Goal: Find specific page/section: Find specific page/section

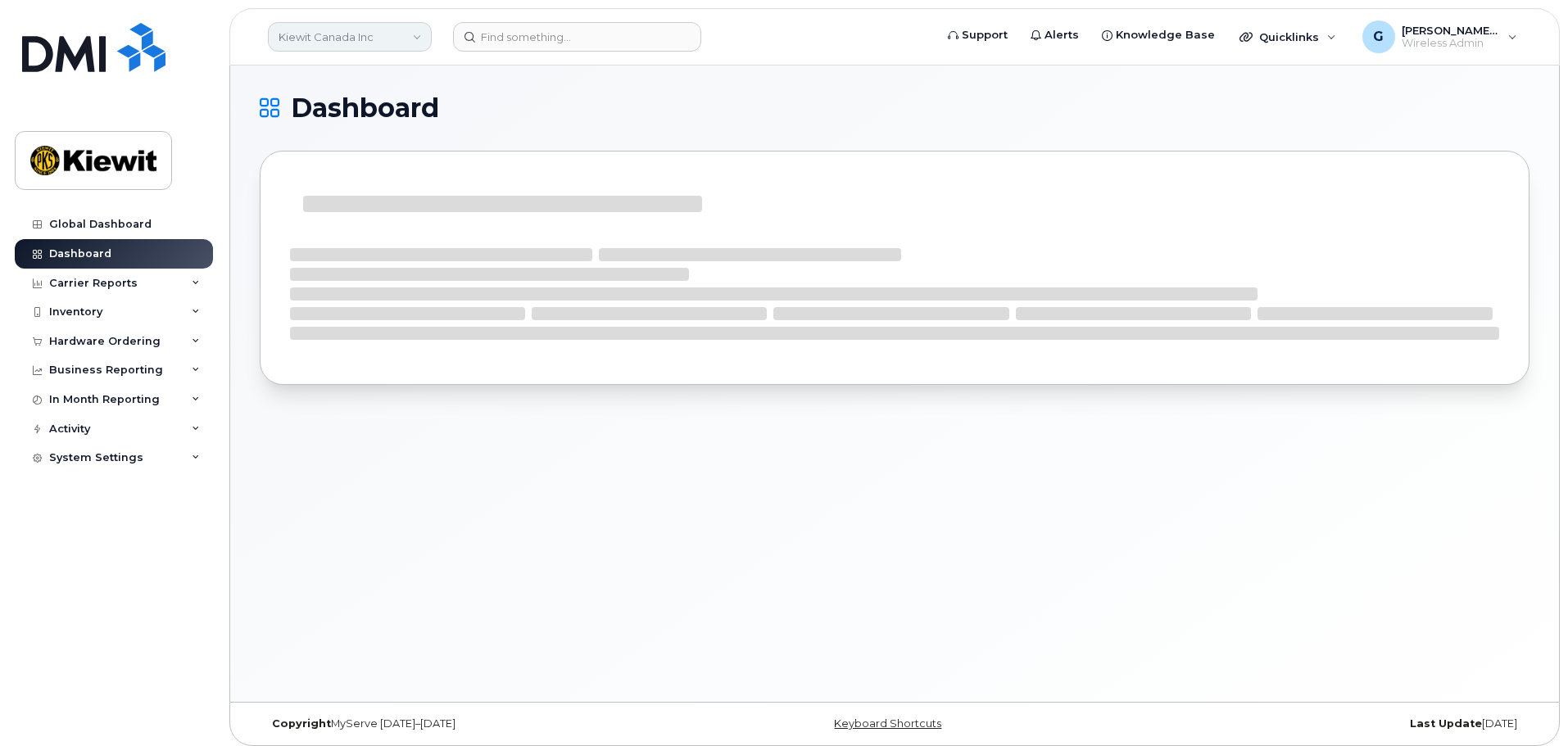
click at [357, 38] on link "Kiewit Canada Inc" at bounding box center [350, 36] width 164 height 29
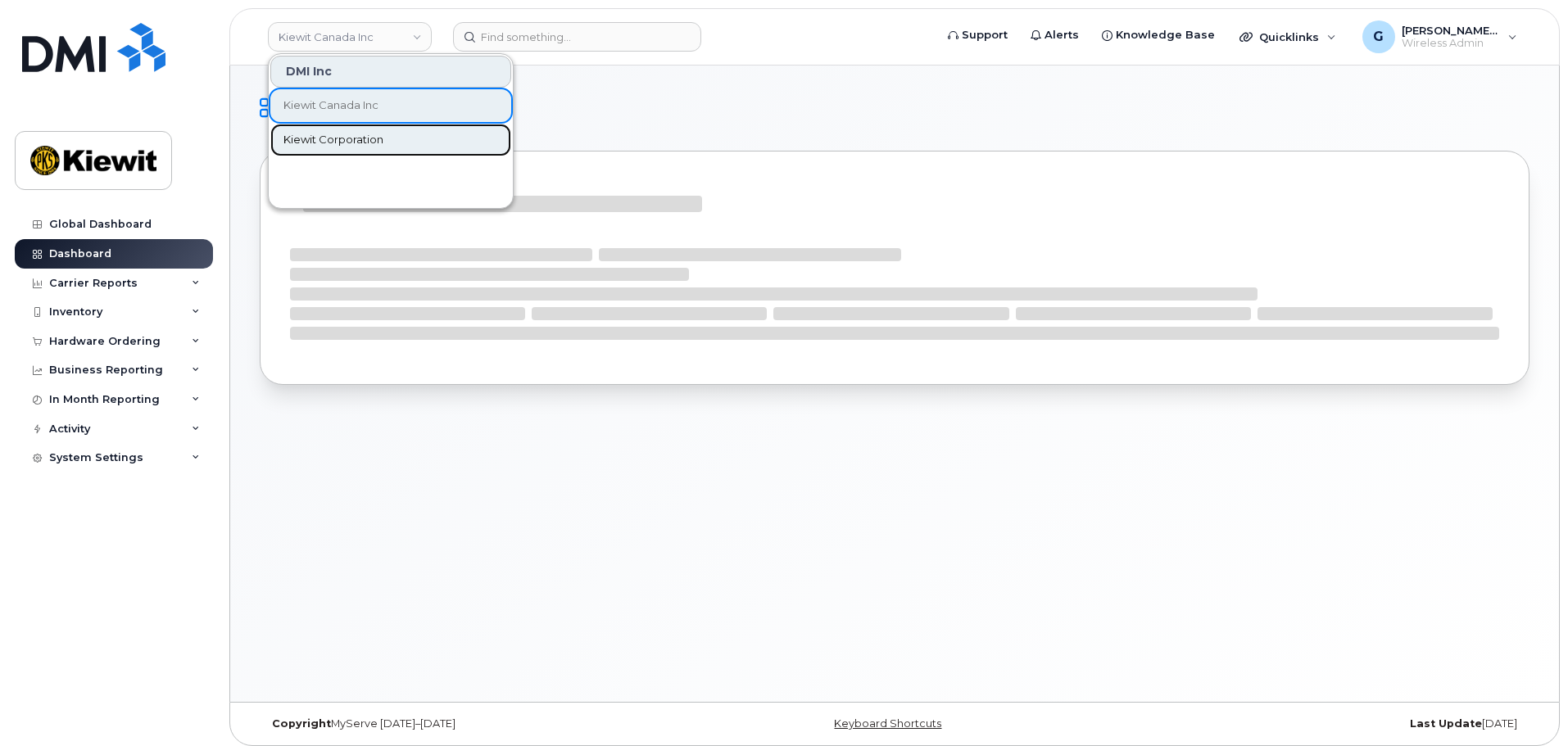
click at [327, 144] on span "Kiewit Corporation" at bounding box center [333, 140] width 100 height 16
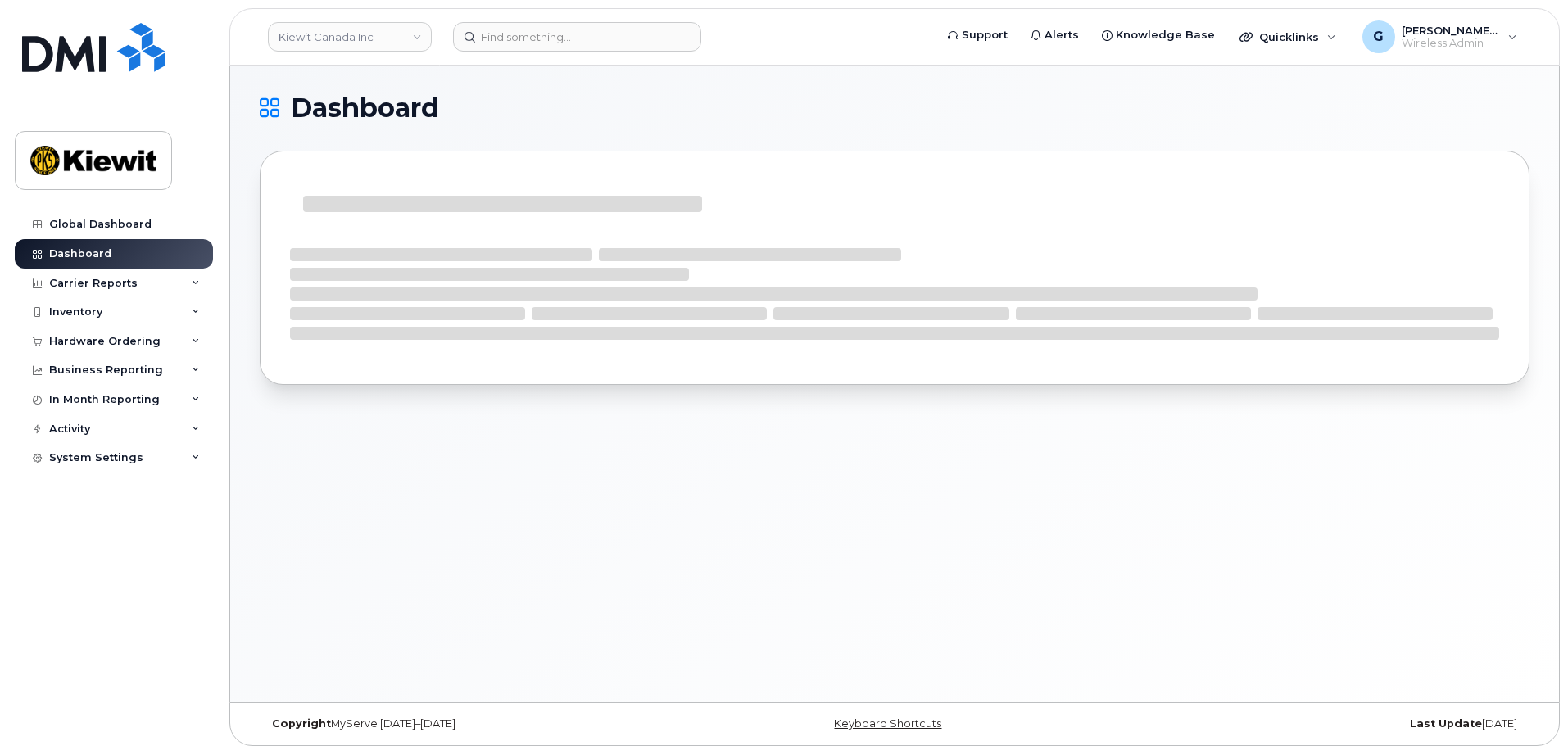
click at [692, 120] on h1 "Dashboard" at bounding box center [890, 108] width 1262 height 26
click at [535, 108] on h1 "Dashboard" at bounding box center [890, 108] width 1262 height 26
click at [678, 122] on div "Dashboard" at bounding box center [895, 252] width 1270 height 314
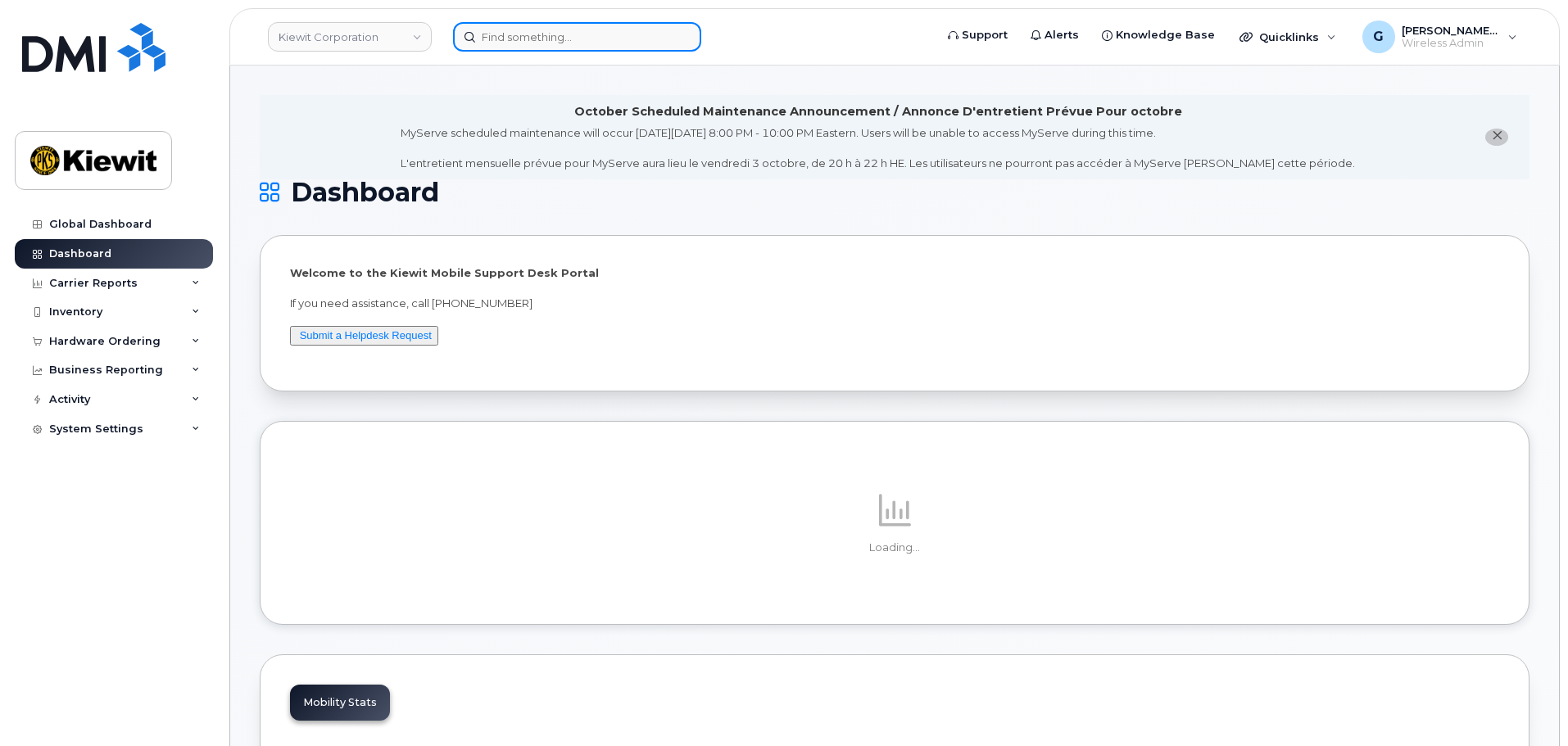
click at [585, 40] on input at bounding box center [577, 36] width 248 height 29
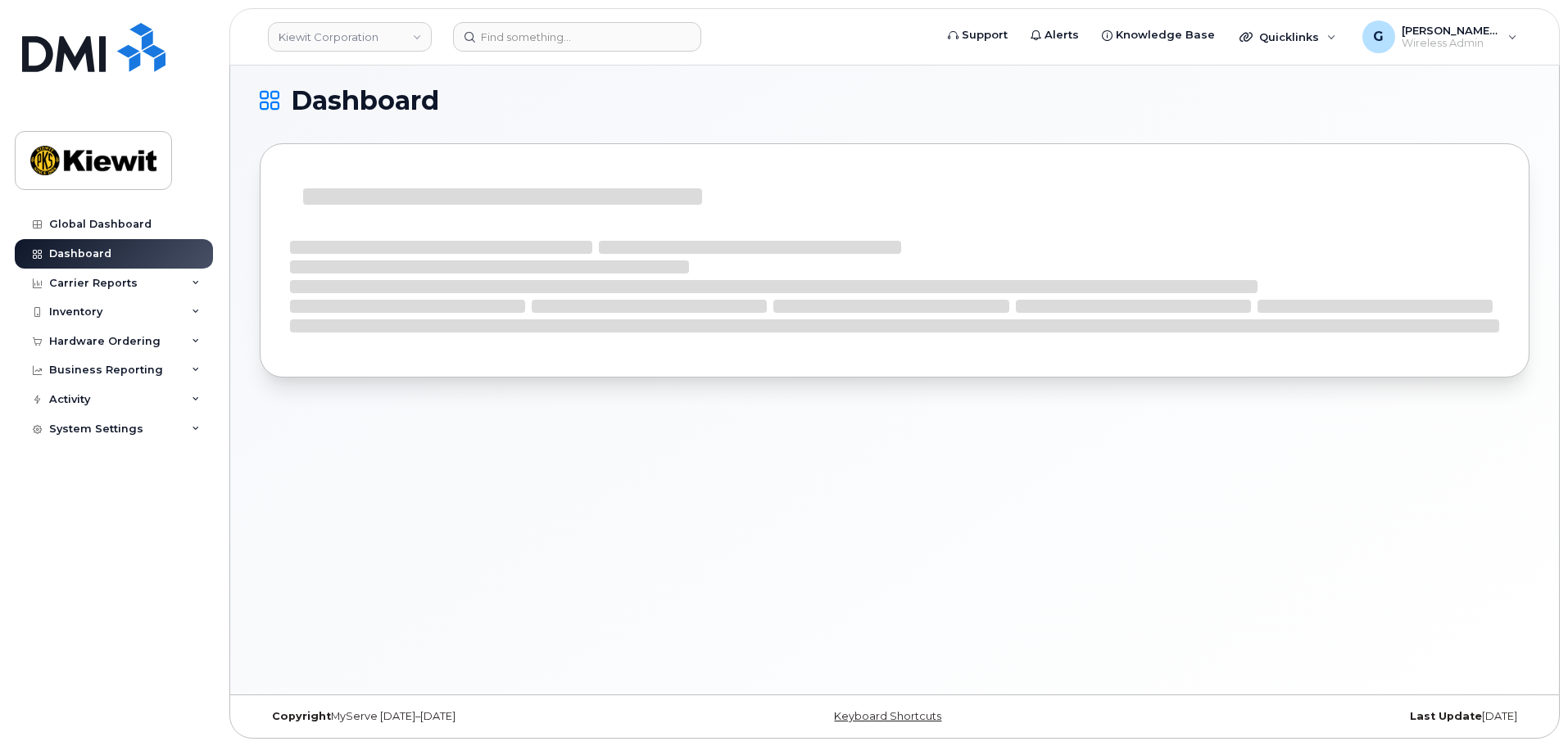
scroll to position [8, 0]
click at [508, 28] on input at bounding box center [577, 36] width 248 height 29
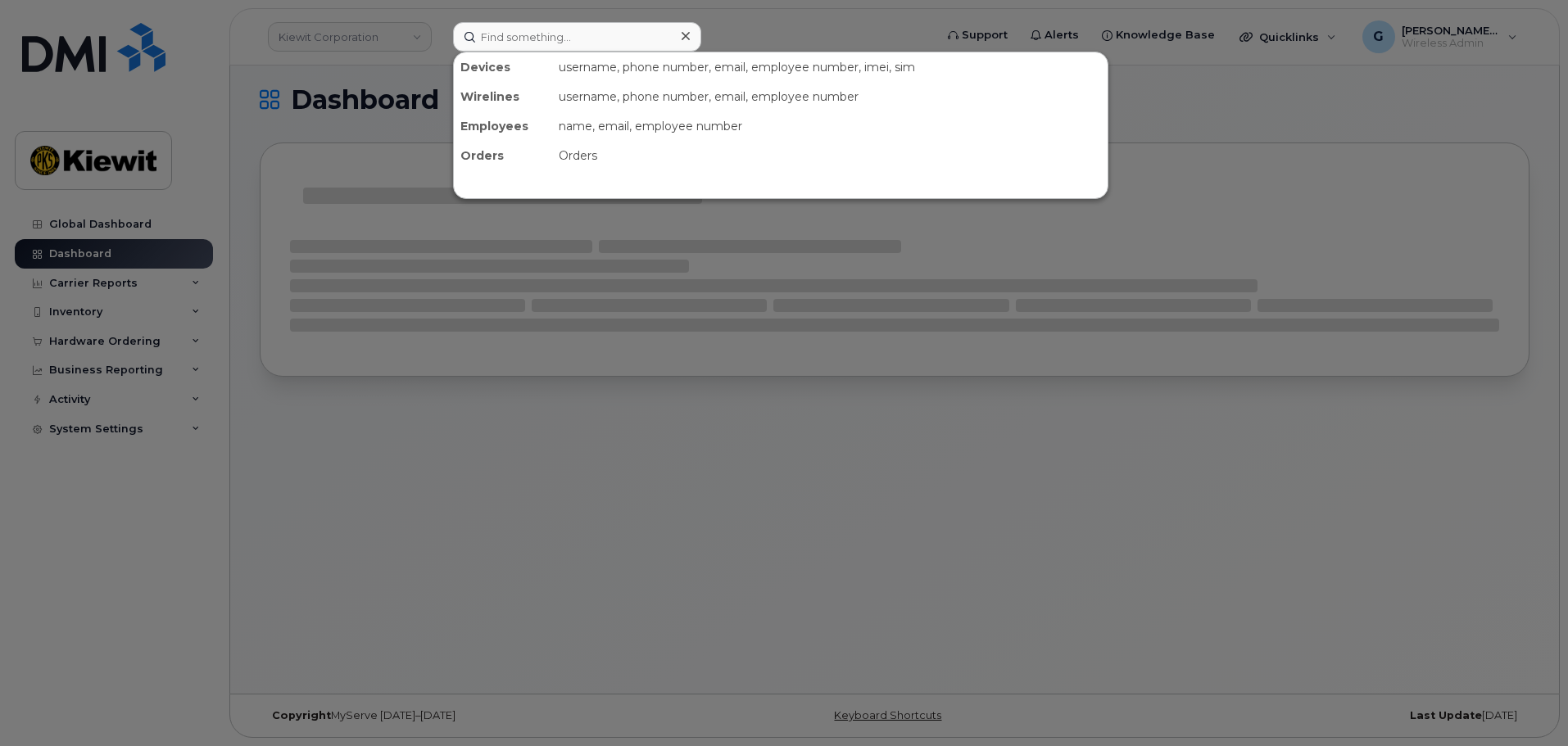
click at [373, 144] on div at bounding box center [784, 373] width 1568 height 746
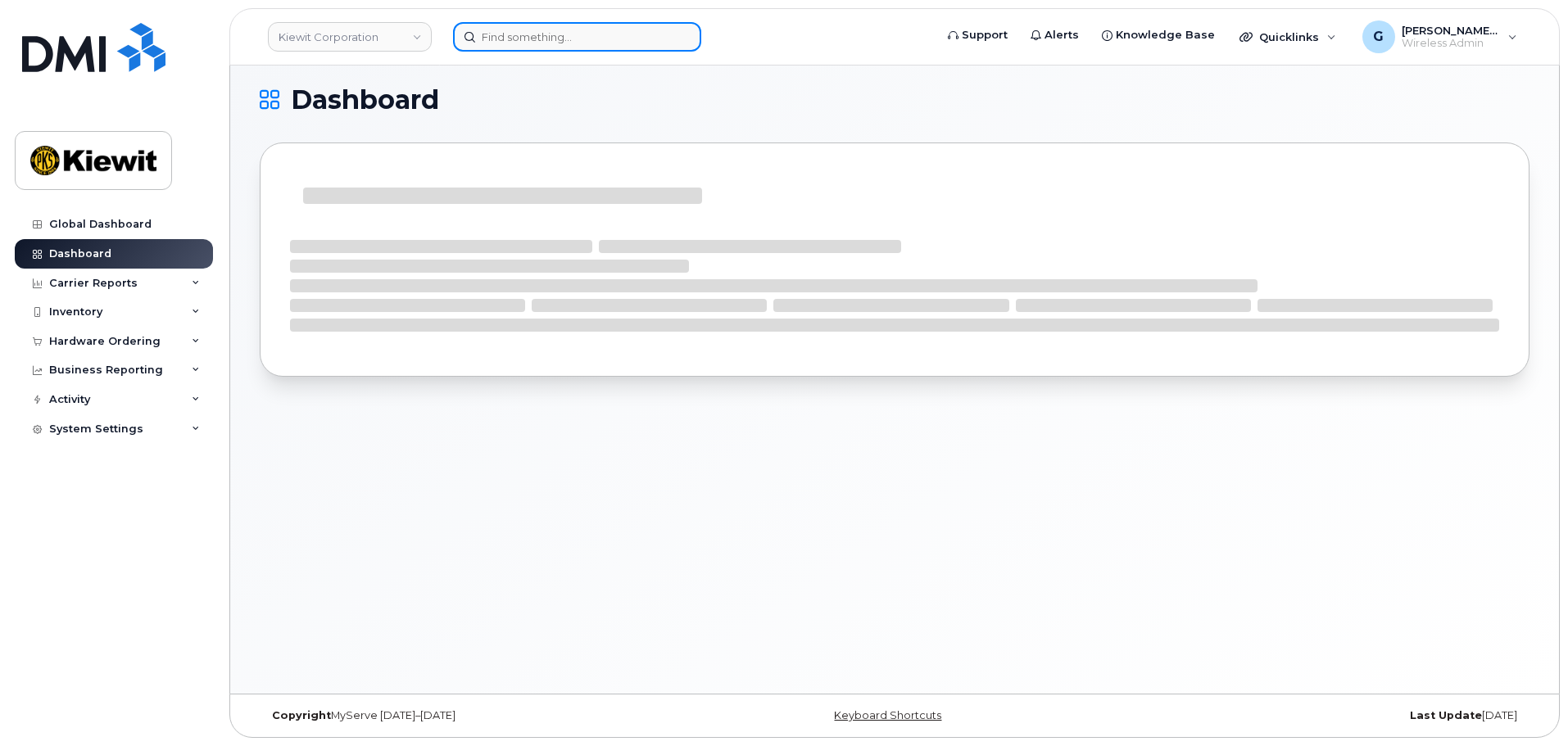
click at [519, 35] on input at bounding box center [577, 36] width 248 height 29
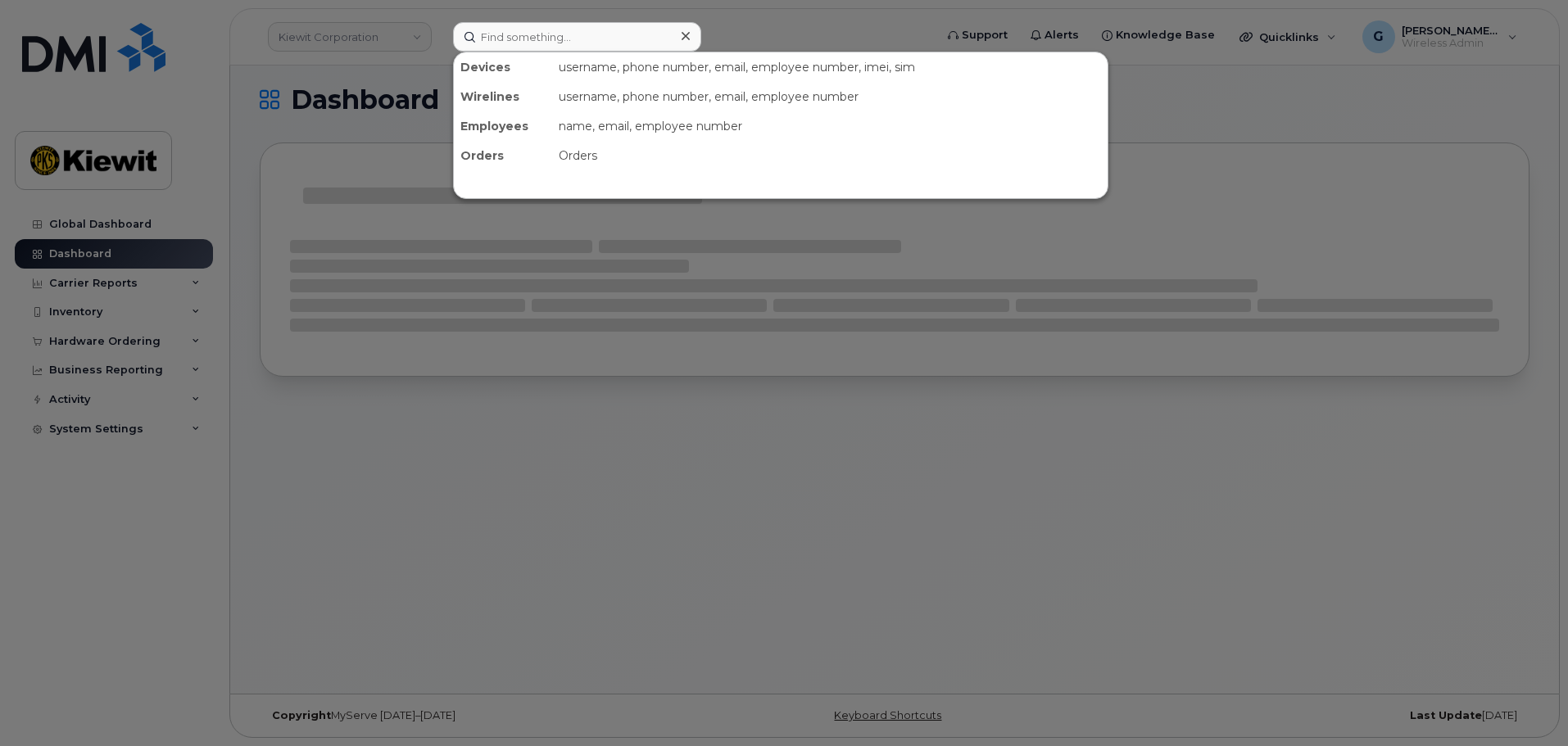
click at [457, 357] on div at bounding box center [784, 373] width 1568 height 746
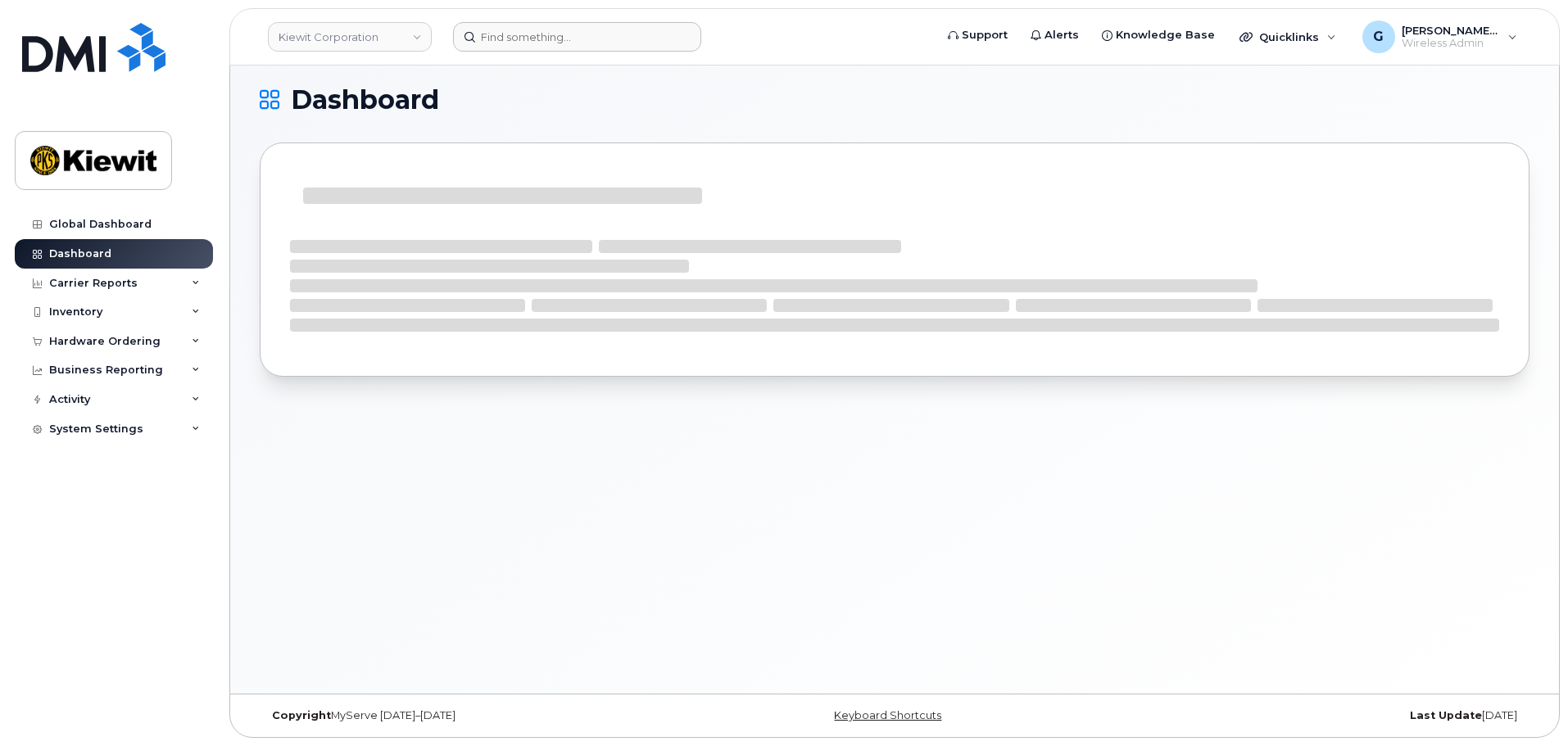
click at [480, 466] on div "Dashboard" at bounding box center [895, 375] width 1328 height 637
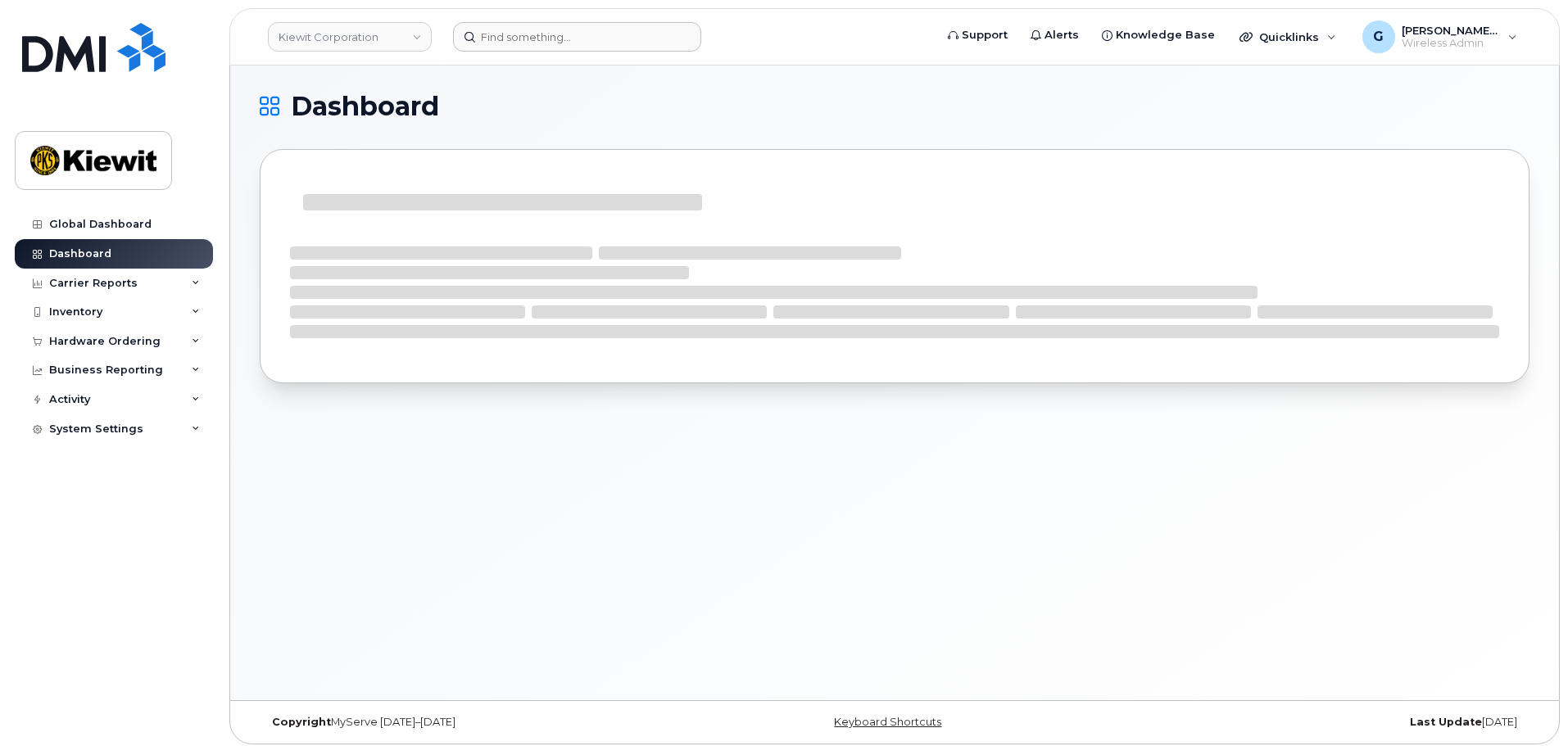
scroll to position [0, 0]
click at [508, 37] on input at bounding box center [577, 36] width 248 height 29
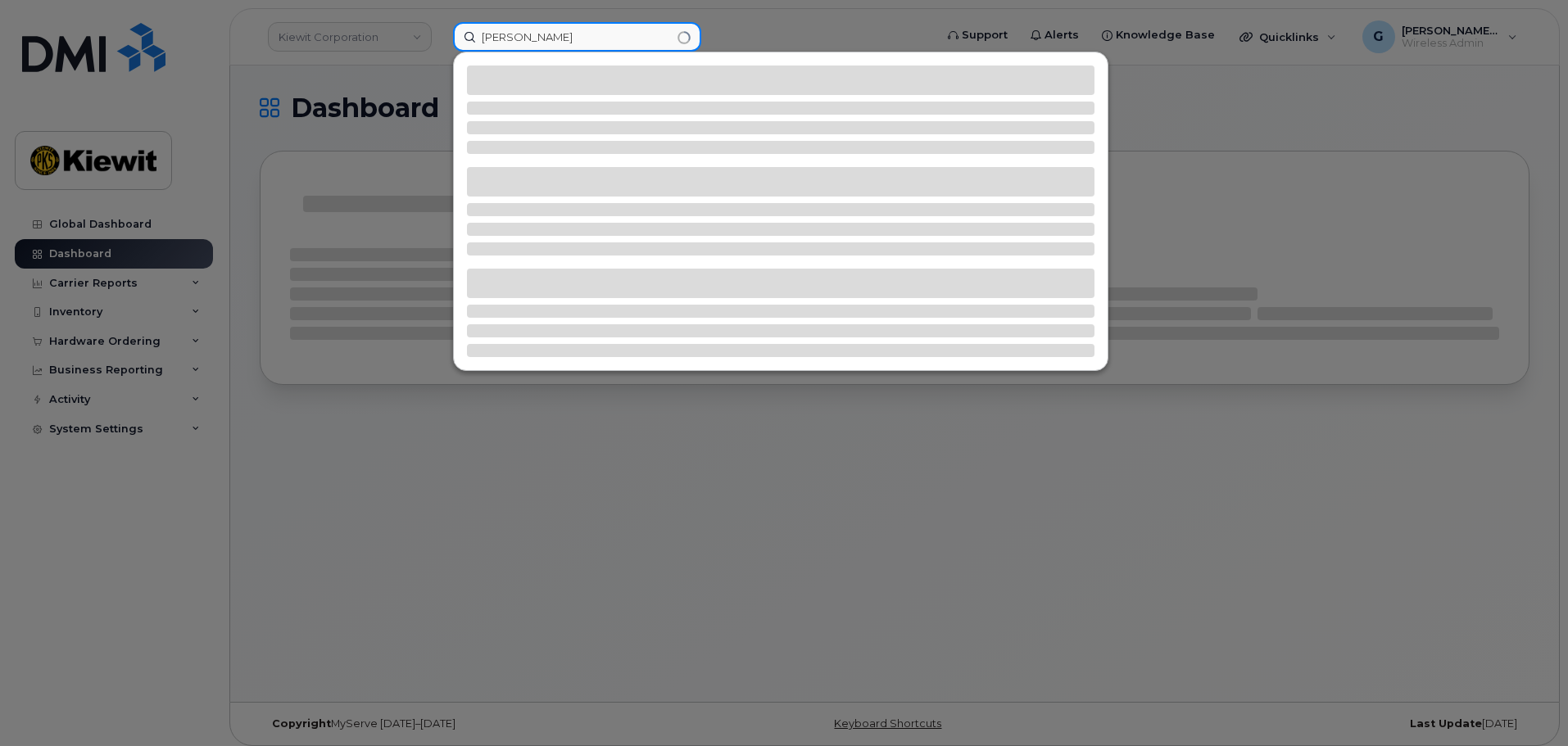
type input "eduardo"
click at [78, 47] on div at bounding box center [784, 373] width 1568 height 746
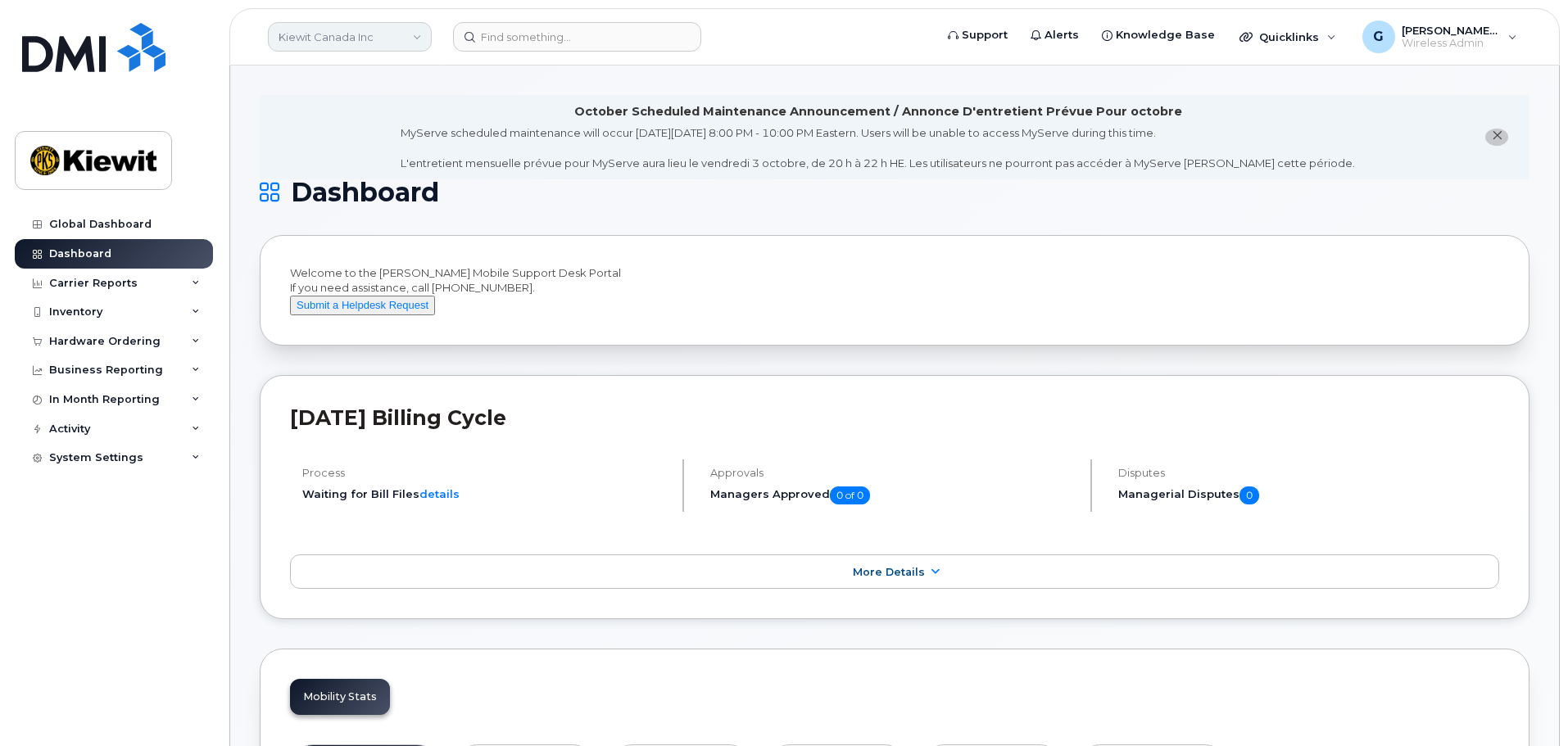
click at [415, 31] on link "Kiewit Canada Inc" at bounding box center [350, 36] width 164 height 29
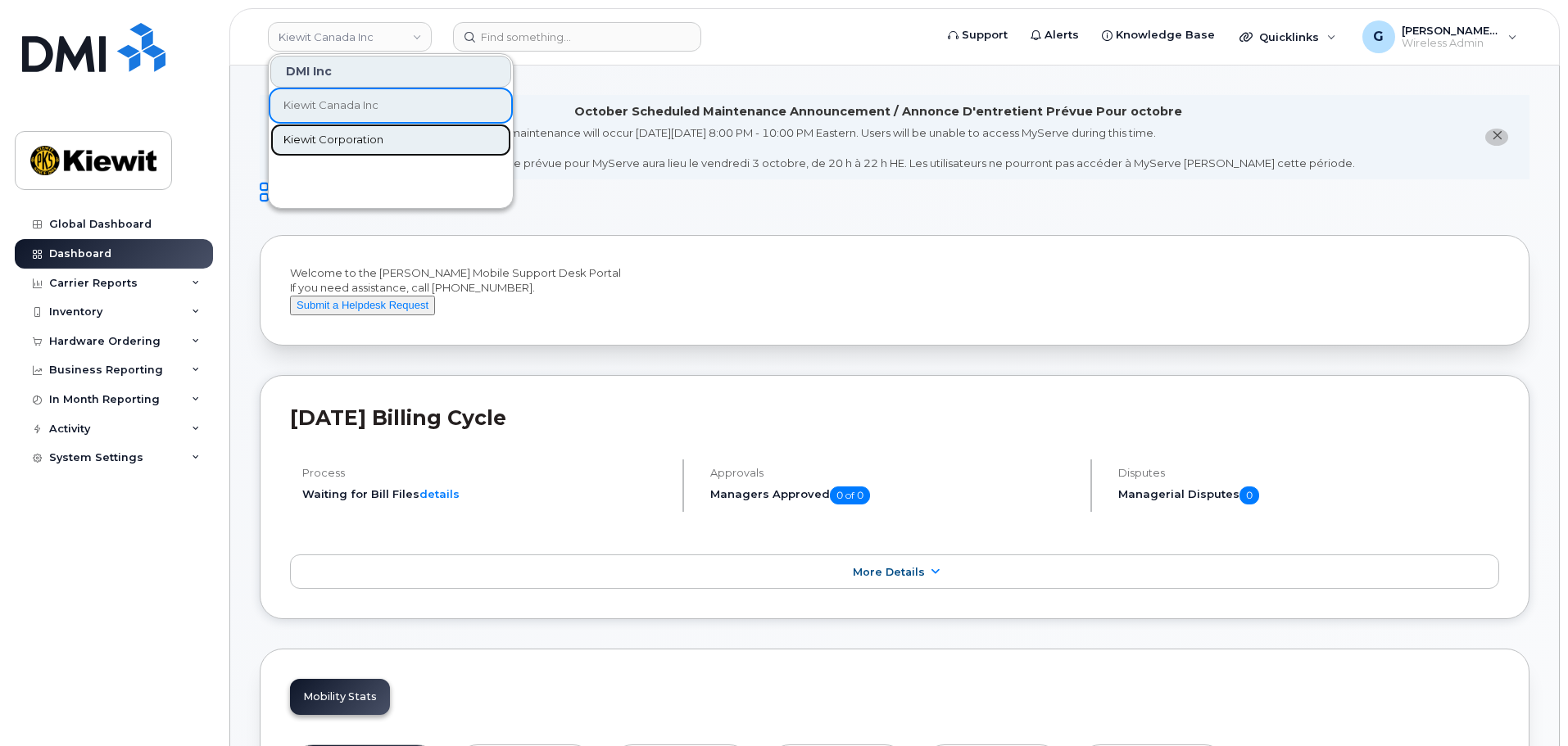
click at [391, 134] on link "Kiewit Corporation" at bounding box center [391, 140] width 241 height 33
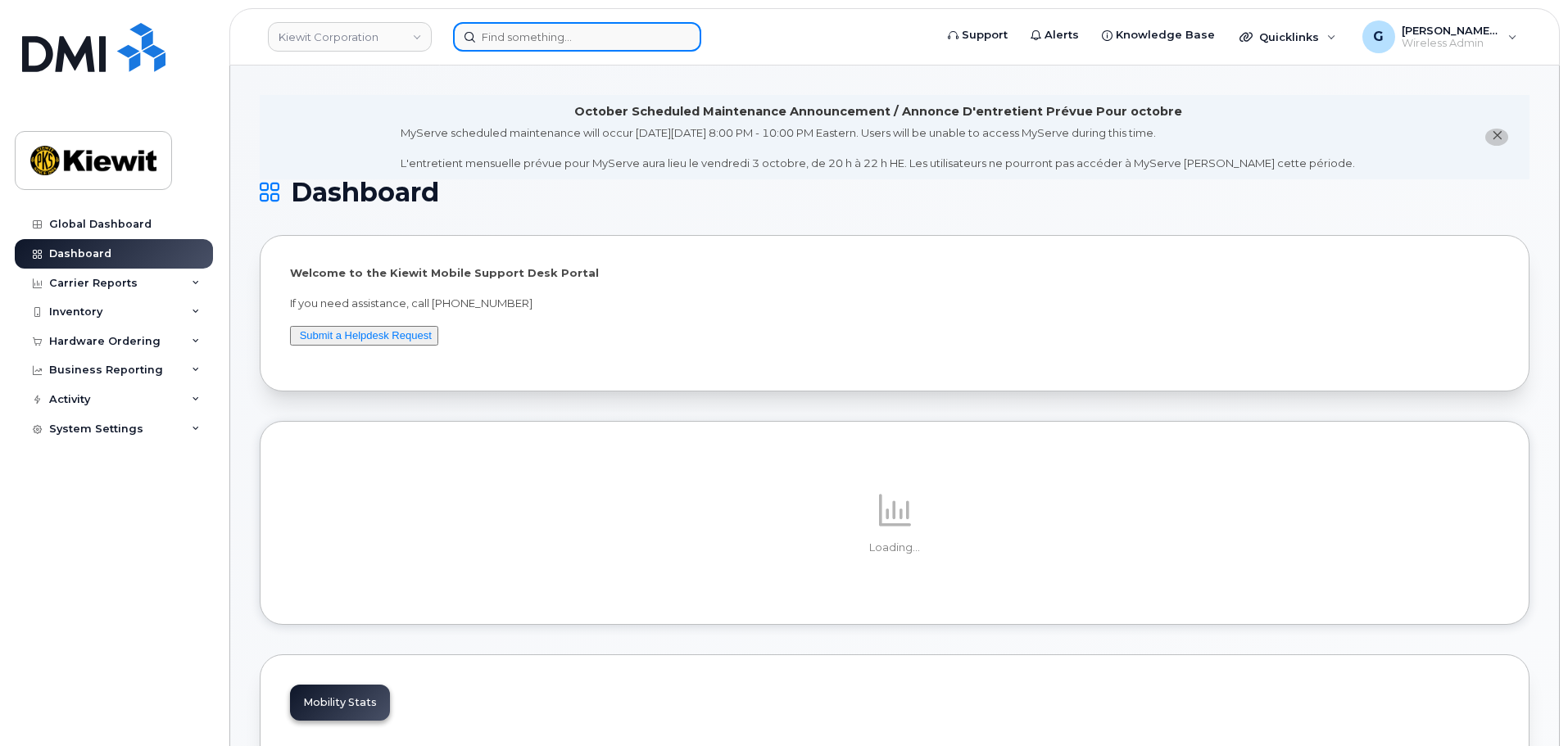
click at [544, 45] on input at bounding box center [577, 36] width 248 height 29
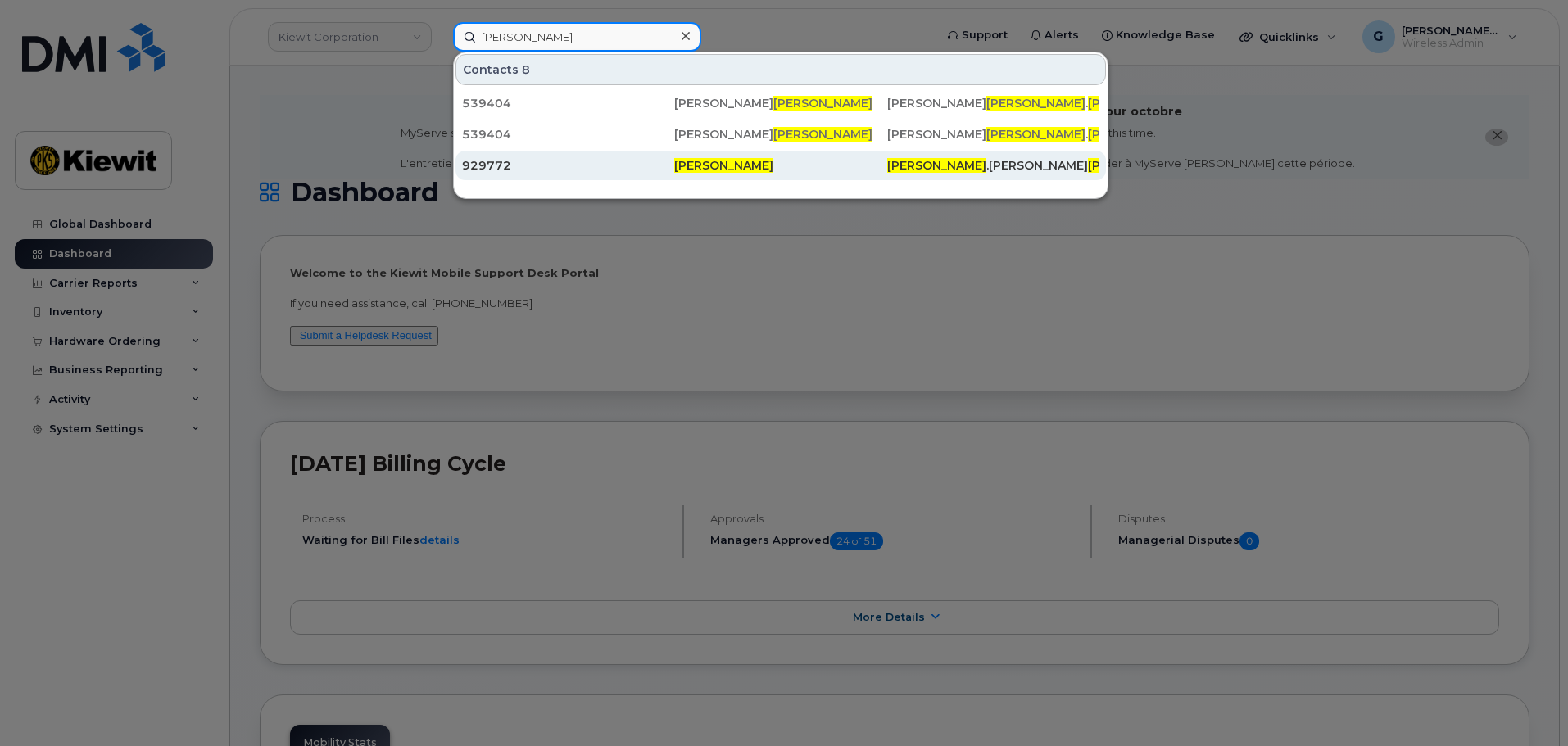
type input "eduardo cruz"
click at [689, 167] on span "[PERSON_NAME]" at bounding box center [723, 166] width 99 height 15
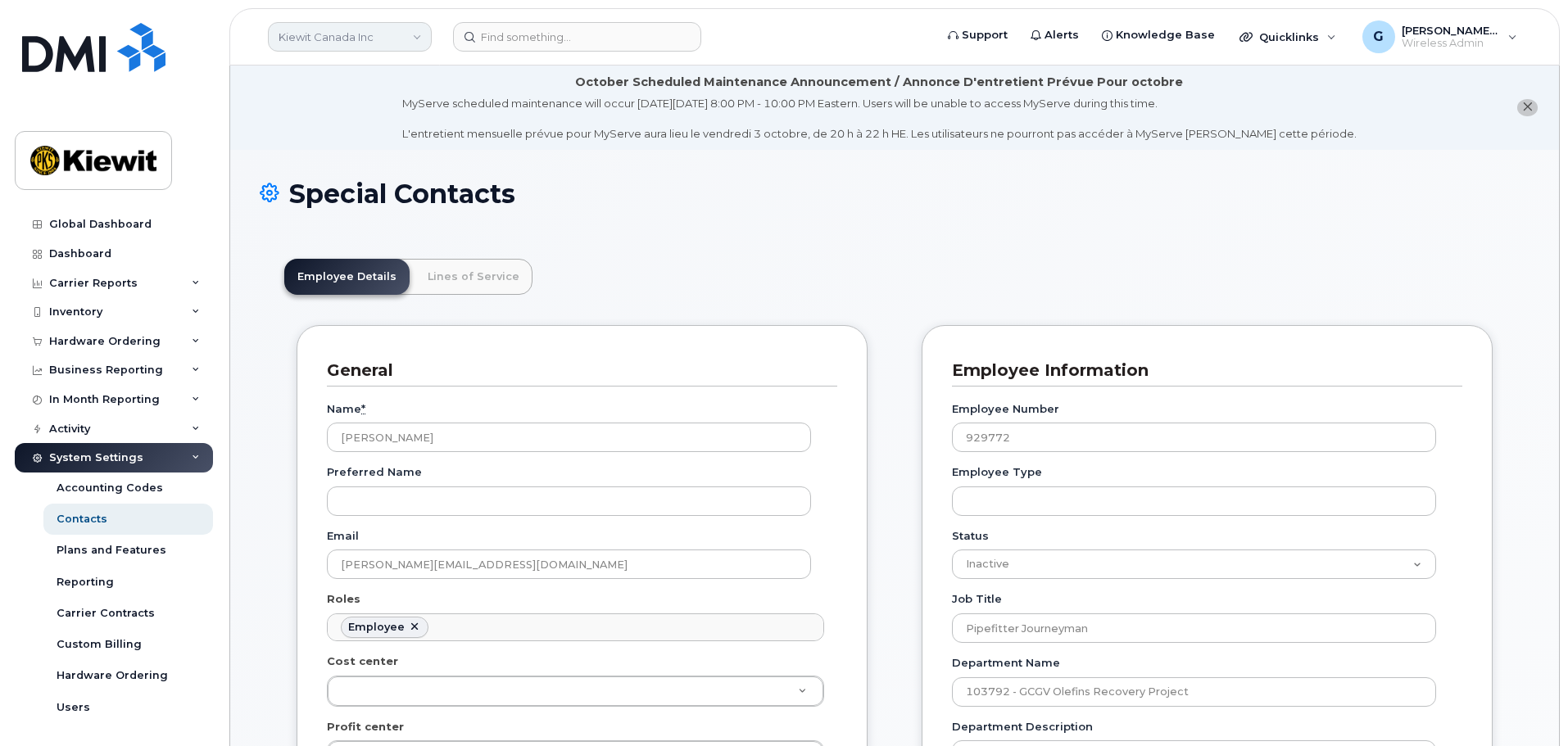
click at [362, 28] on link "Kiewit Canada Inc" at bounding box center [350, 36] width 164 height 29
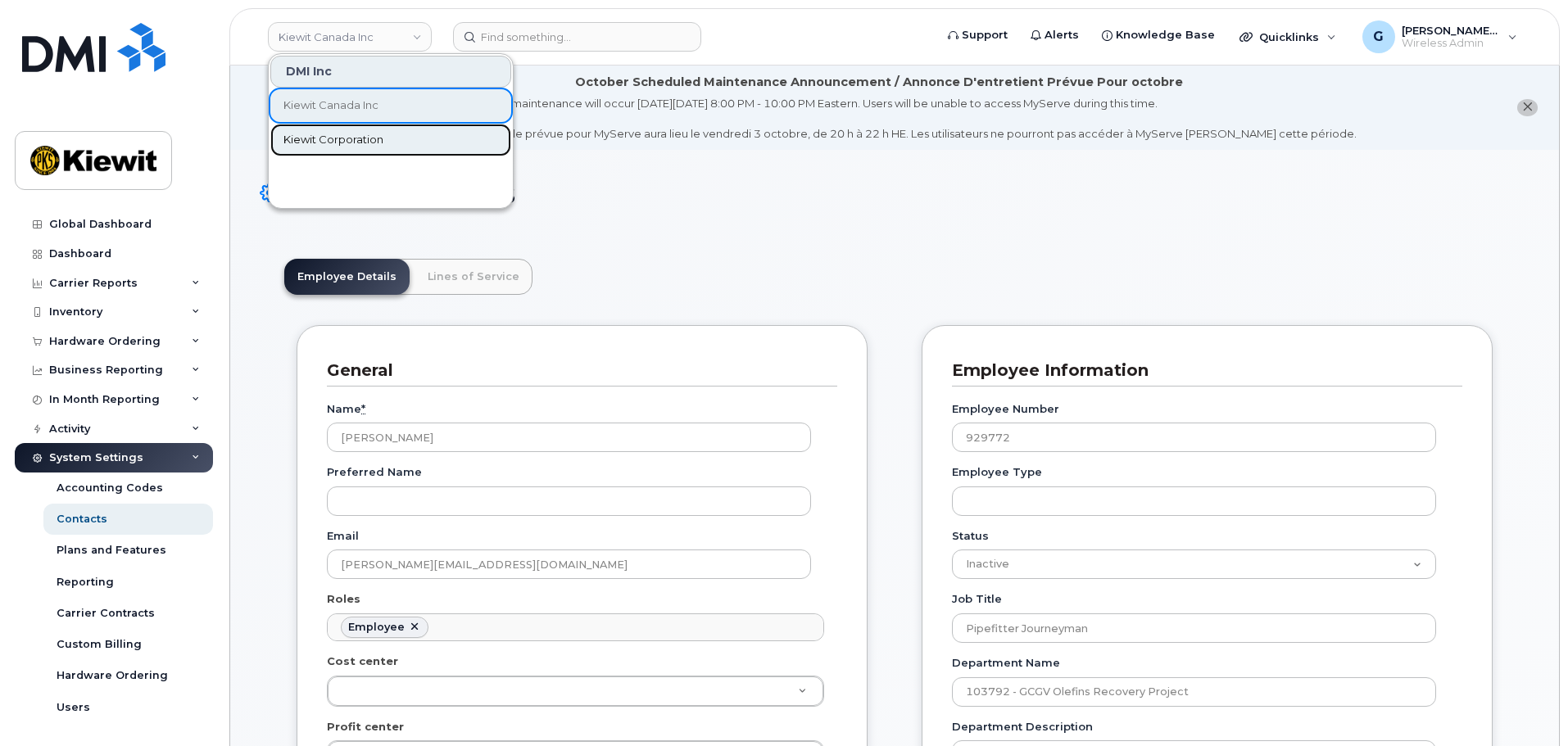
click at [326, 135] on span "Kiewit Corporation" at bounding box center [333, 140] width 100 height 16
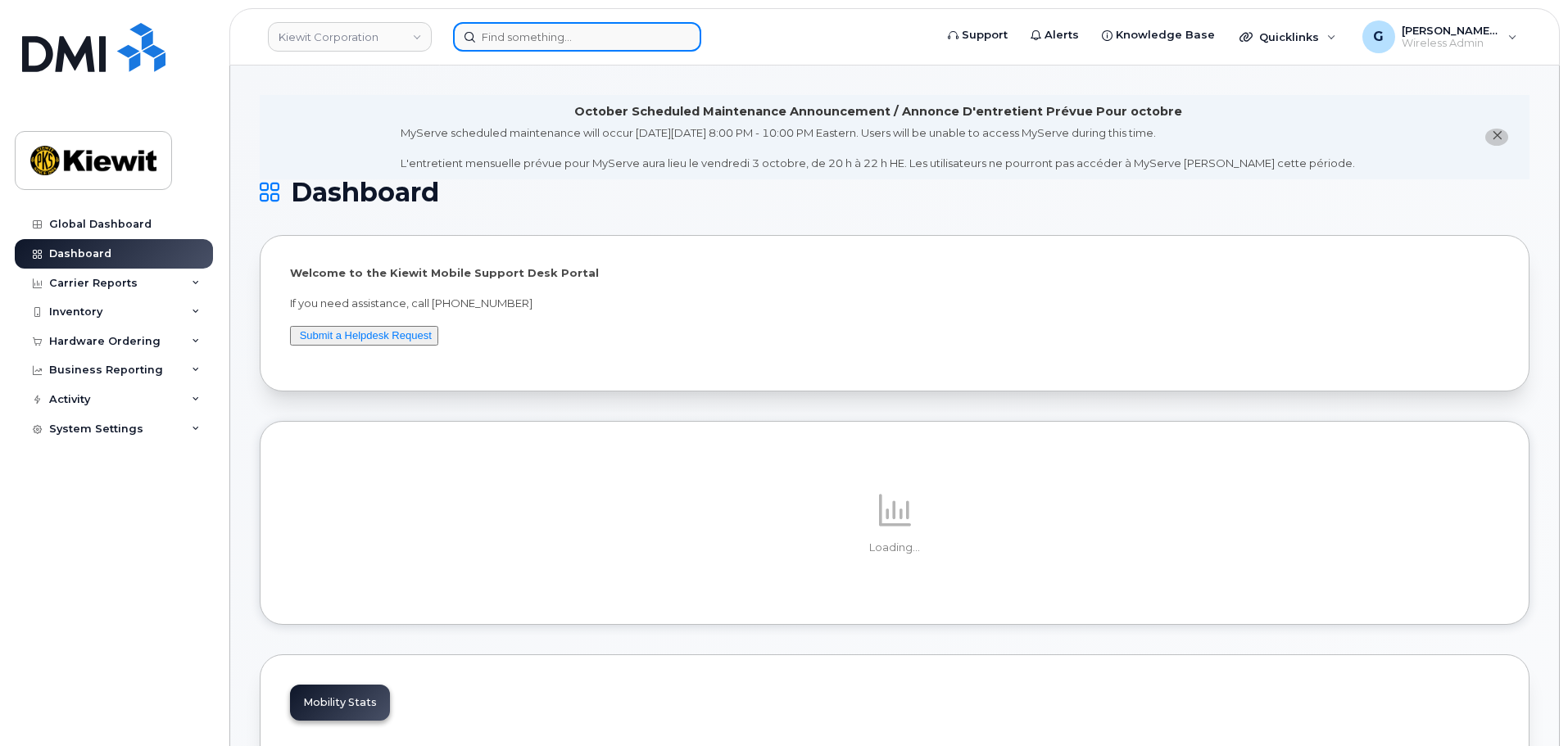
click at [562, 43] on input at bounding box center [577, 36] width 248 height 29
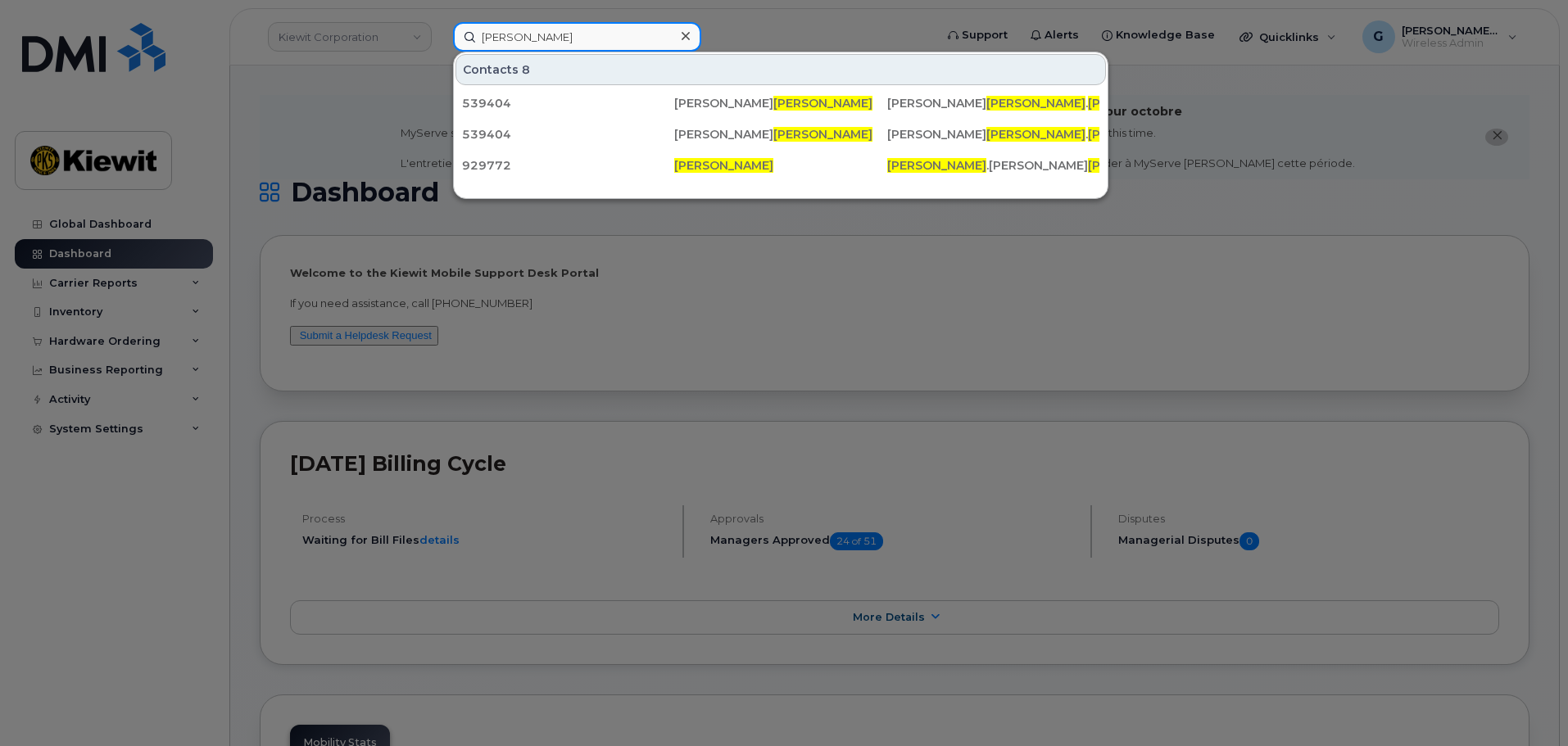
type input "[PERSON_NAME]"
drag, startPoint x: 377, startPoint y: 64, endPoint x: 264, endPoint y: 14, distance: 123.6
click at [377, 64] on div at bounding box center [784, 373] width 1568 height 746
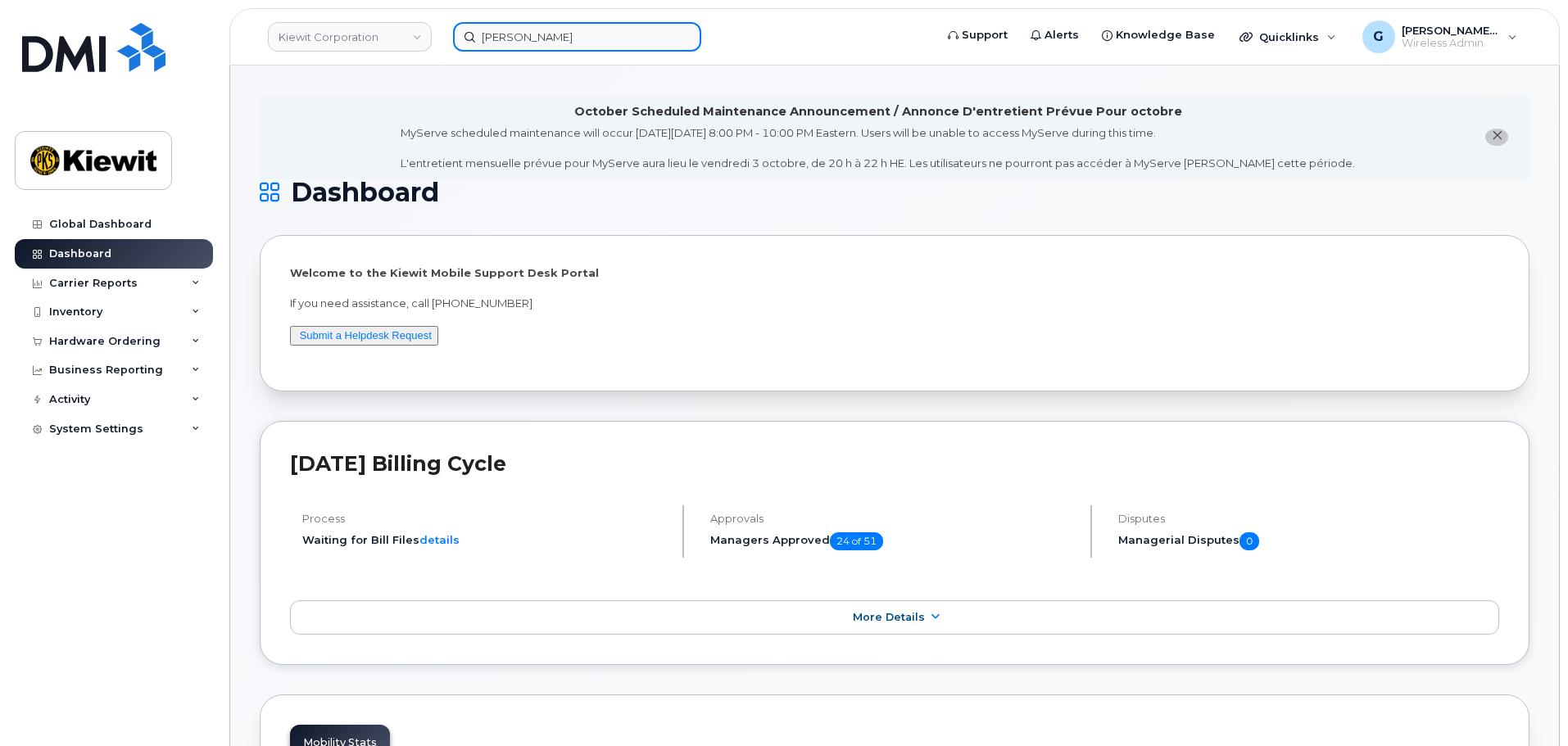
click at [512, 50] on input "eduardo cruz" at bounding box center [577, 36] width 248 height 29
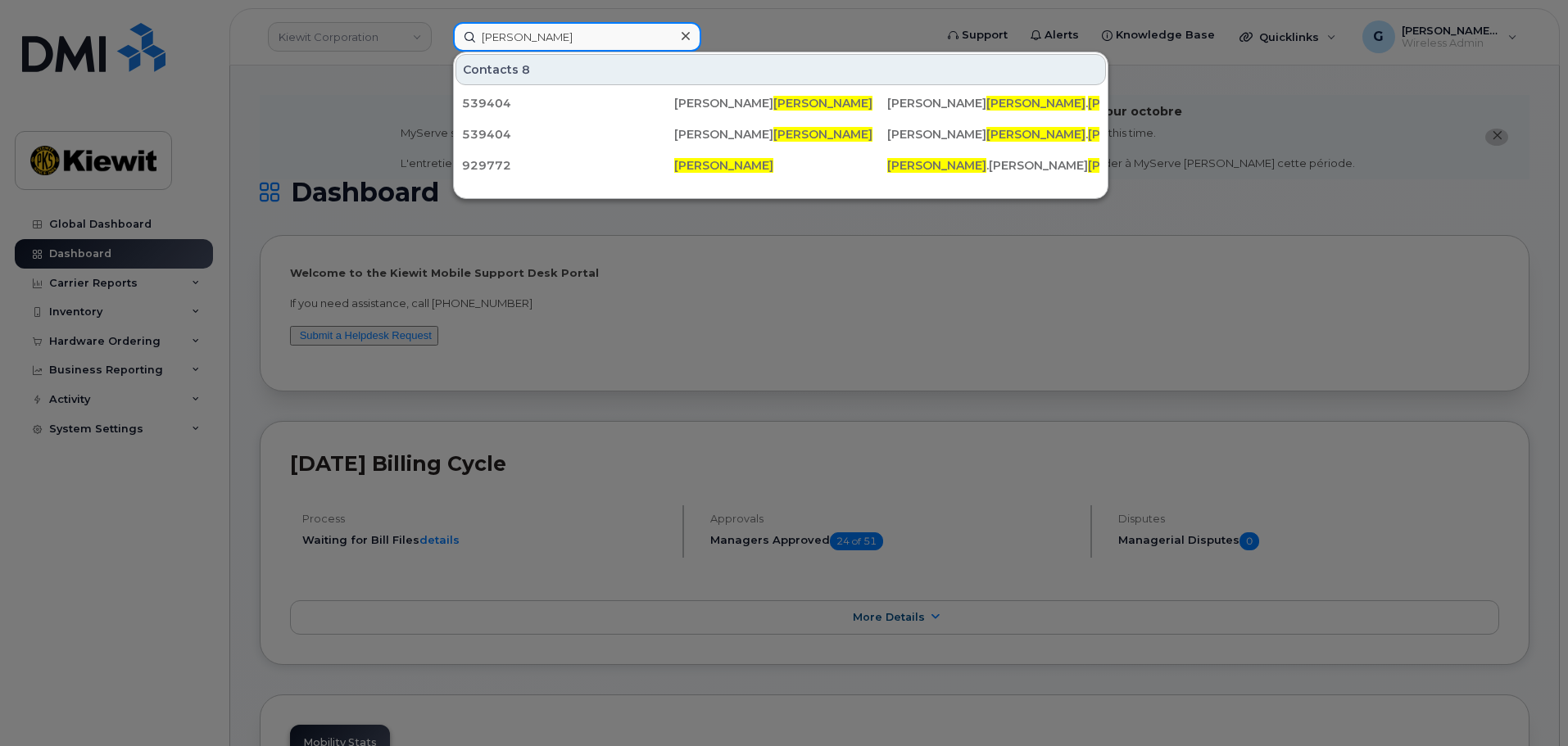
click at [583, 36] on input "eduardo cruz" at bounding box center [577, 36] width 248 height 29
click at [288, 22] on div at bounding box center [784, 373] width 1568 height 746
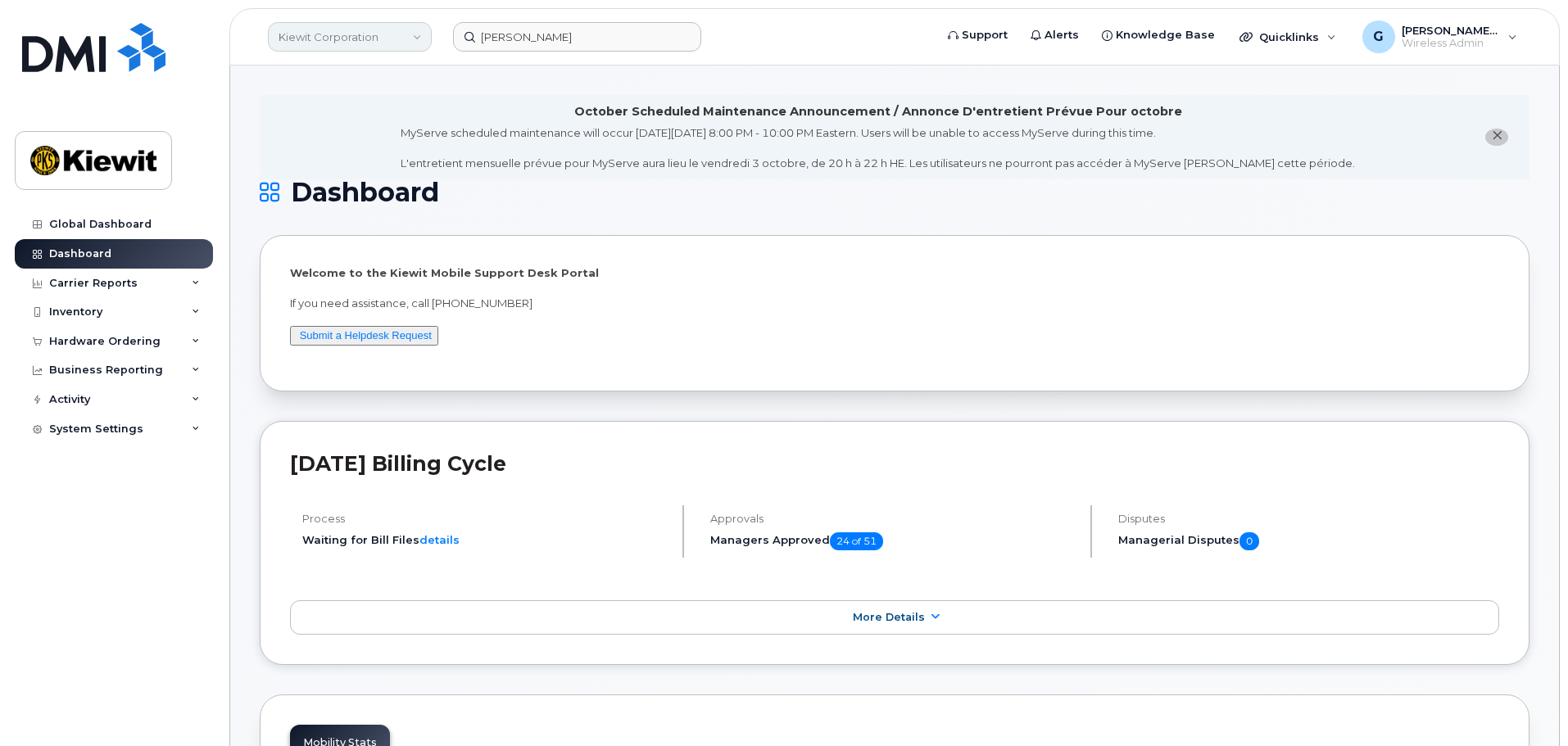
click at [341, 45] on link "Kiewit Corporation" at bounding box center [350, 36] width 164 height 29
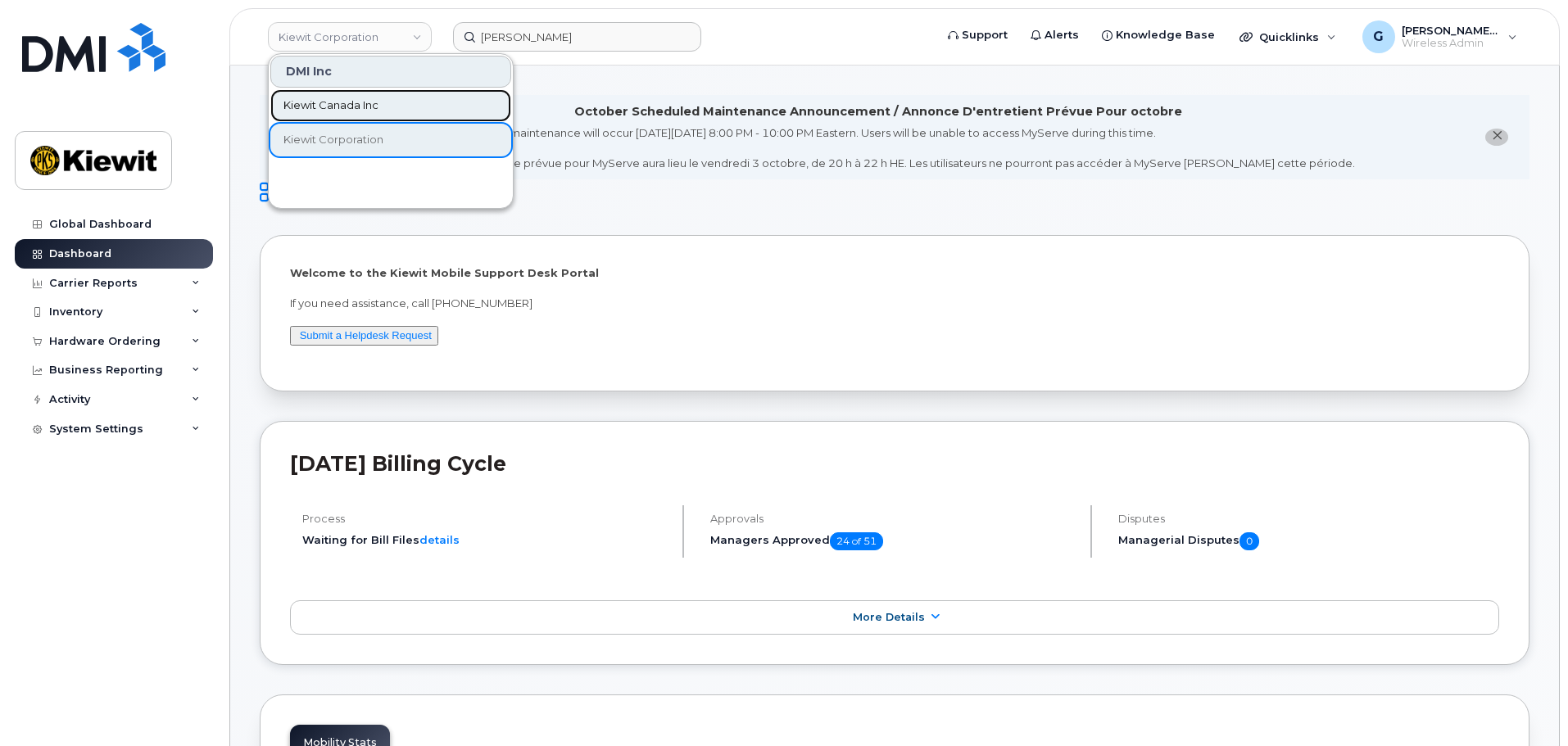
click at [347, 111] on span "Kiewit Canada Inc" at bounding box center [330, 105] width 95 height 16
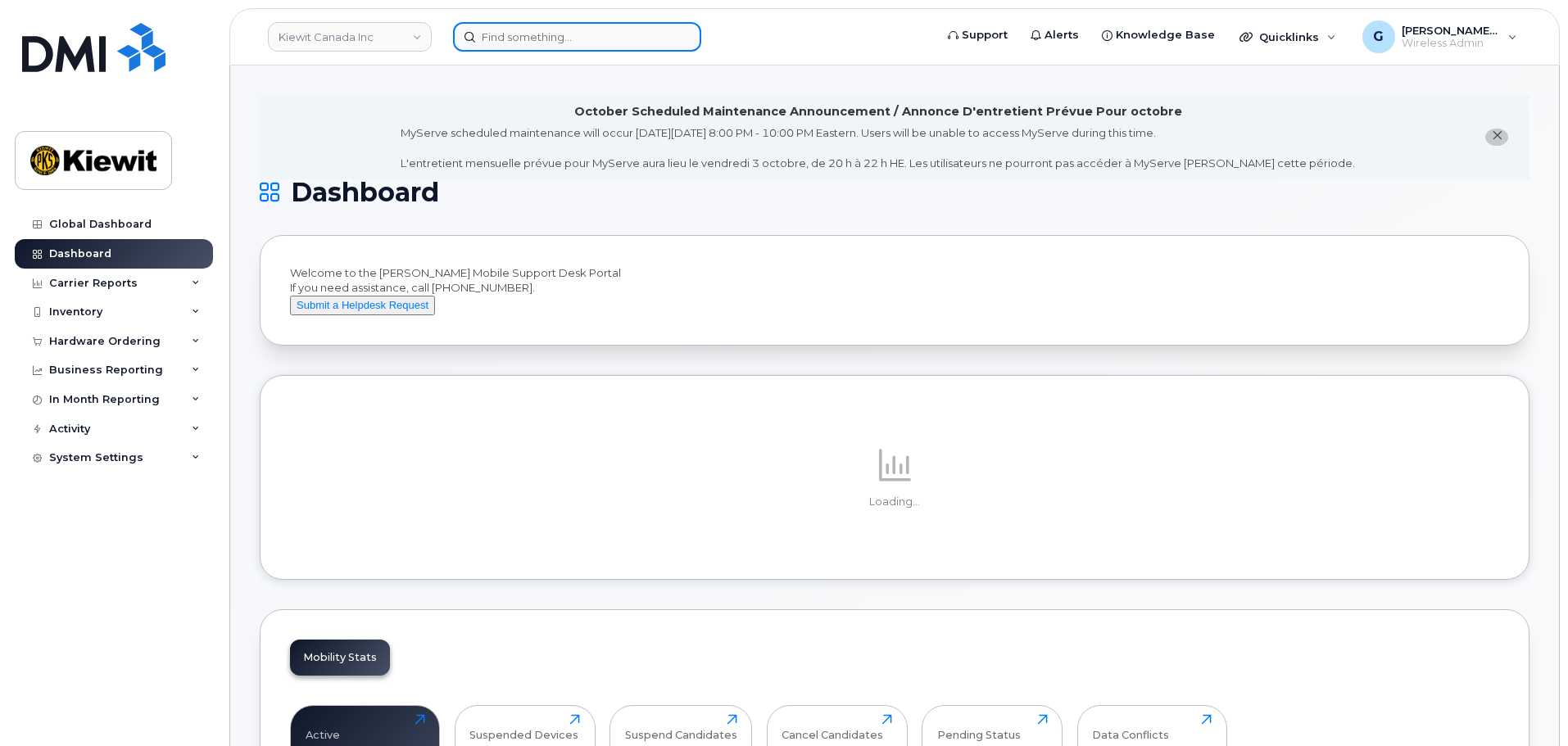
drag, startPoint x: 535, startPoint y: 37, endPoint x: 565, endPoint y: 51, distance: 33.1
click at [535, 37] on input at bounding box center [577, 36] width 248 height 29
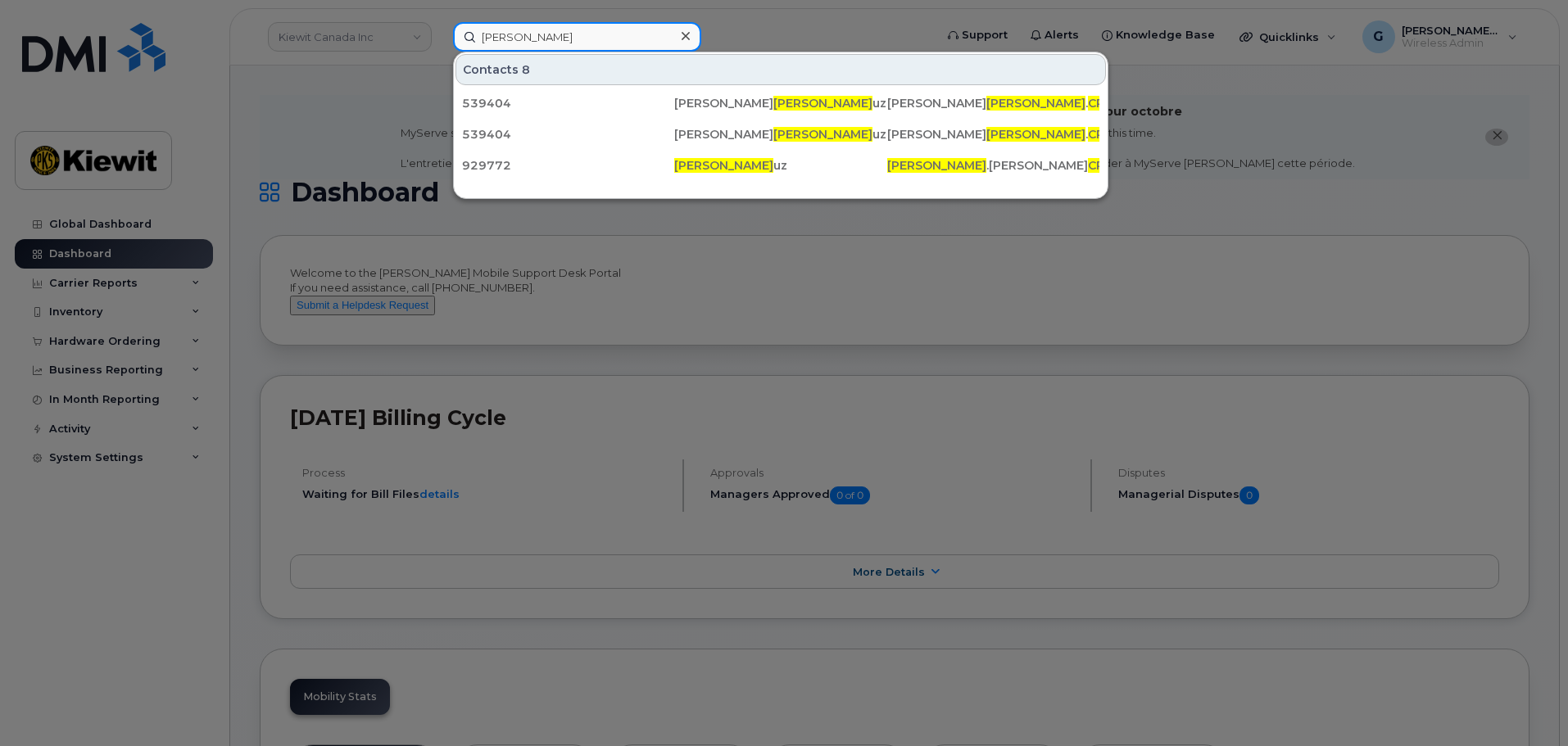
type input "eduardo cr"
drag, startPoint x: 314, startPoint y: 84, endPoint x: 323, endPoint y: 76, distance: 12.0
click at [314, 84] on div at bounding box center [784, 373] width 1568 height 746
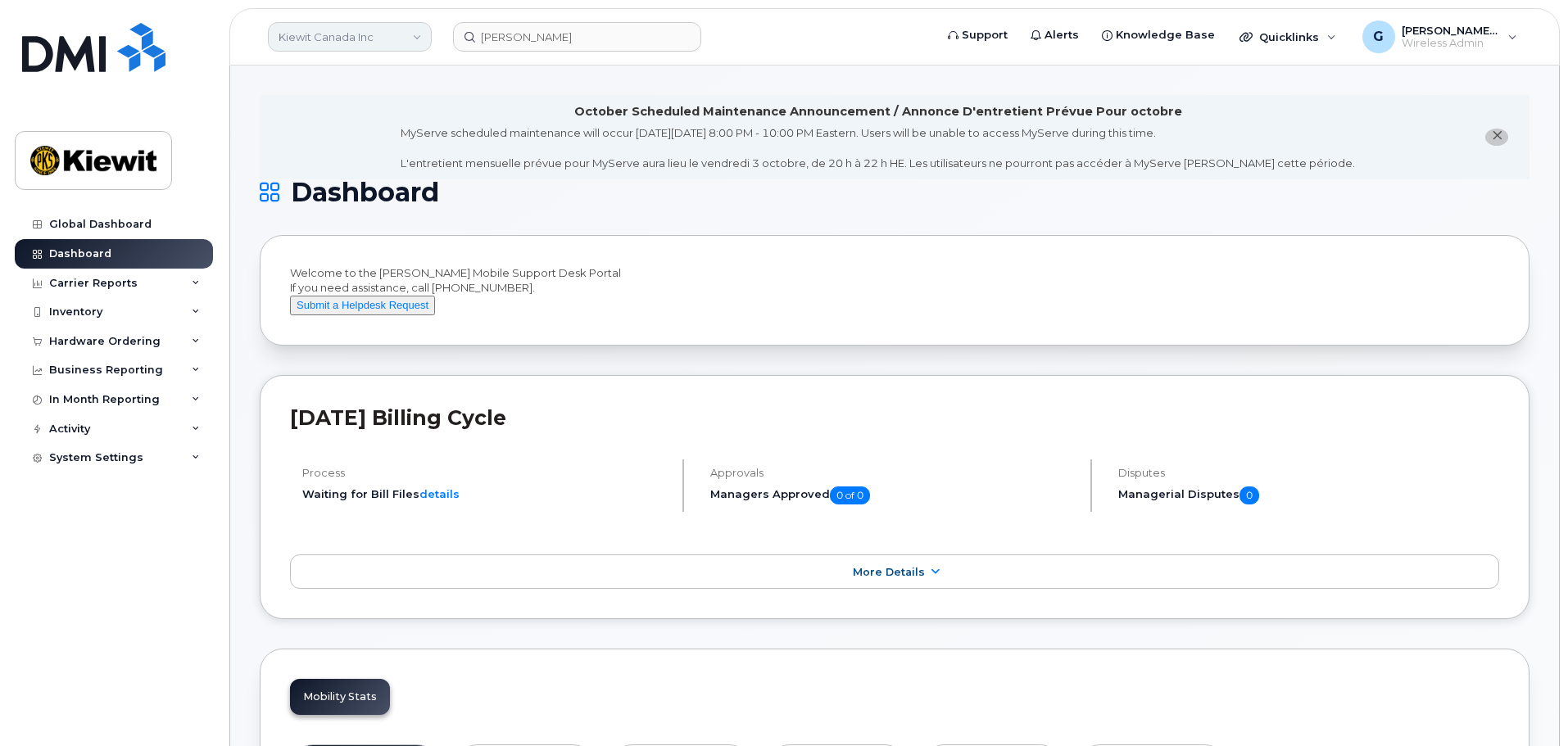
click at [363, 42] on link "Kiewit Canada Inc" at bounding box center [350, 36] width 164 height 29
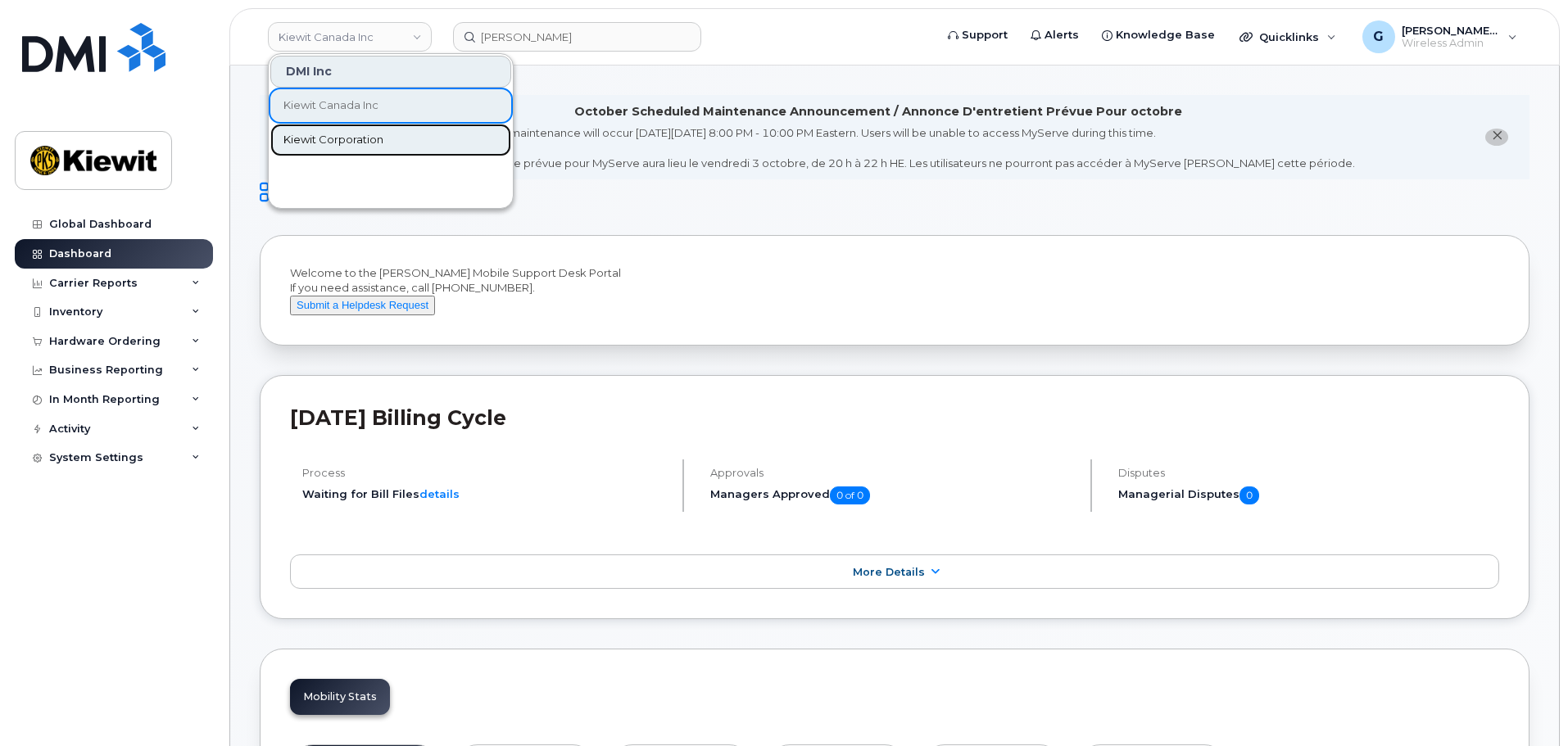
click at [321, 149] on link "Kiewit Corporation" at bounding box center [391, 140] width 241 height 33
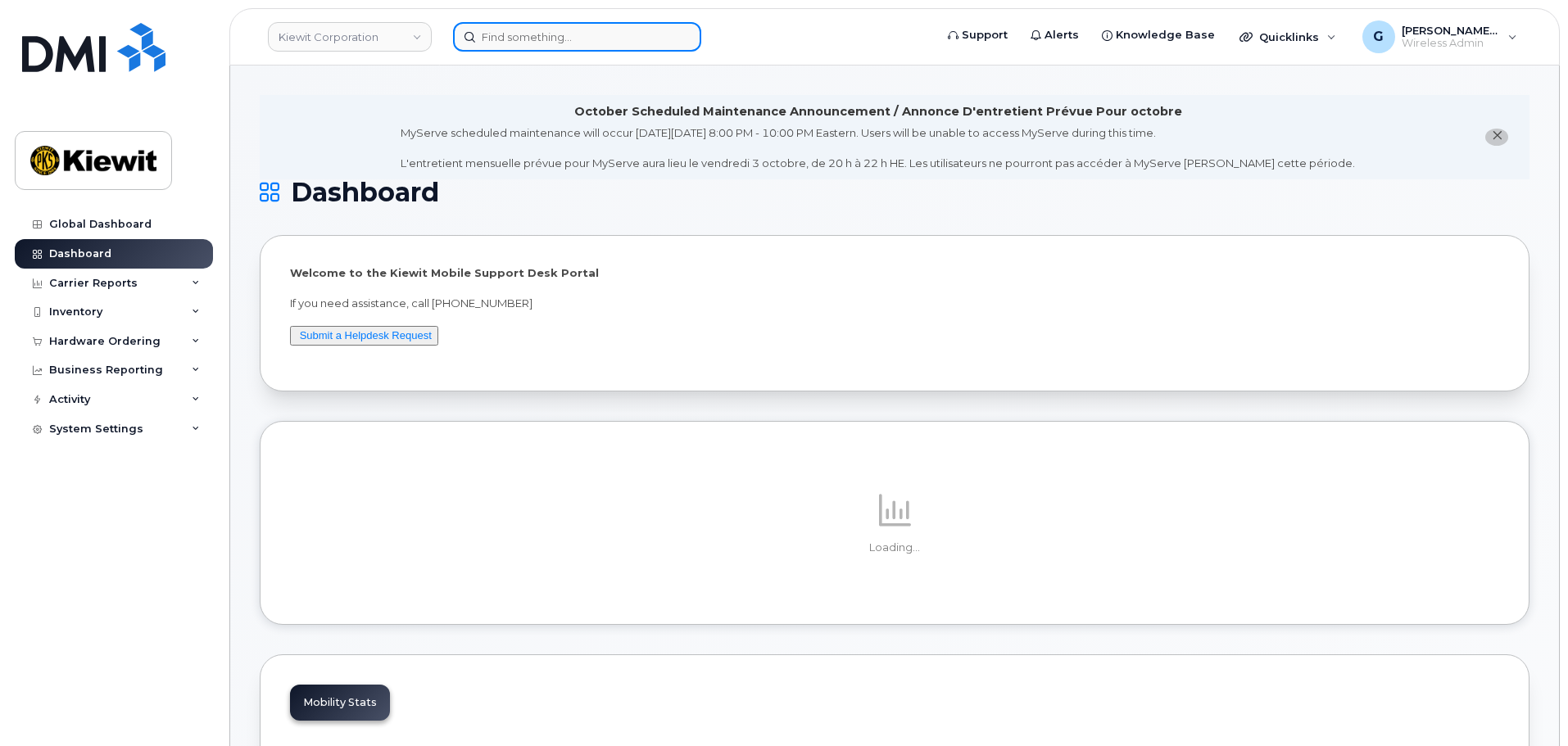
click at [560, 45] on input at bounding box center [577, 36] width 248 height 29
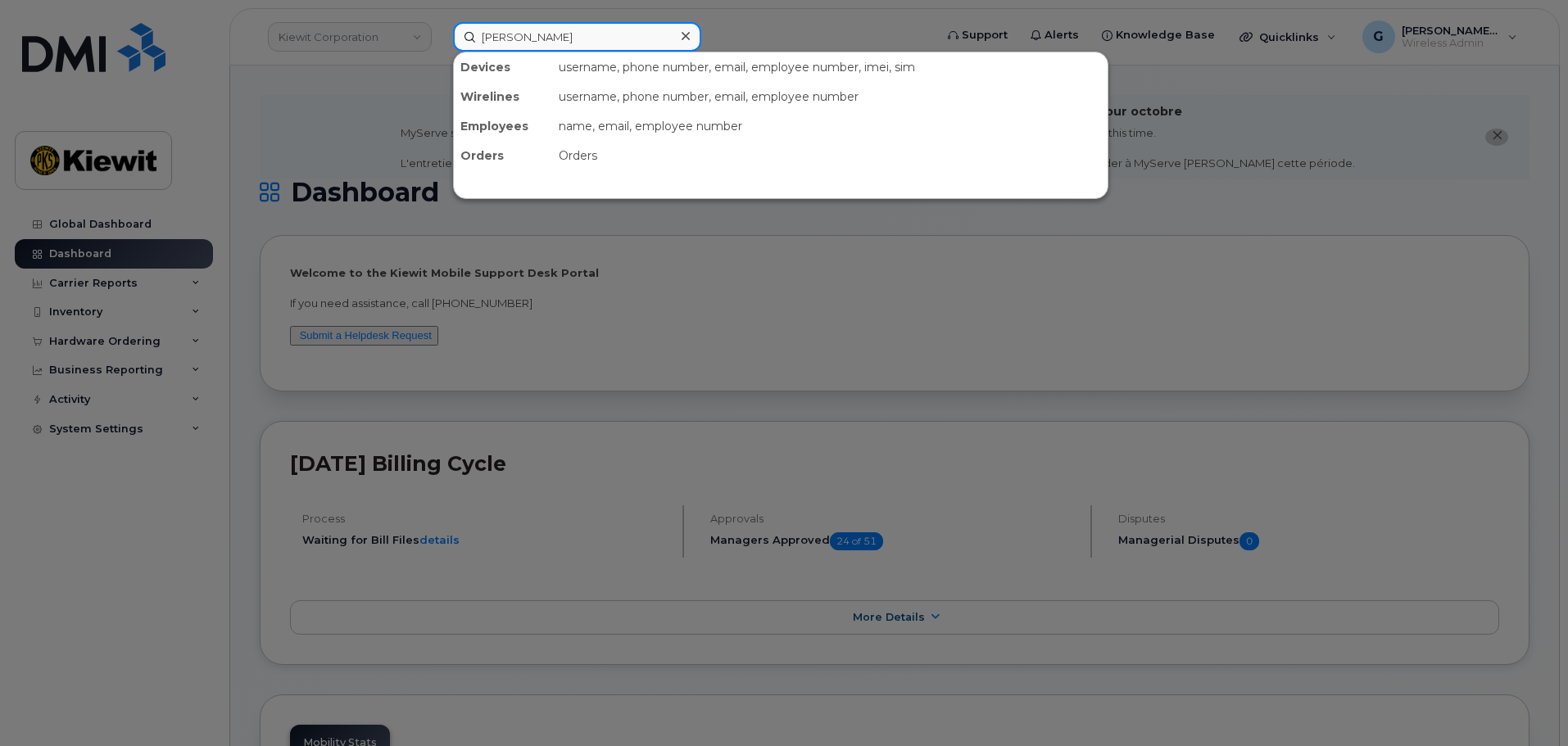
type input "[PERSON_NAME]"
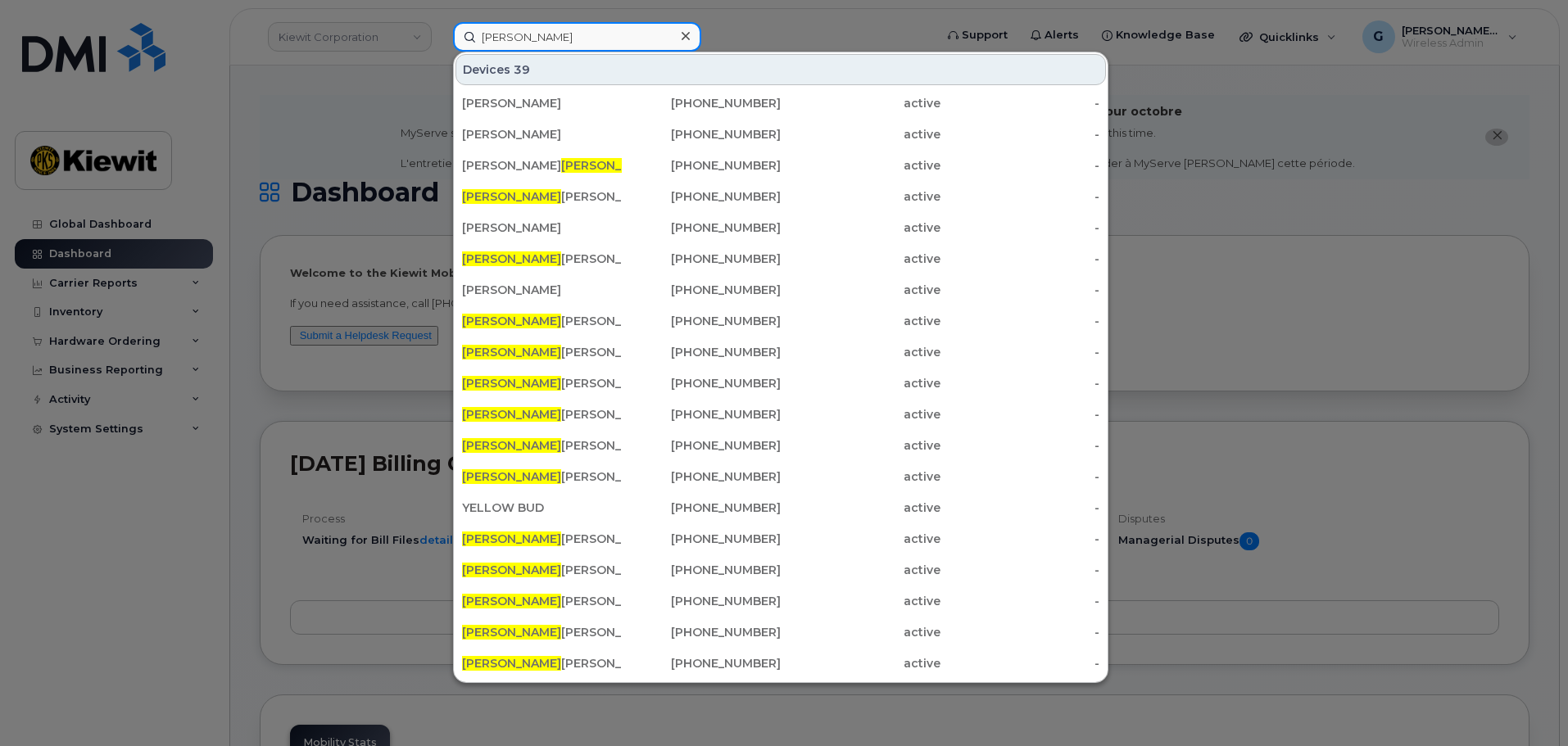
drag, startPoint x: 559, startPoint y: 39, endPoint x: 464, endPoint y: 28, distance: 95.6
click at [464, 28] on input "[PERSON_NAME]" at bounding box center [577, 36] width 248 height 29
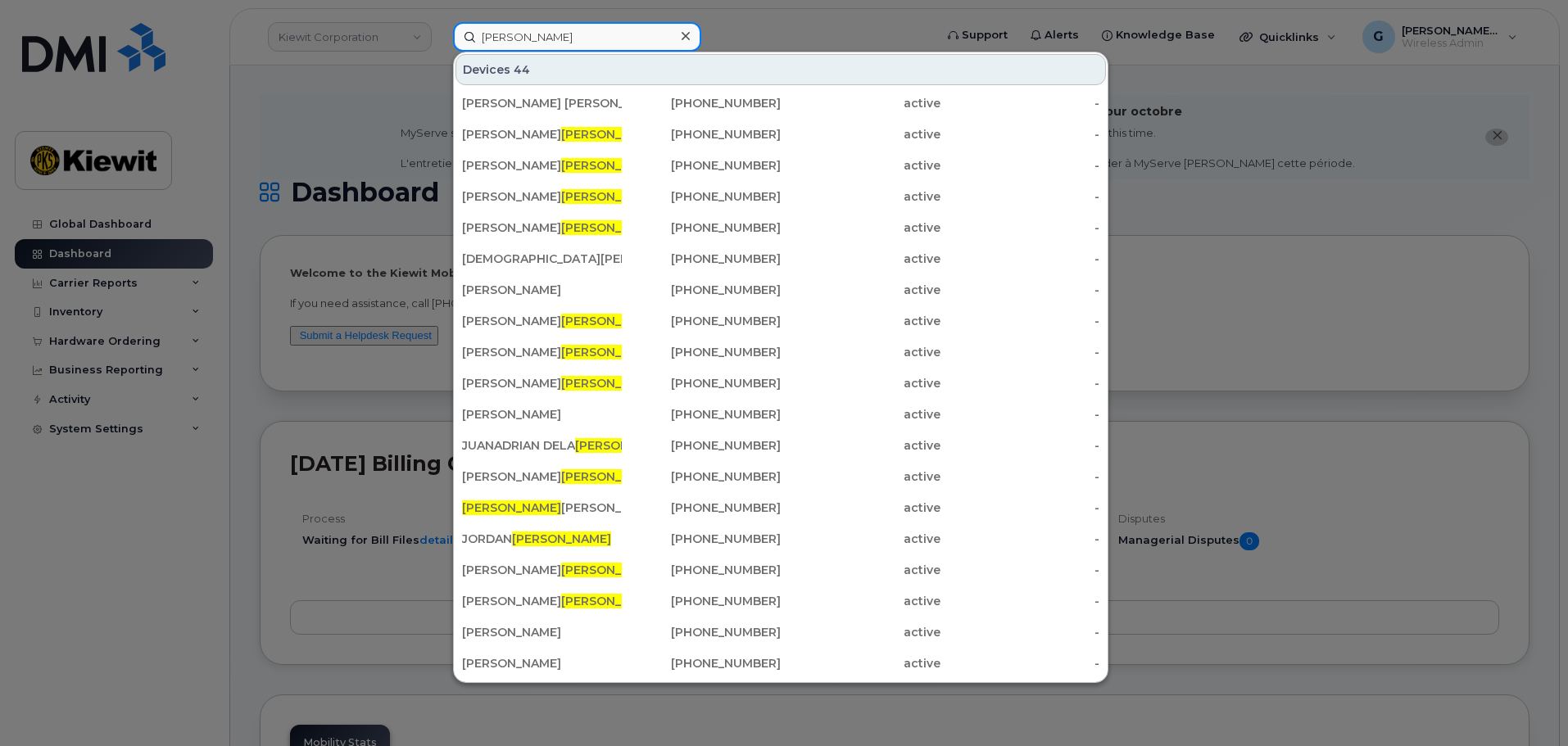
click at [486, 36] on input "cruz" at bounding box center [577, 36] width 248 height 29
click at [483, 37] on input "cruz" at bounding box center [577, 36] width 248 height 29
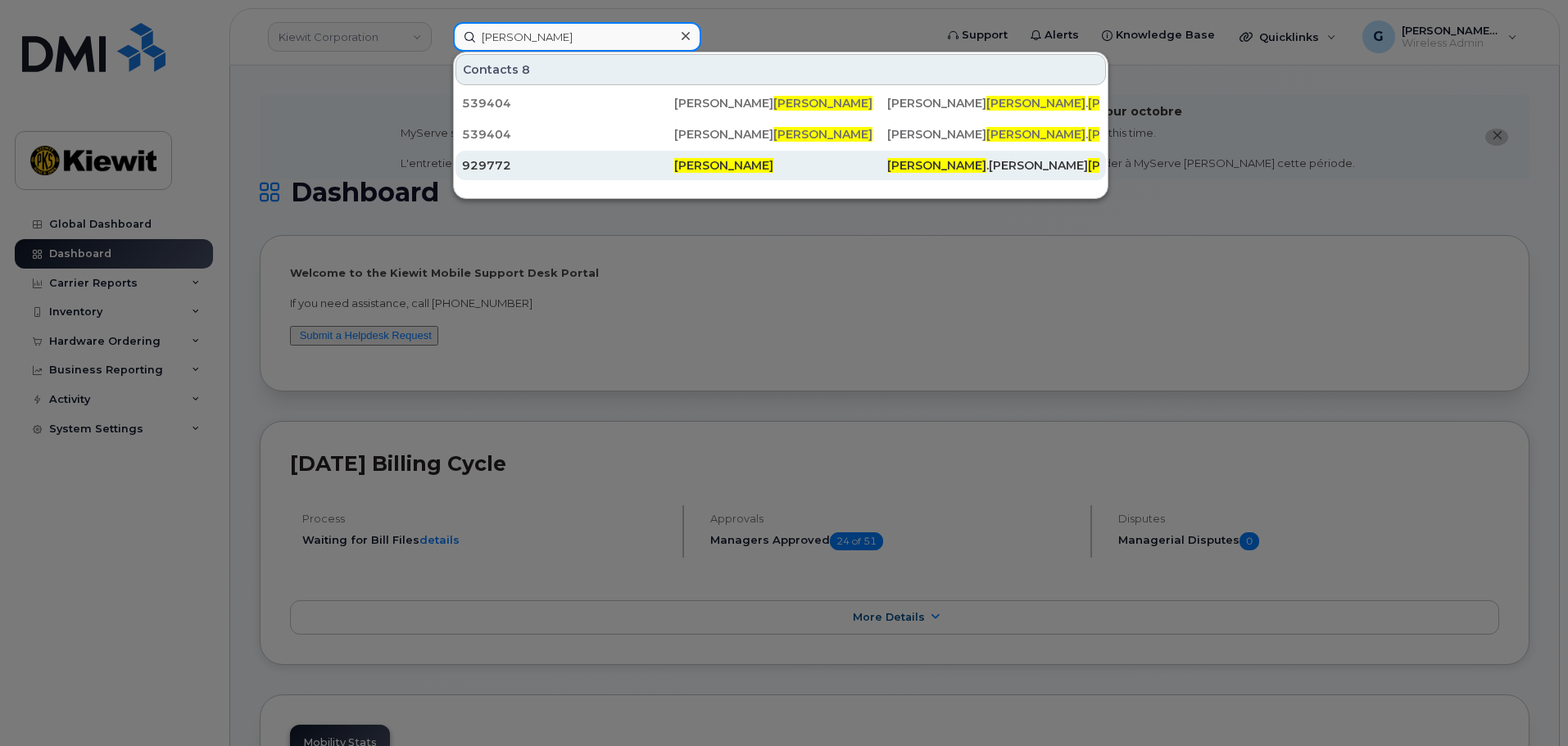
type input "eduardo cruz"
click at [700, 169] on span "Eduardo Cruz" at bounding box center [723, 166] width 99 height 15
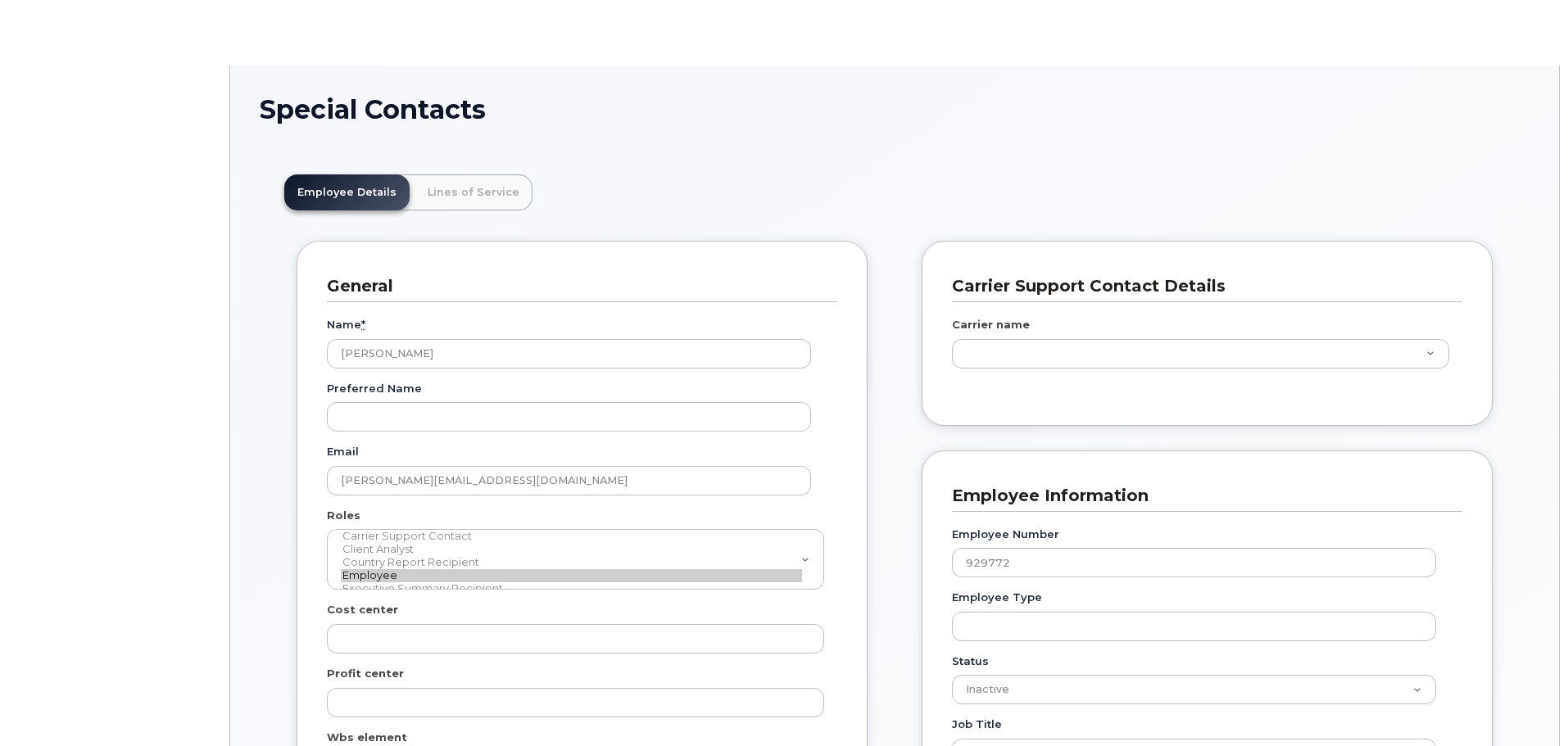
scroll to position [48, 0]
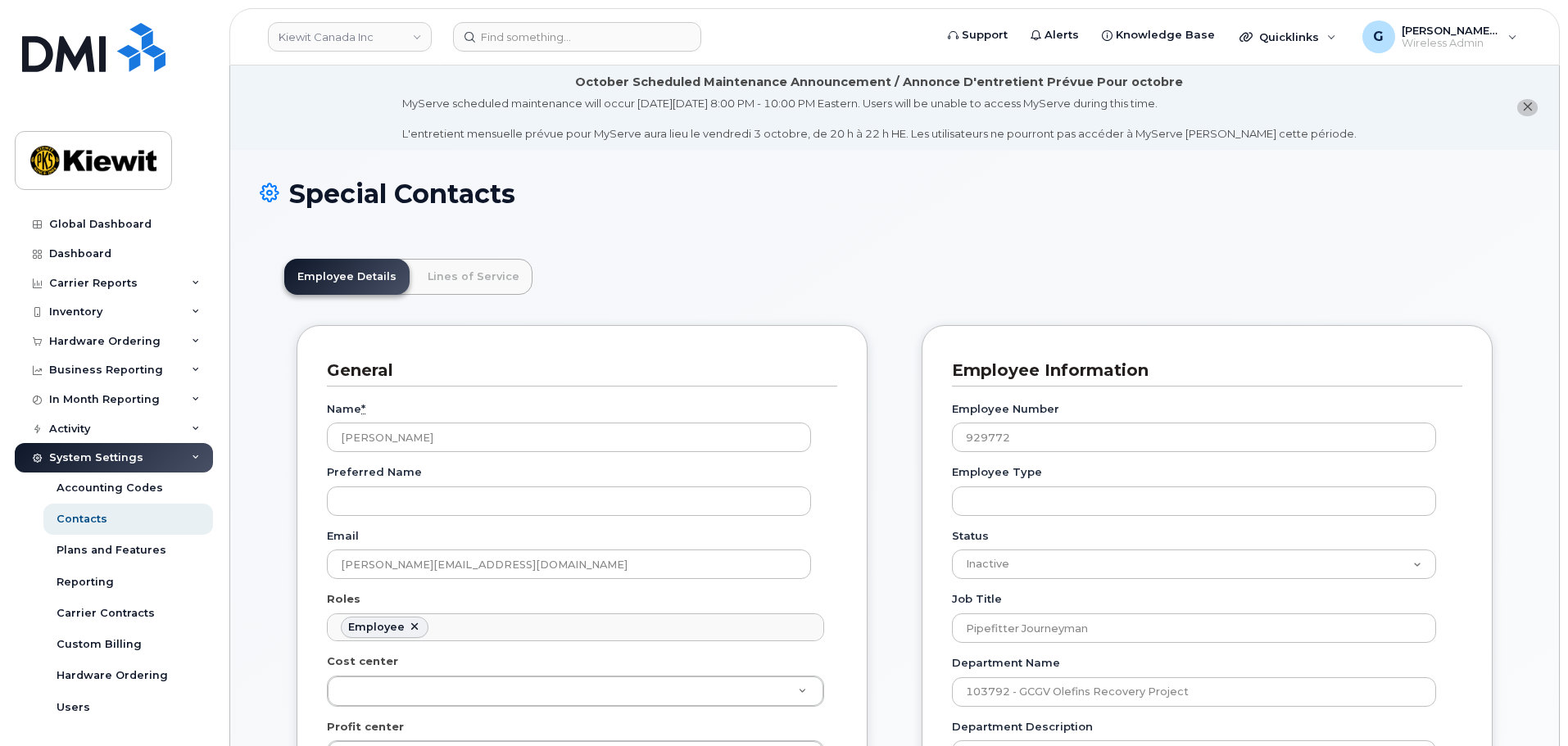
click at [735, 223] on div "Special Contacts" at bounding box center [895, 207] width 1270 height 55
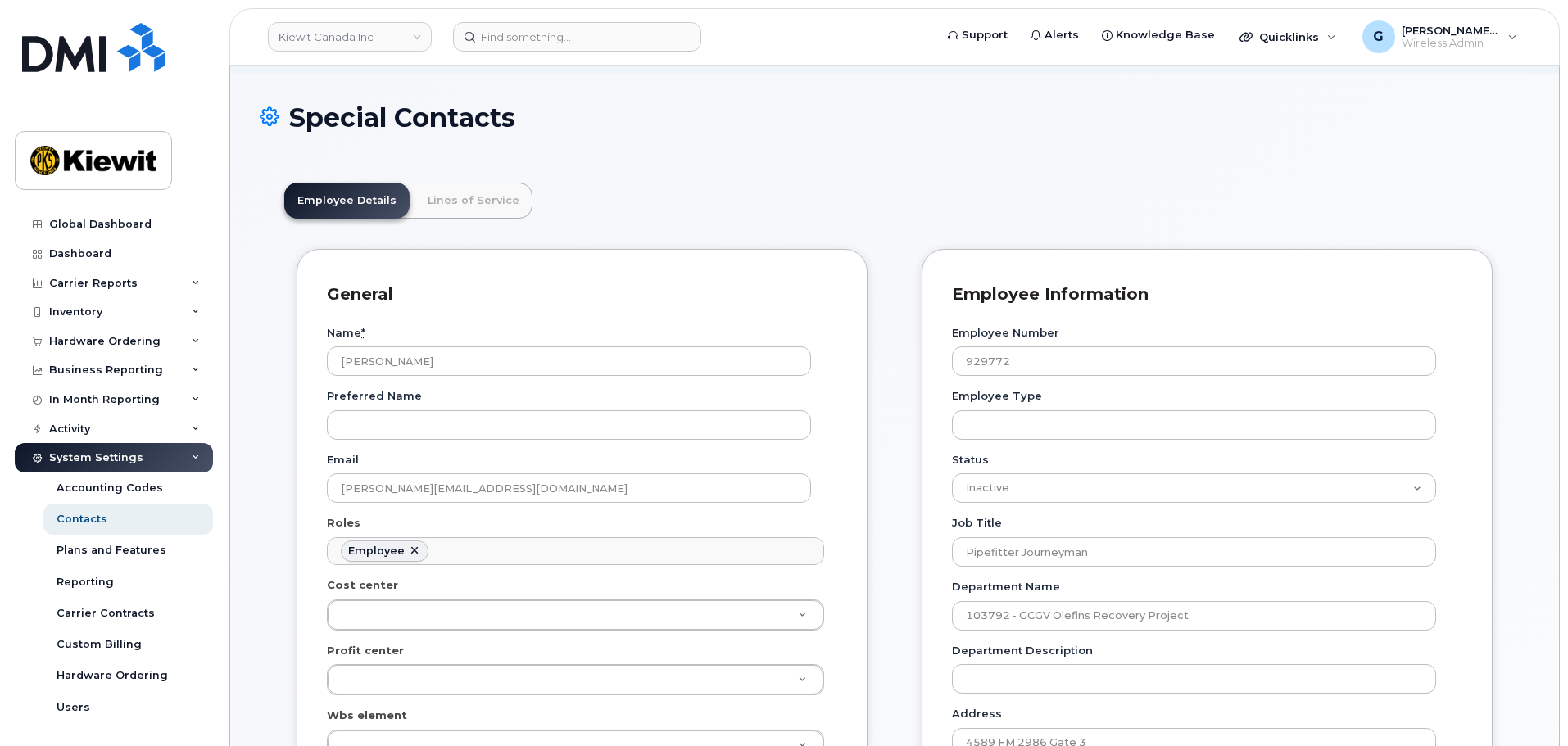
scroll to position [0, 0]
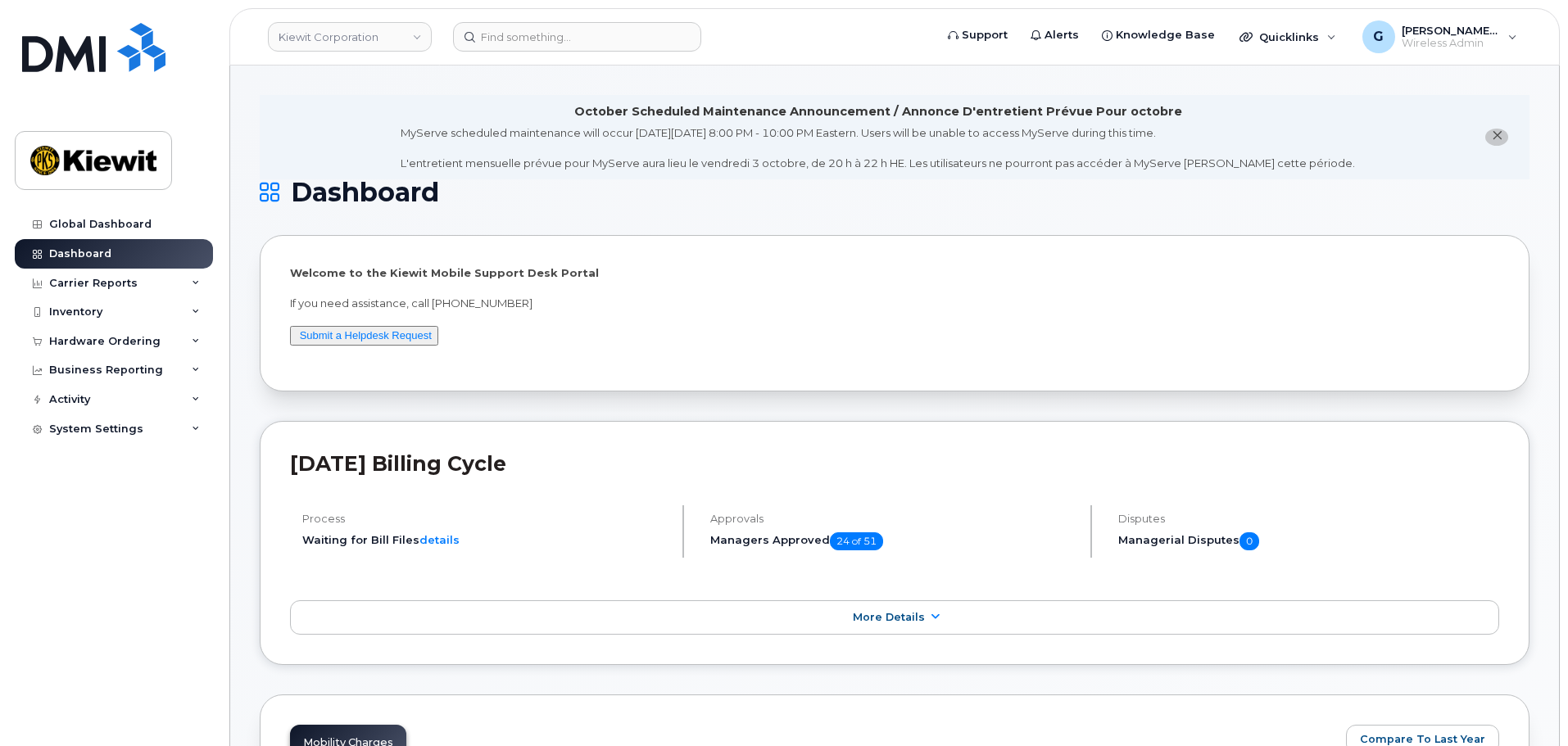
click at [732, 185] on h1 "Dashboard" at bounding box center [890, 192] width 1262 height 26
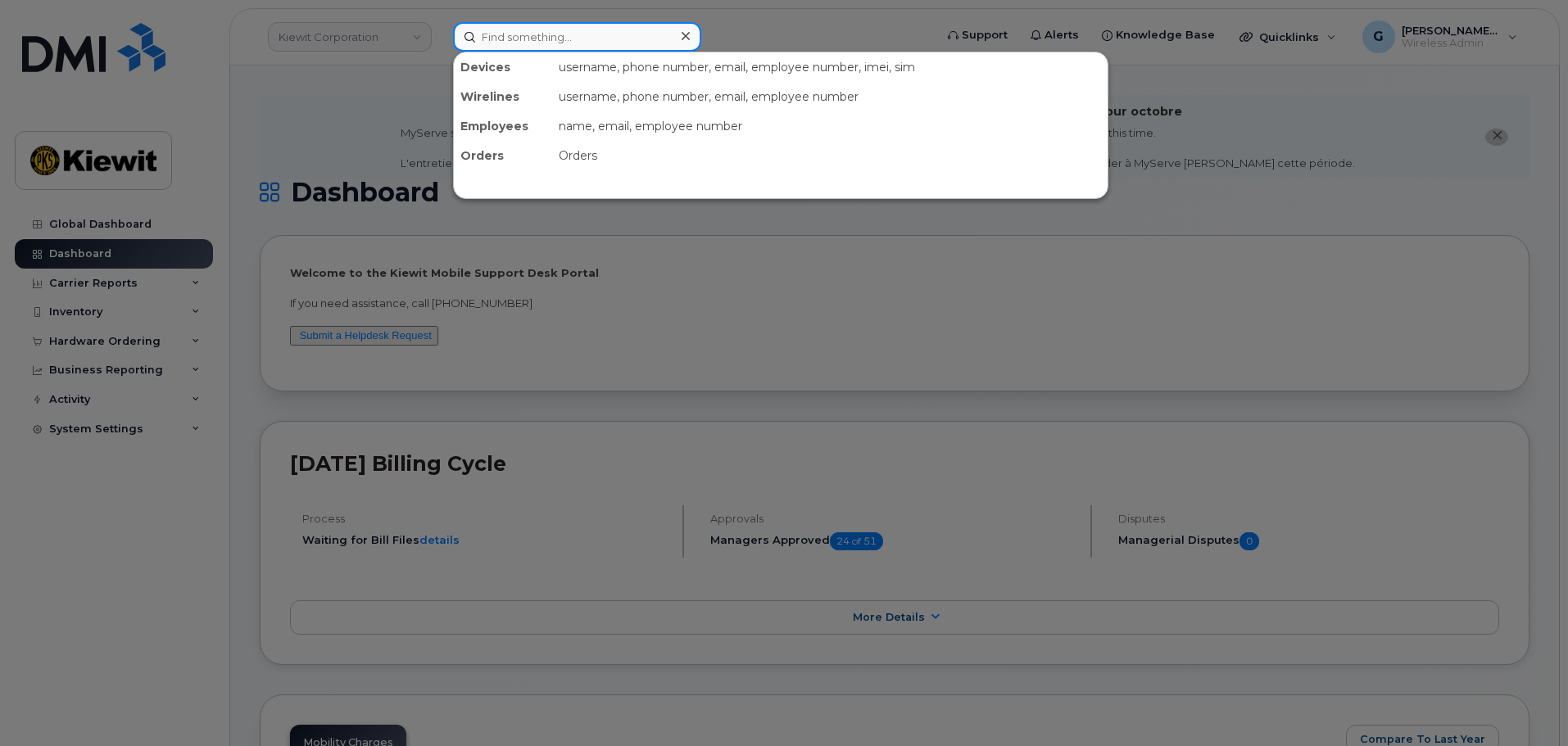
click at [554, 37] on input at bounding box center [577, 36] width 248 height 29
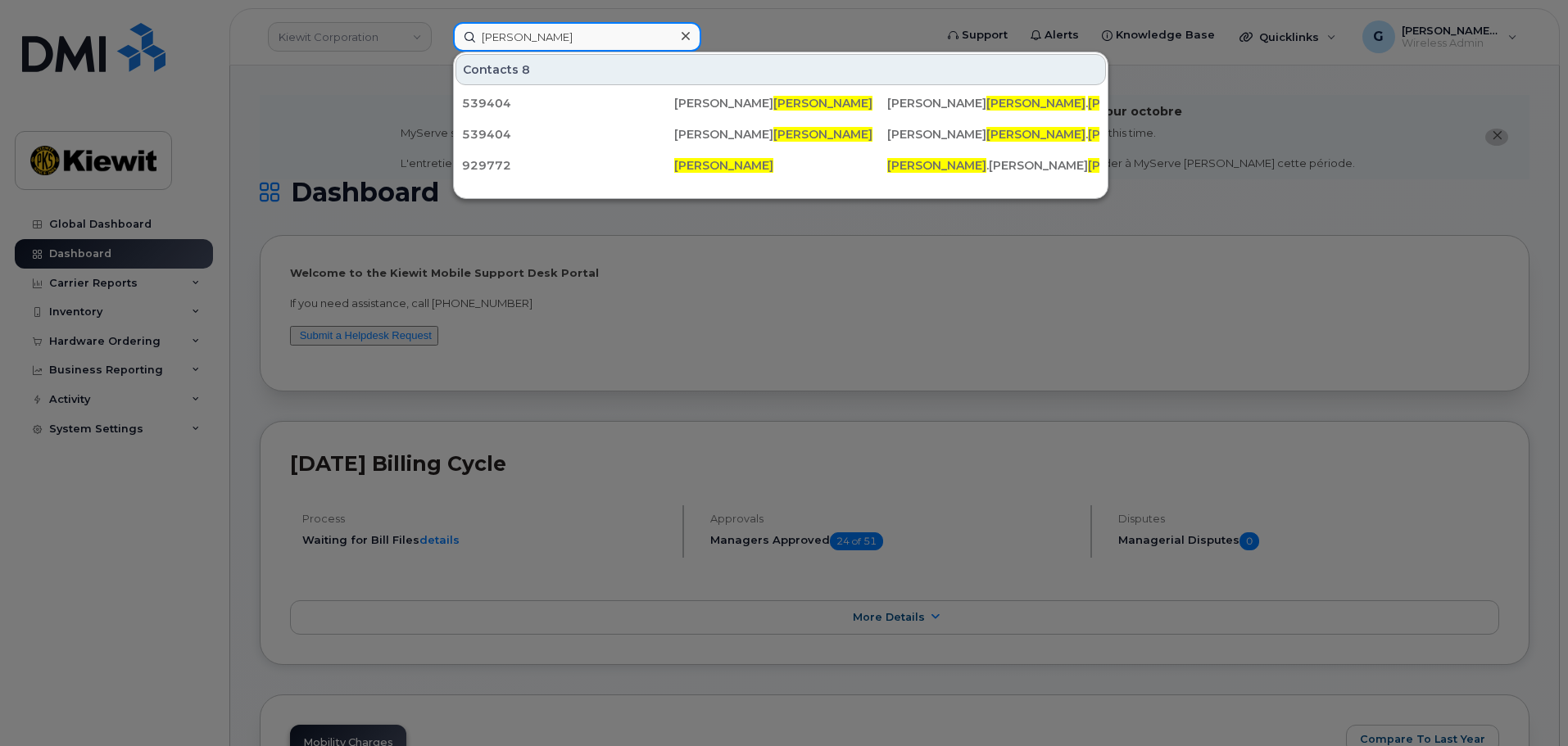
type input "eduardo cruz"
click at [743, 18] on div at bounding box center [784, 373] width 1568 height 746
drag, startPoint x: 595, startPoint y: 45, endPoint x: 372, endPoint y: 76, distance: 225.1
click at [440, 52] on div "eduardo cruz Contacts 8 539404 Carlos Eduardo Cruz CARLOS EDUARDO . CRUZ @KIEWI…" at bounding box center [688, 36] width 497 height 29
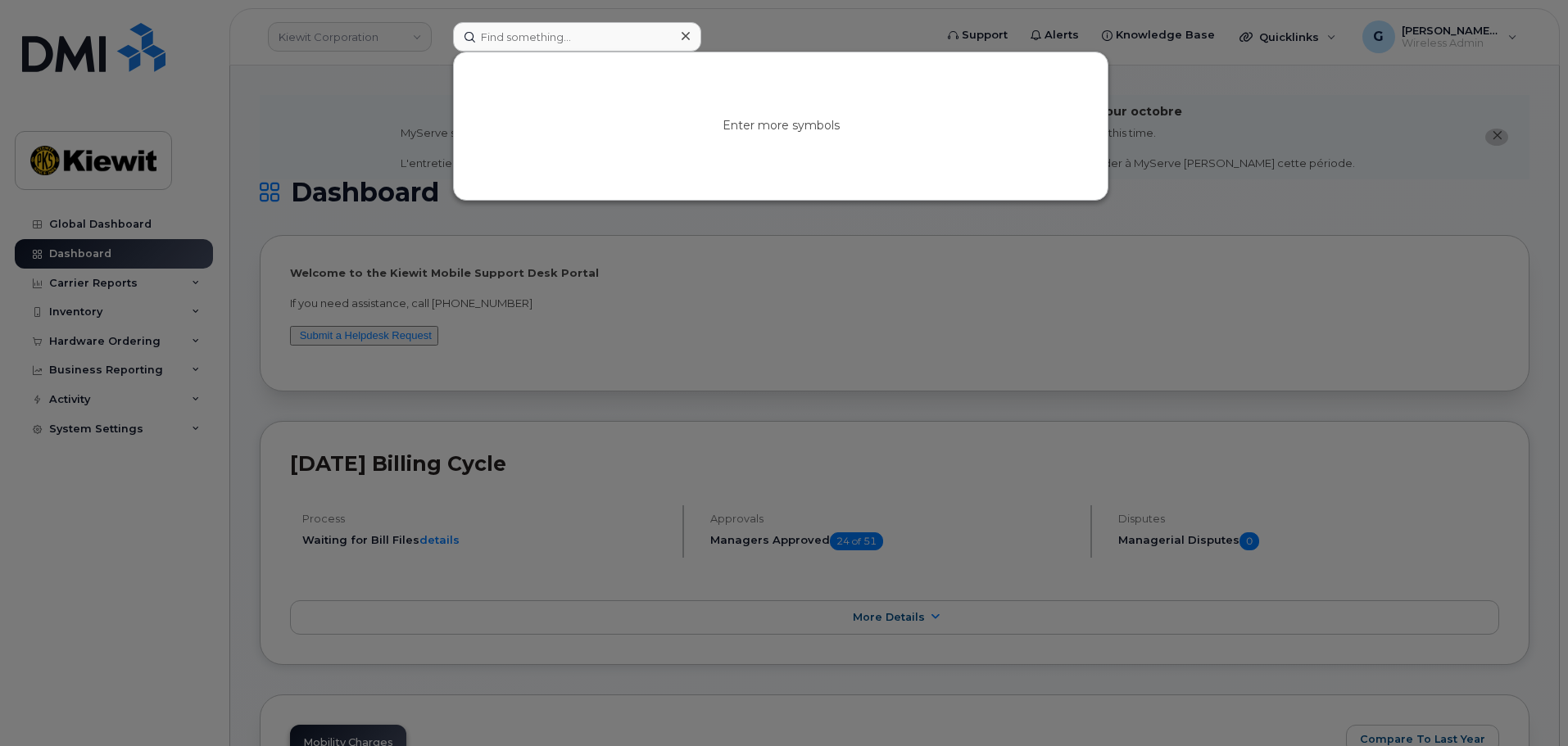
click at [382, 80] on div at bounding box center [784, 373] width 1568 height 746
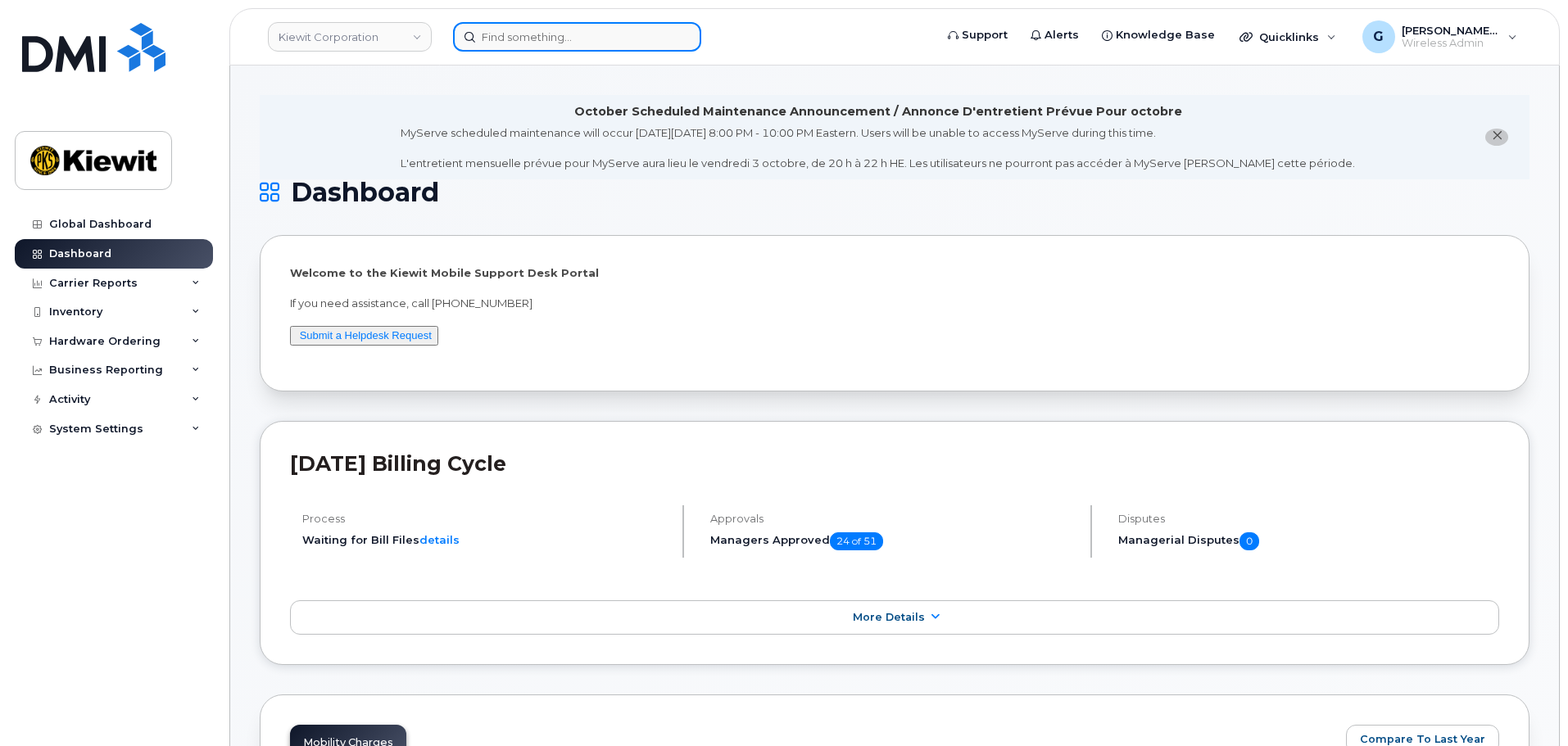
click at [522, 45] on input at bounding box center [577, 36] width 248 height 29
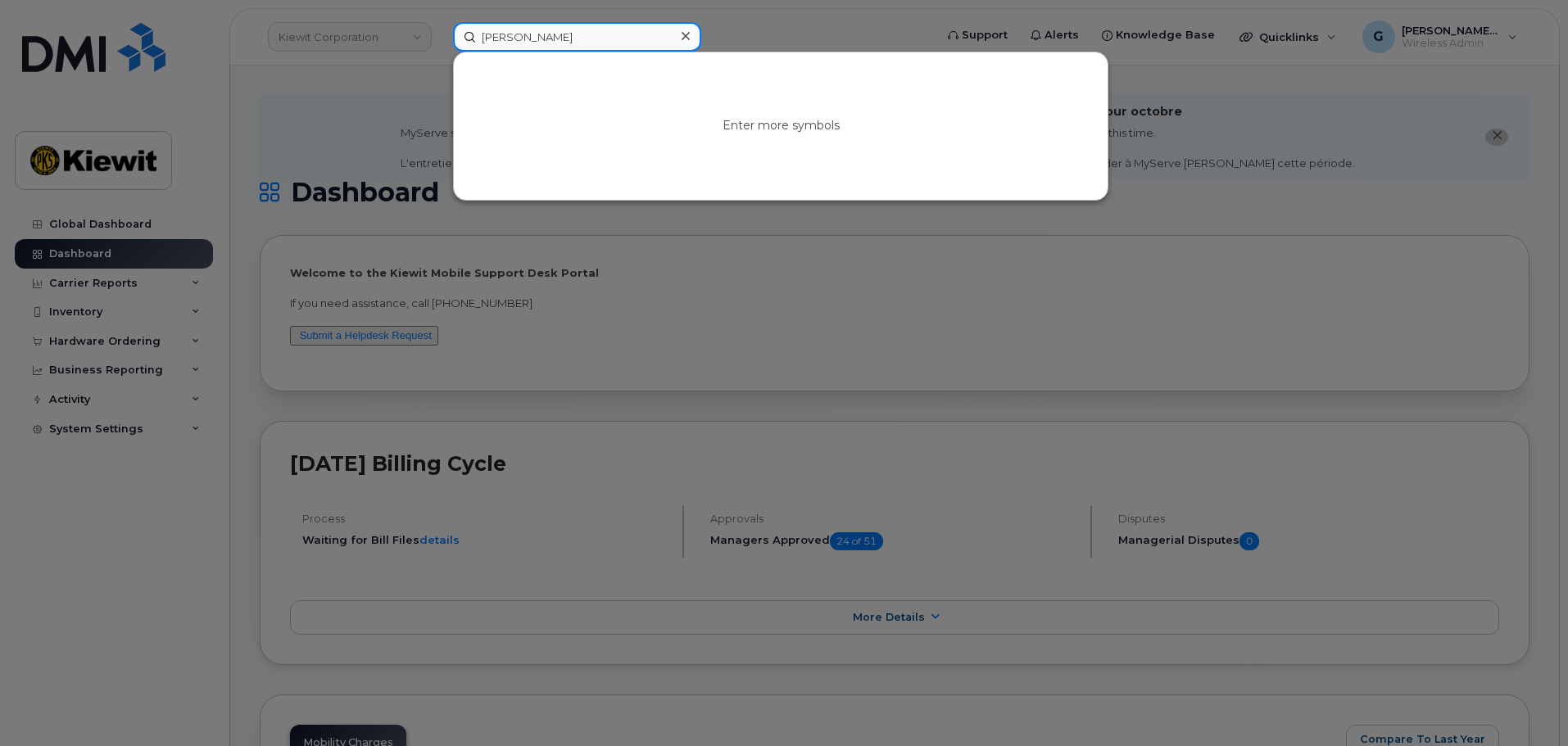
type input "jason graja"
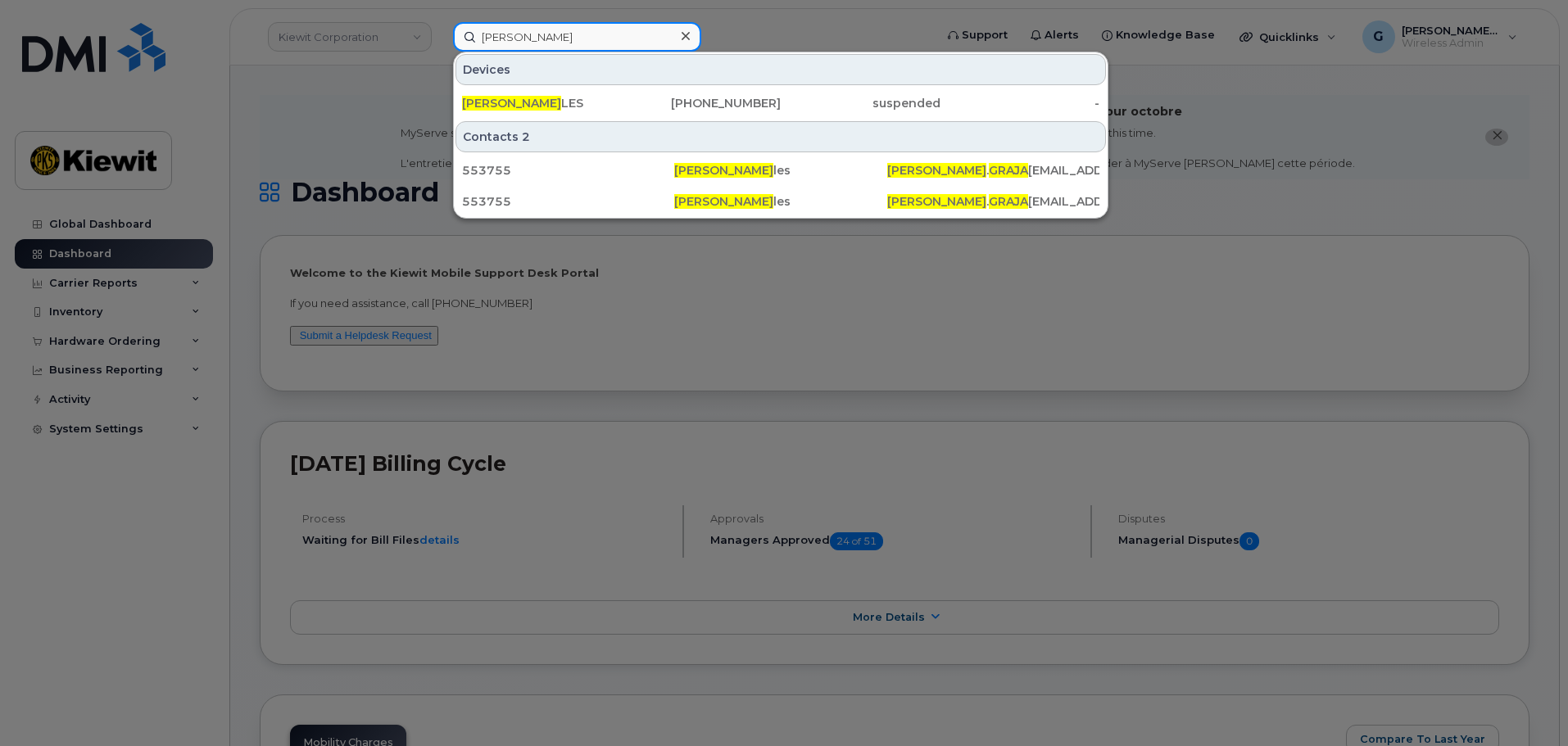
drag, startPoint x: 595, startPoint y: 40, endPoint x: 414, endPoint y: 61, distance: 182.2
click at [440, 52] on div "jason graja Devices JASON GRAJA LES 530-925-0654 suspended - Contacts 2 553755 …" at bounding box center [688, 36] width 497 height 29
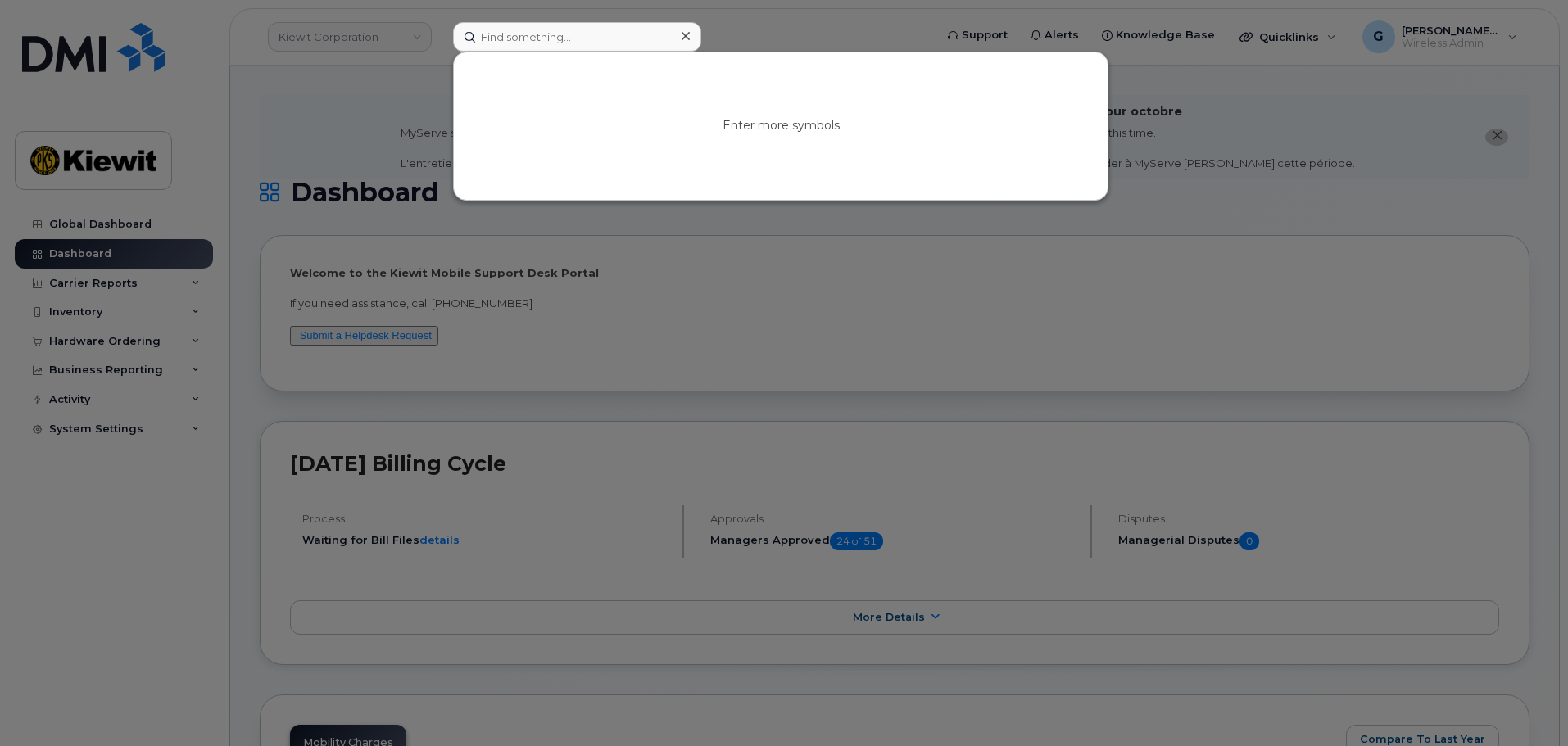
click at [566, 245] on div at bounding box center [784, 373] width 1568 height 746
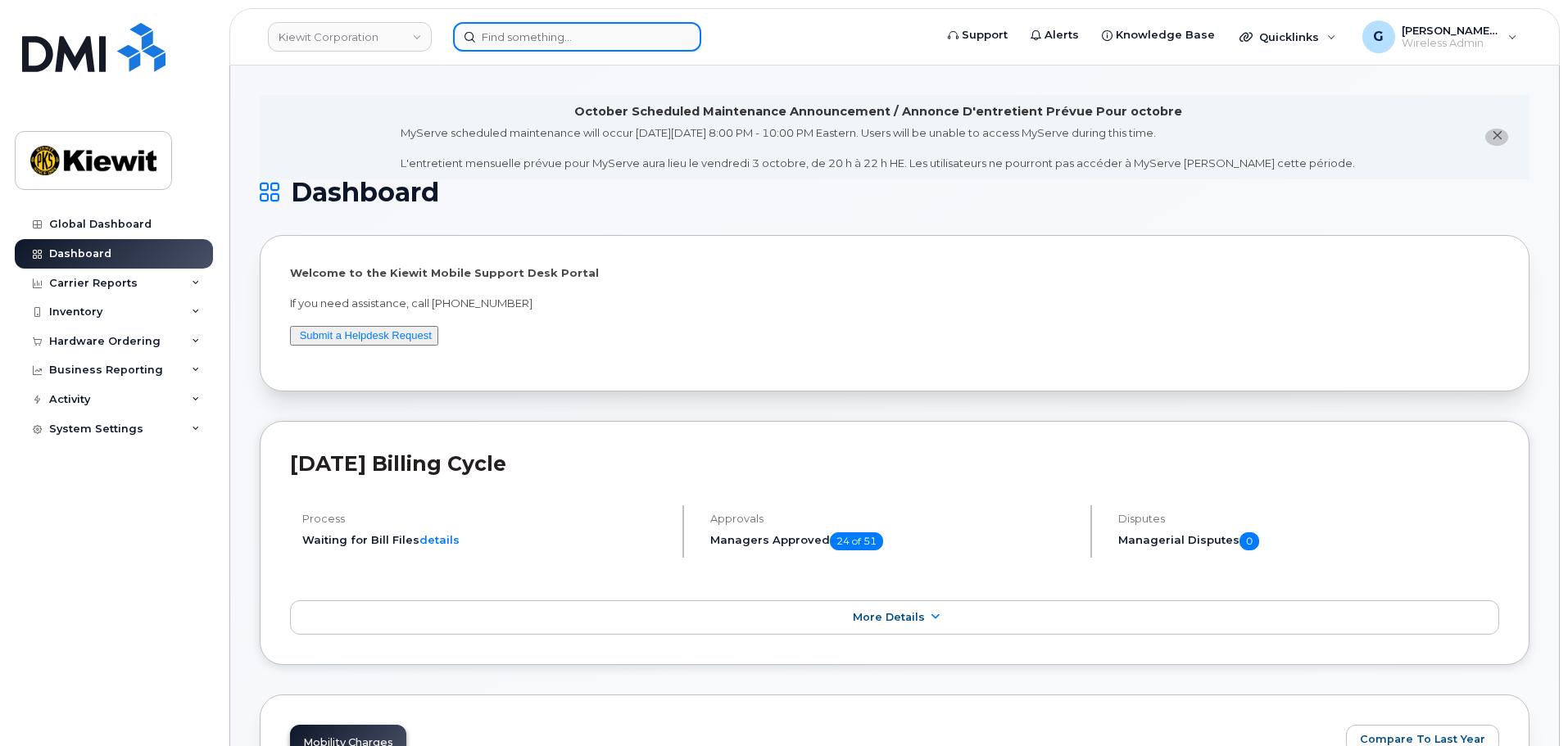
click at [487, 34] on input at bounding box center [577, 36] width 248 height 29
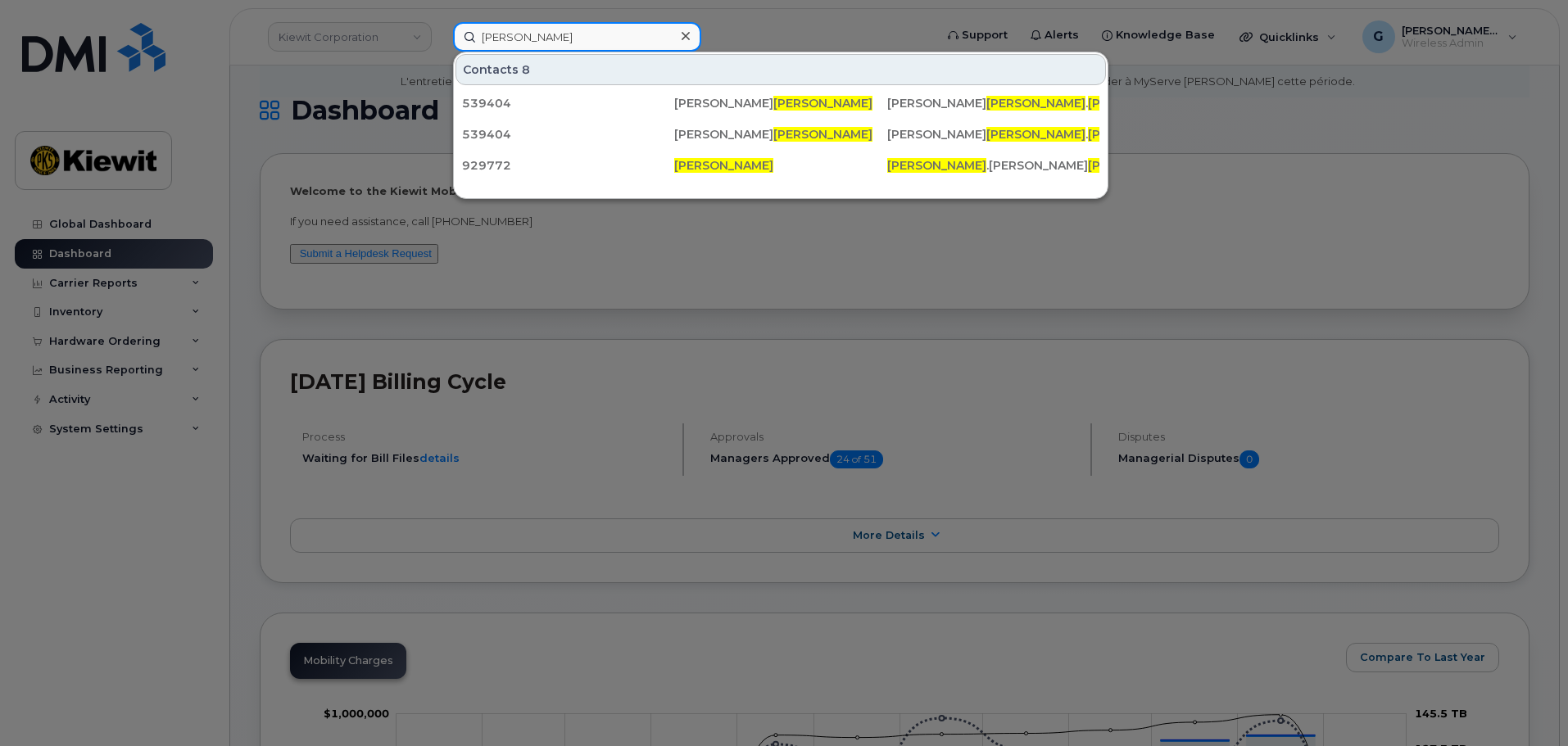
drag, startPoint x: 529, startPoint y: 42, endPoint x: 441, endPoint y: 33, distance: 88.5
click at [441, 33] on div "eduardo cruz Contacts 8 539404 Carlos Eduardo Cruz CARLOS EDUARDO . CRUZ @KIEWI…" at bounding box center [688, 36] width 497 height 29
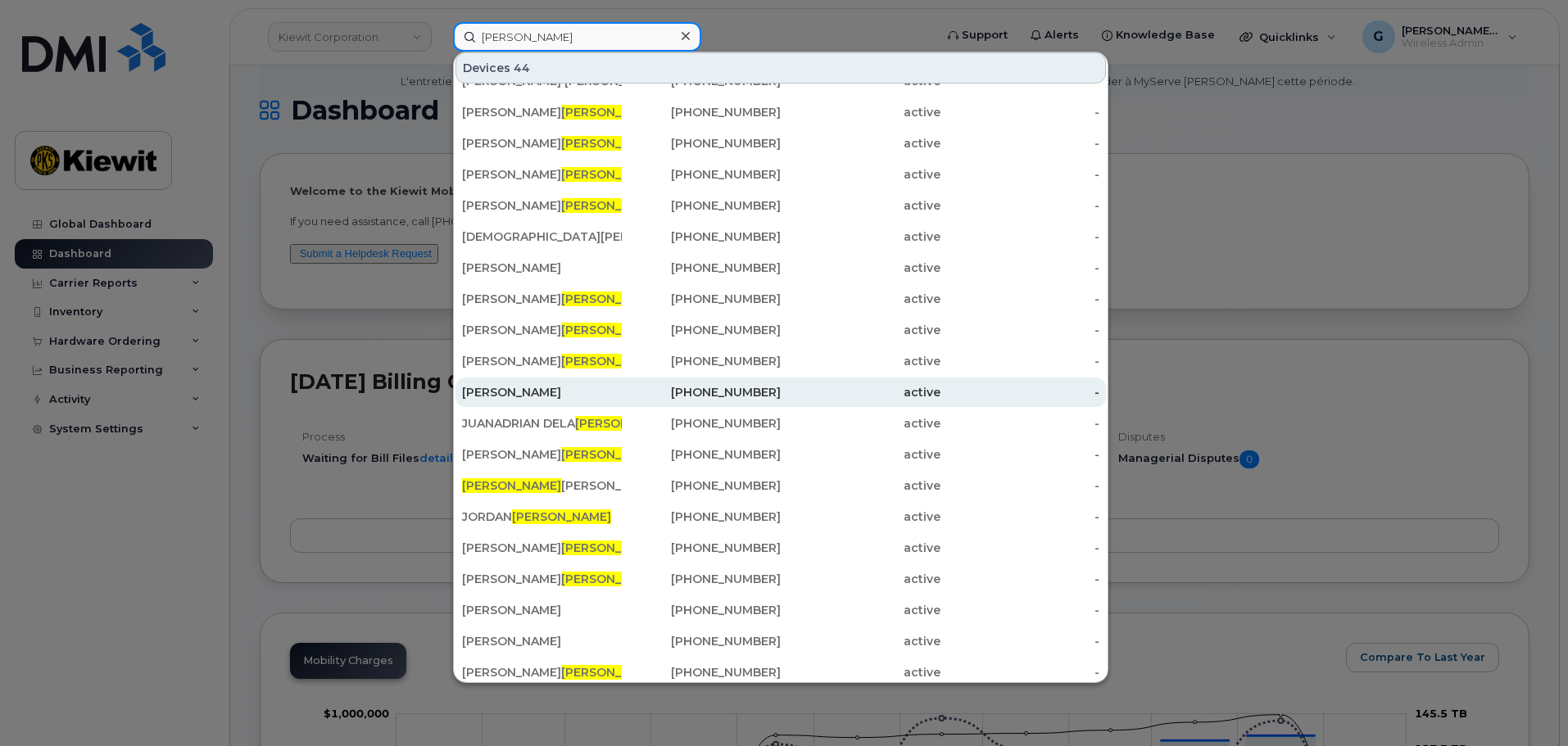
scroll to position [28, 0]
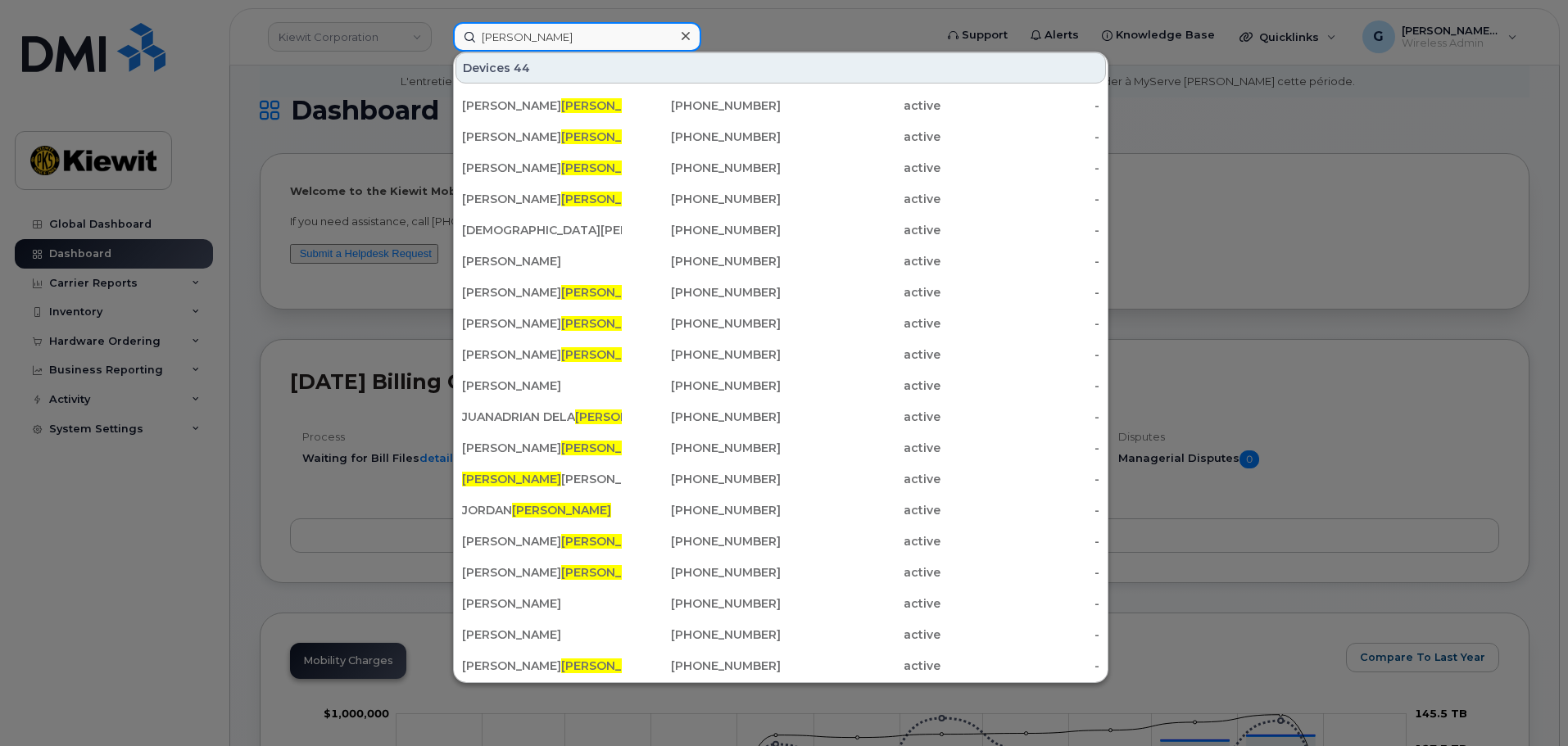
click at [570, 30] on input "cruz" at bounding box center [577, 36] width 248 height 29
drag, startPoint x: 579, startPoint y: 36, endPoint x: 358, endPoint y: 26, distance: 221.2
click at [440, 26] on div "cruz Devices 44 BILLY JOE CRUZ 603-815-8163 active - HECTOR SANTA CRUZ 201-961-…" at bounding box center [688, 36] width 497 height 29
paste input "515827"
type input "515827"
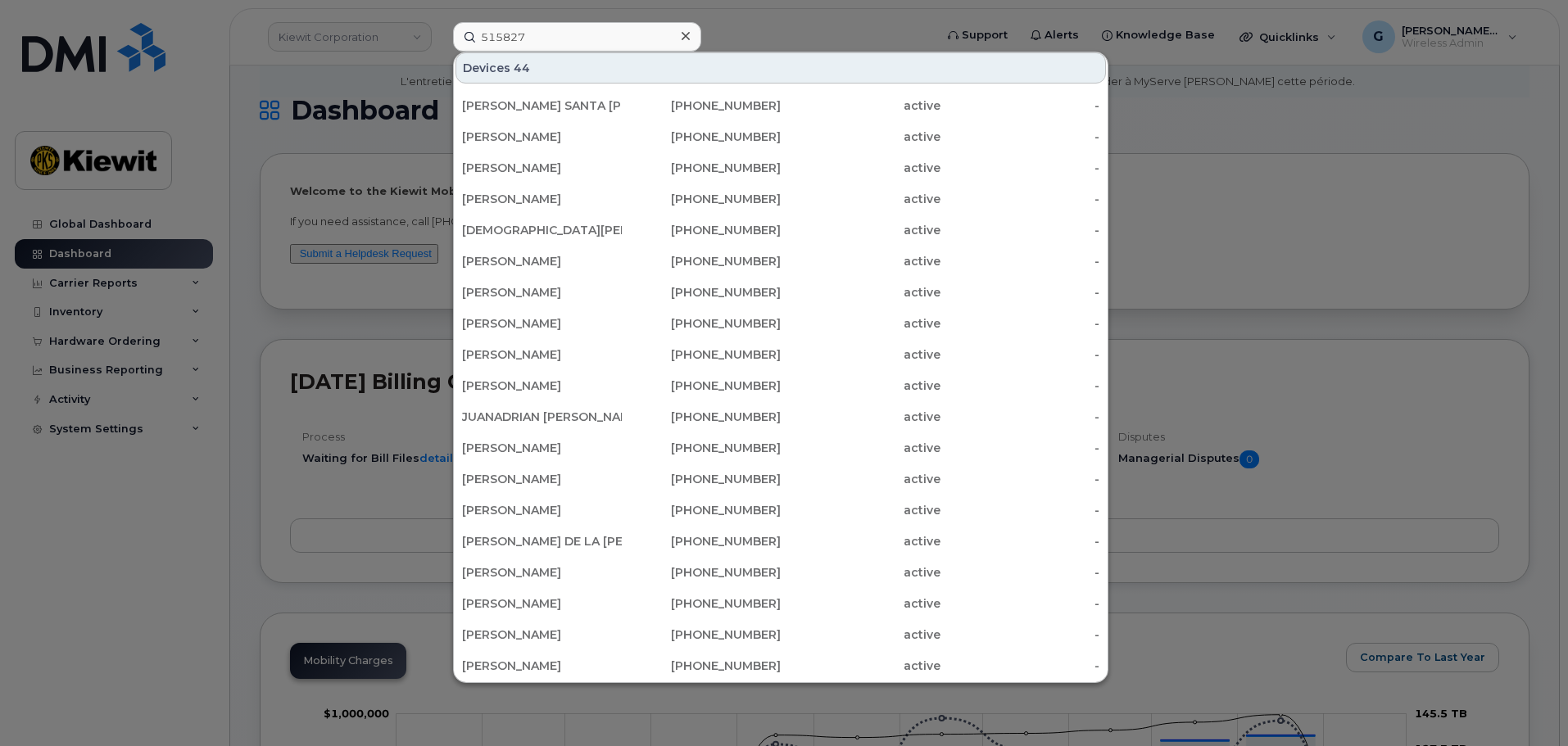
drag, startPoint x: 362, startPoint y: 24, endPoint x: 576, endPoint y: 4, distance: 214.9
click at [524, 10] on div at bounding box center [784, 373] width 1568 height 746
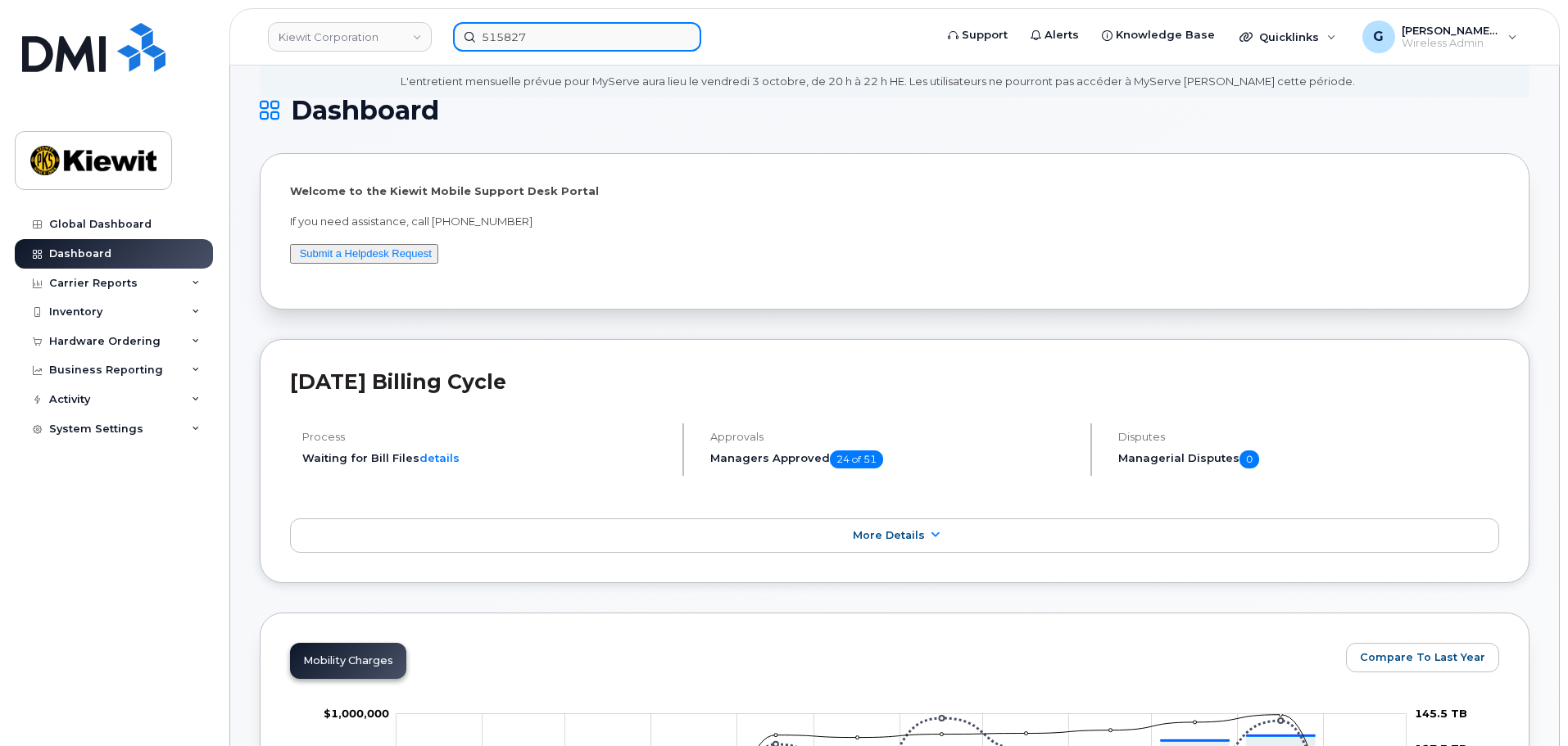
click at [589, 42] on input "515827" at bounding box center [577, 36] width 248 height 29
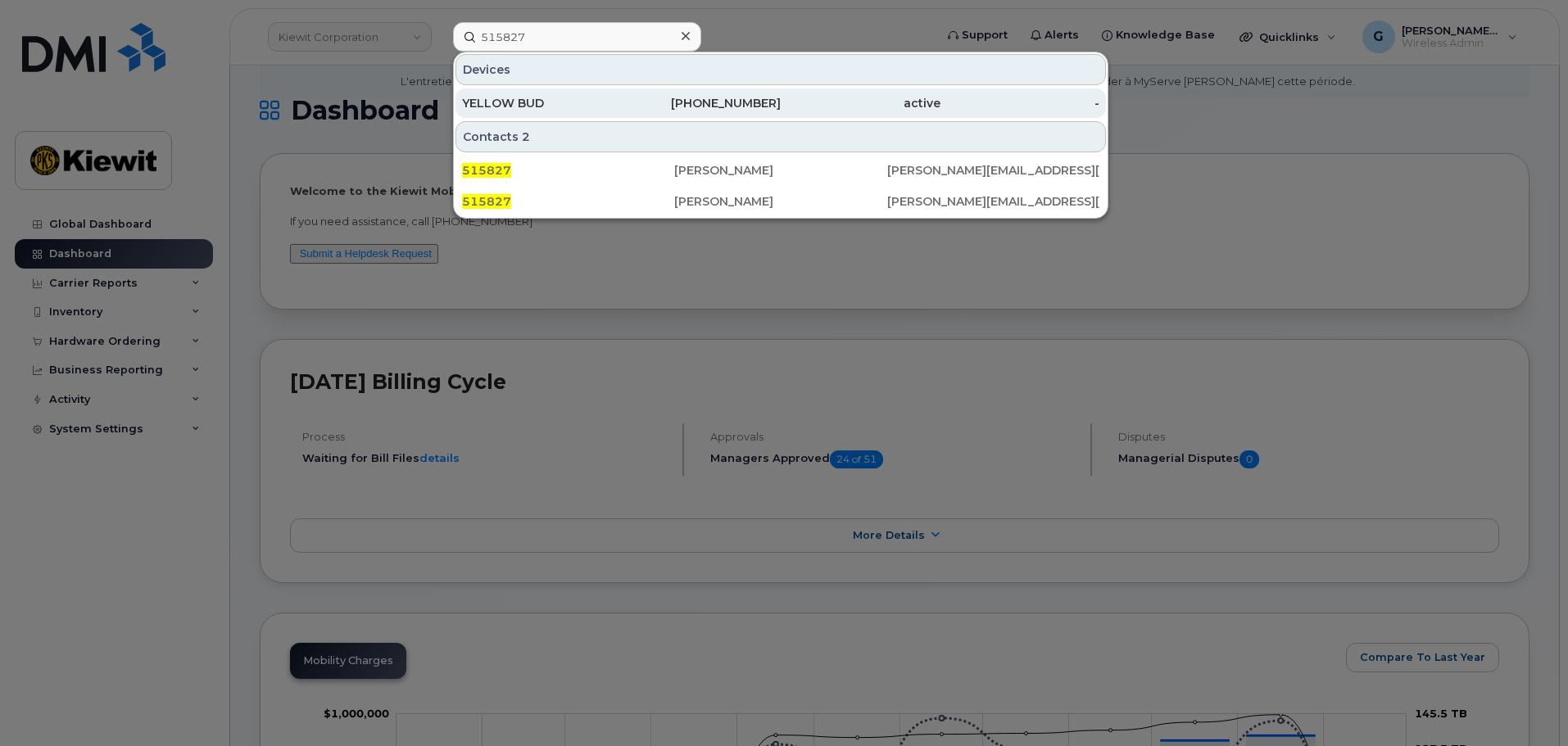
click at [561, 99] on div "YELLOW BUD" at bounding box center [541, 103] width 159 height 16
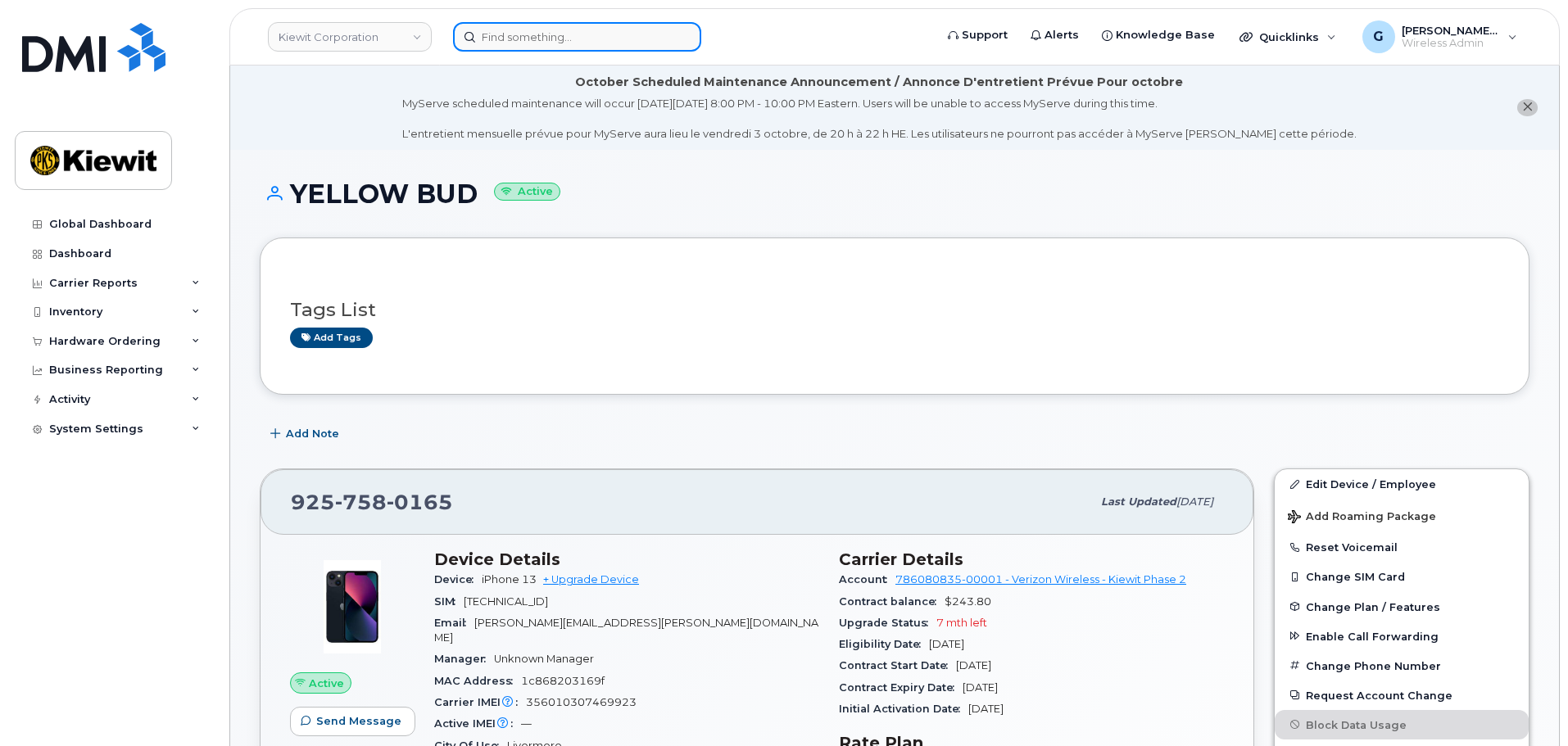
click at [536, 43] on input at bounding box center [577, 36] width 248 height 29
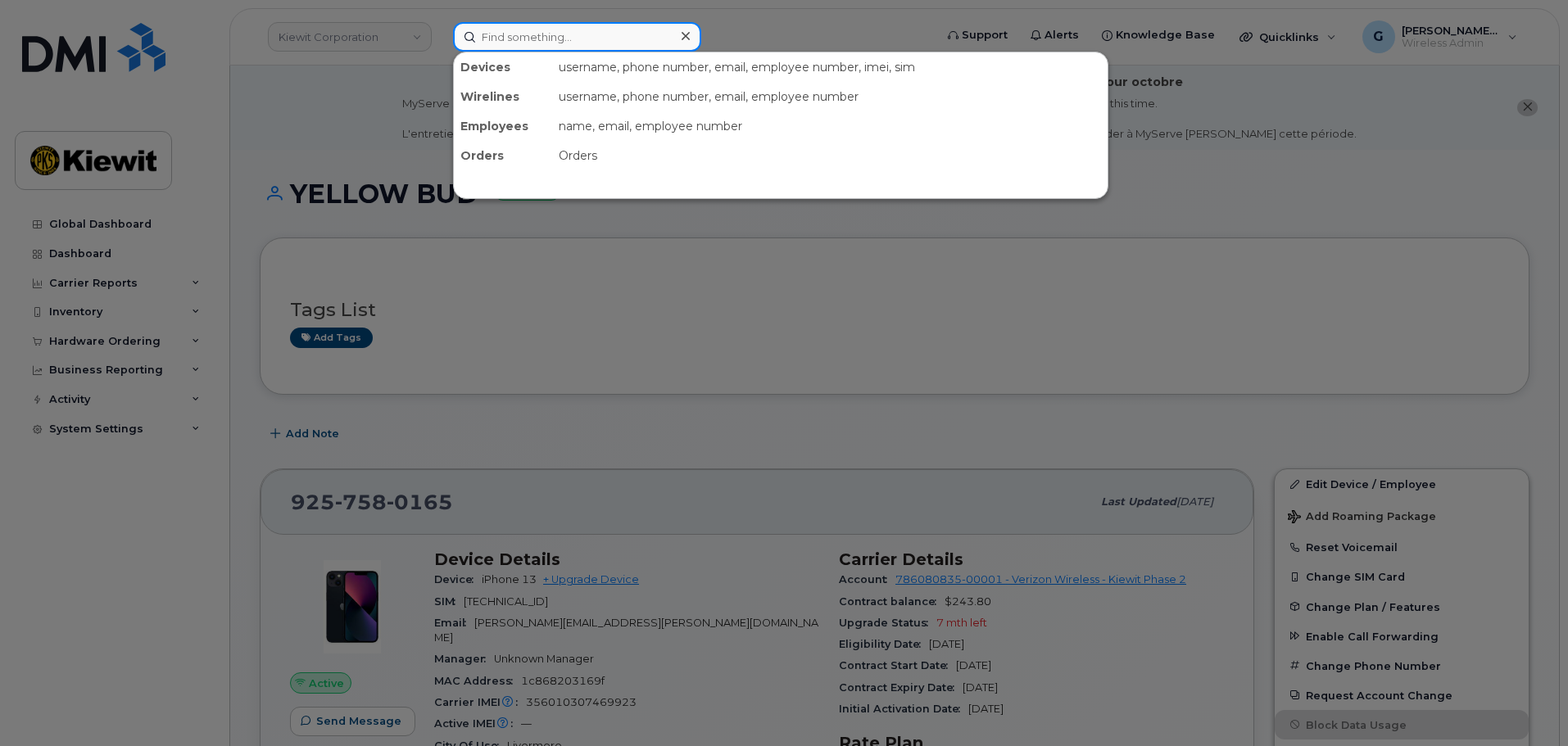
paste input "515827"
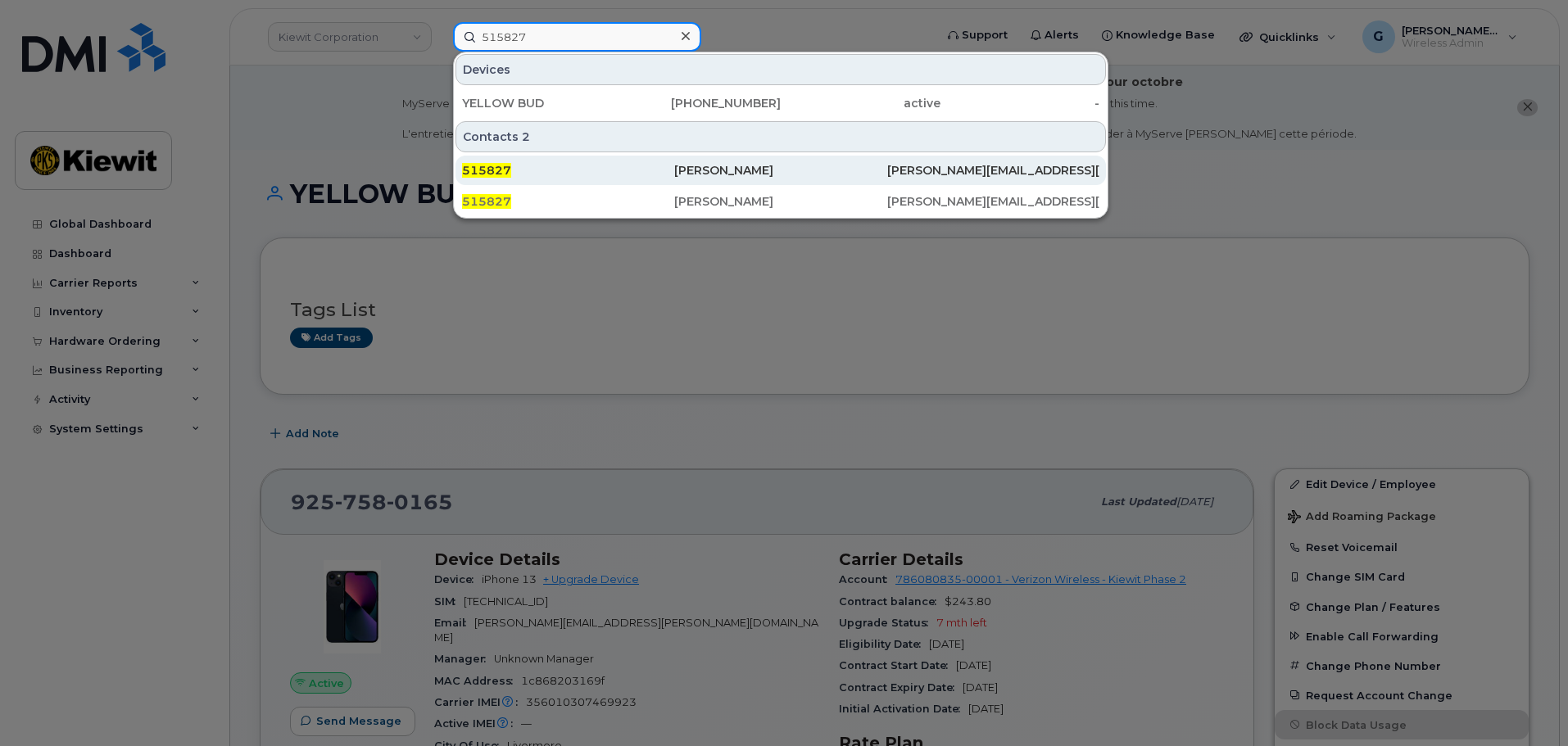
type input "515827"
drag, startPoint x: 662, startPoint y: 167, endPoint x: 729, endPoint y: 181, distance: 68.4
click at [662, 167] on div "515827" at bounding box center [568, 170] width 212 height 16
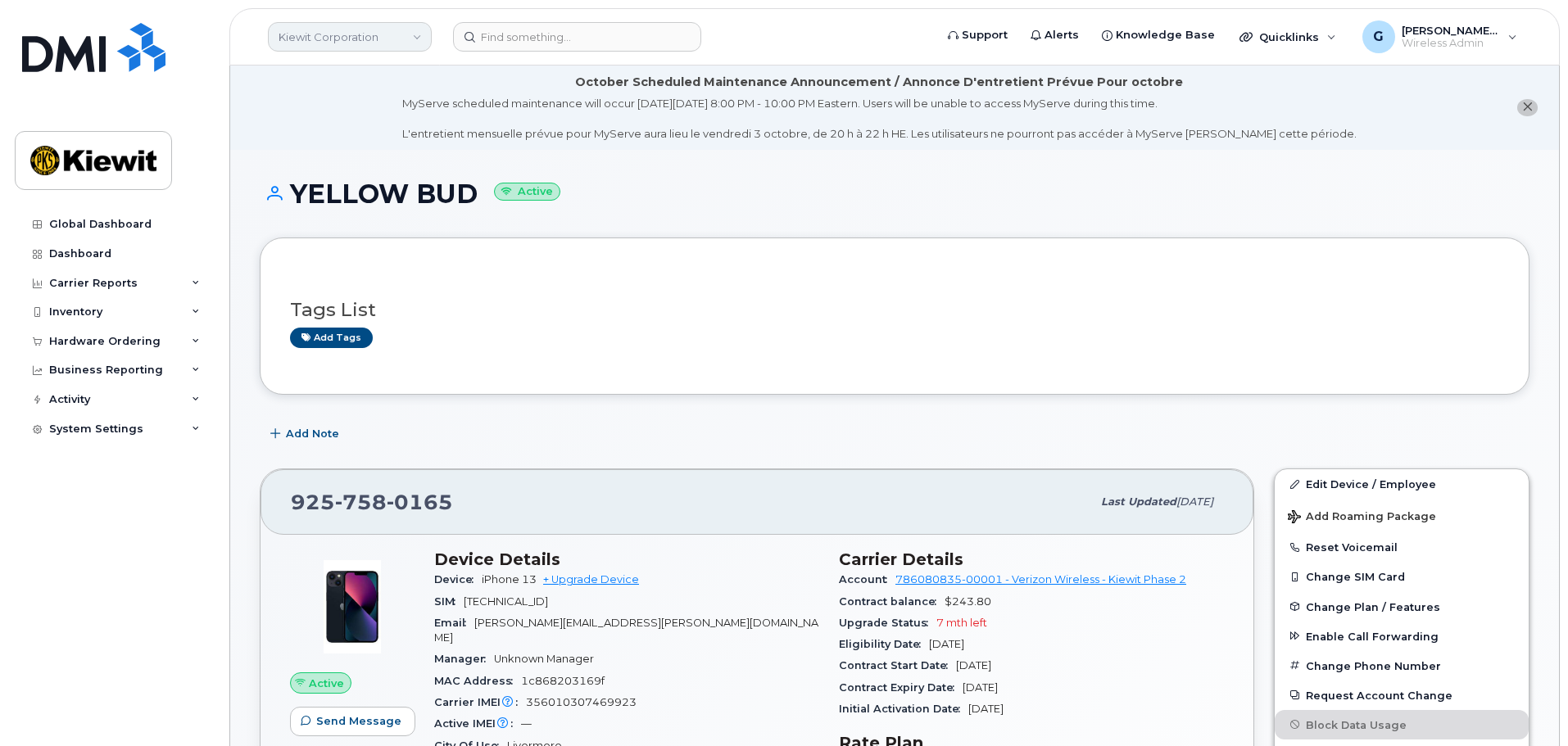
click at [401, 41] on link "Kiewit Corporation" at bounding box center [350, 36] width 164 height 29
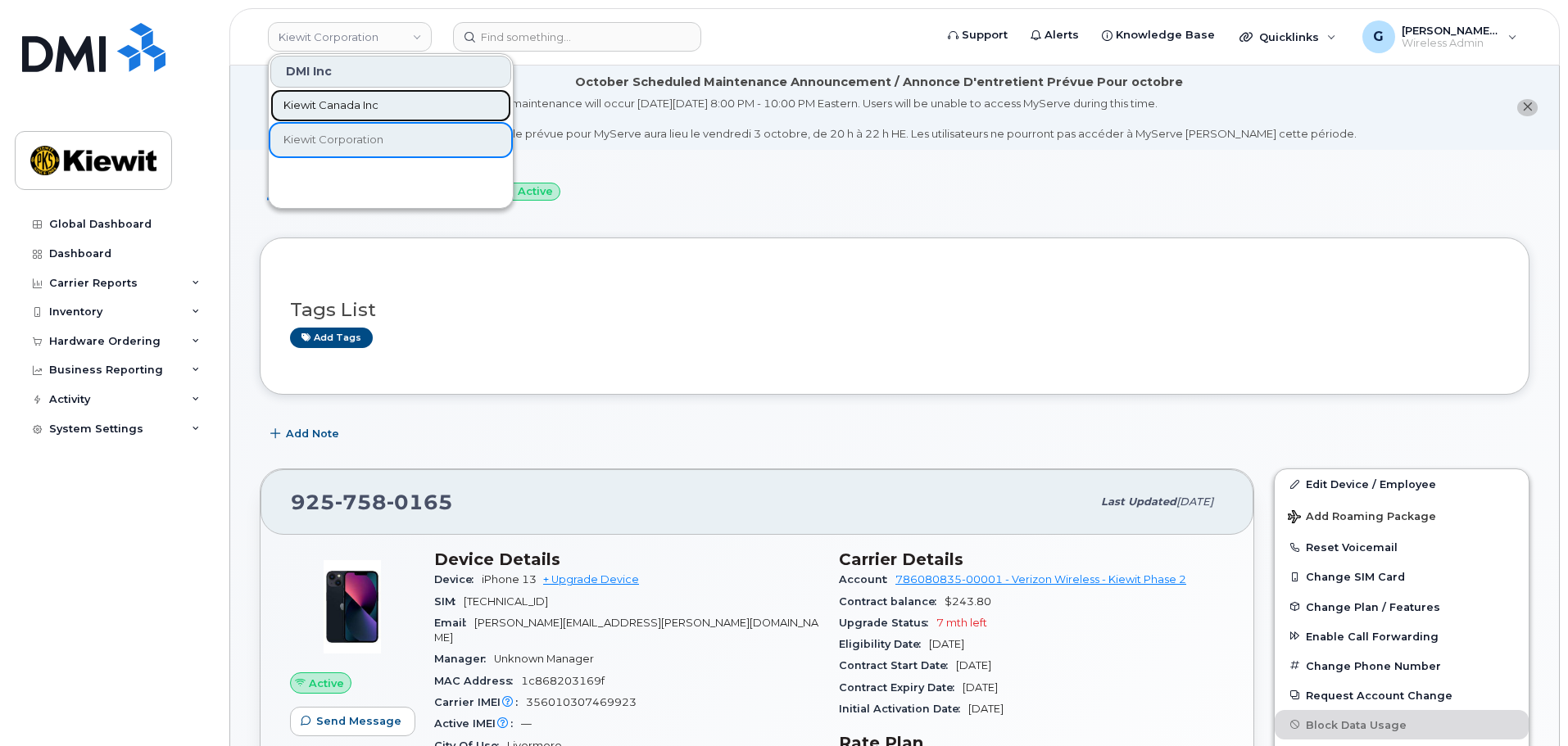
click at [399, 109] on link "Kiewit Canada Inc" at bounding box center [391, 105] width 241 height 33
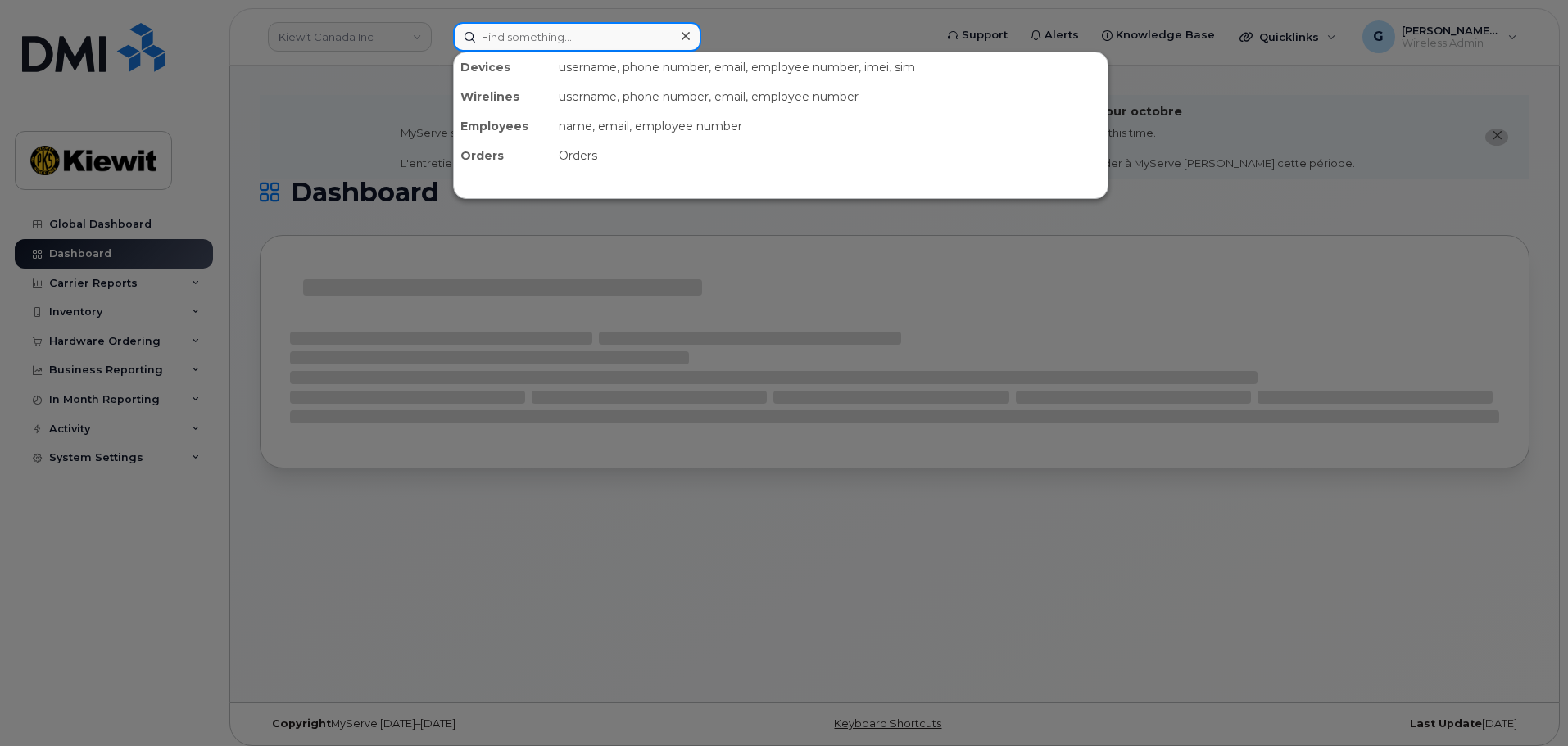
click at [564, 41] on input at bounding box center [577, 36] width 248 height 29
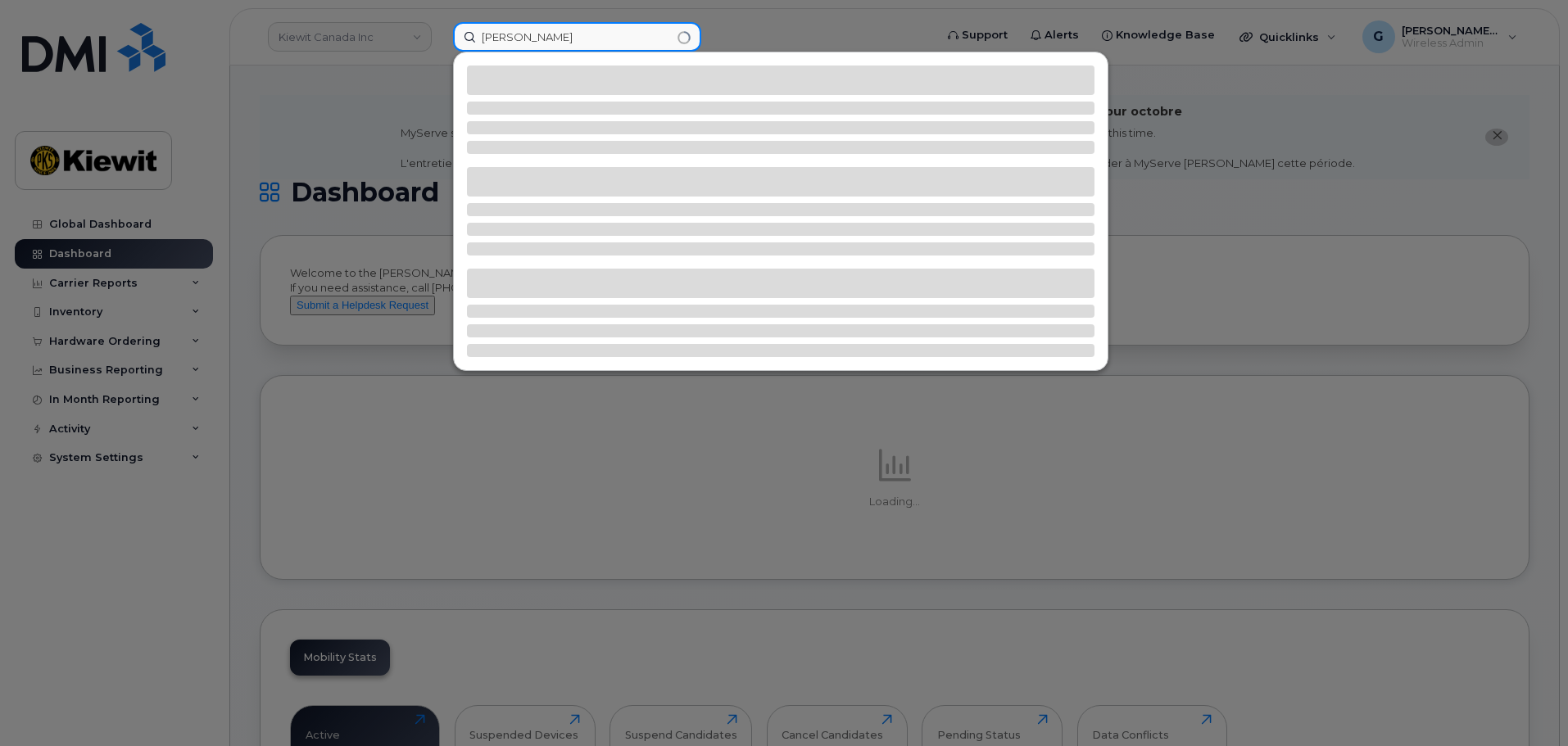
type input "[PERSON_NAME]"
drag, startPoint x: 597, startPoint y: 37, endPoint x: 410, endPoint y: 49, distance: 187.4
click at [440, 40] on div "eduardo cruz" at bounding box center [688, 36] width 497 height 29
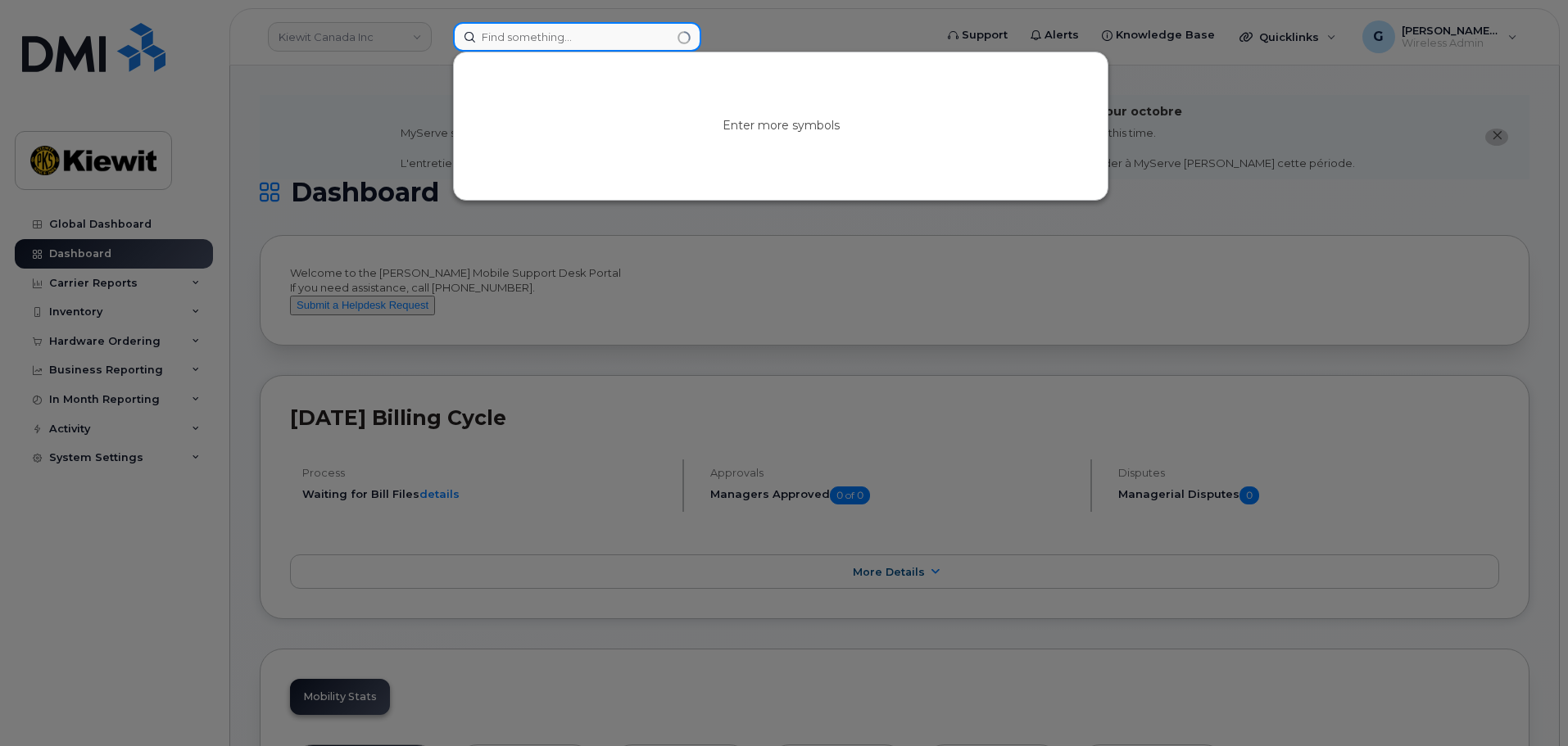
paste input "515827"
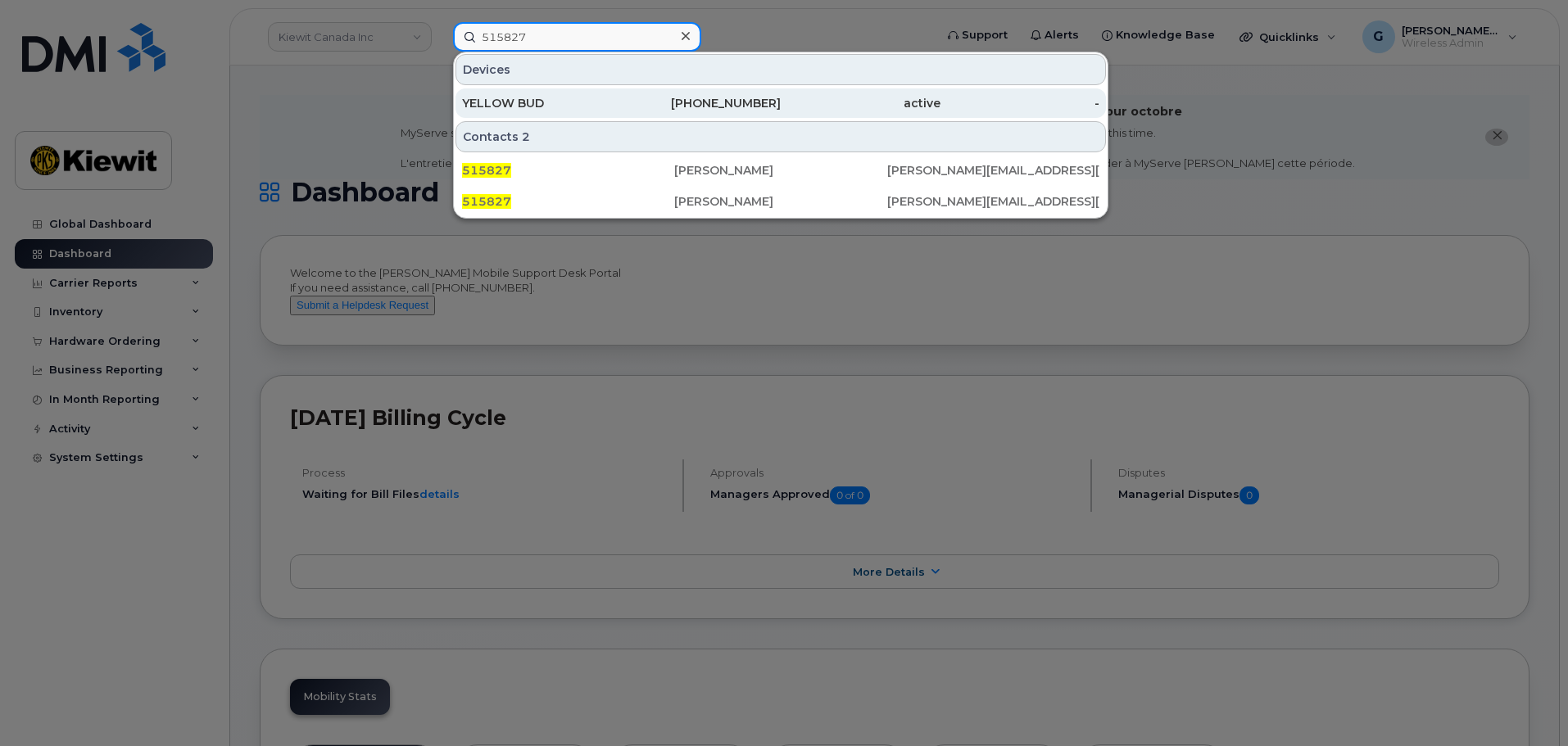
type input "515827"
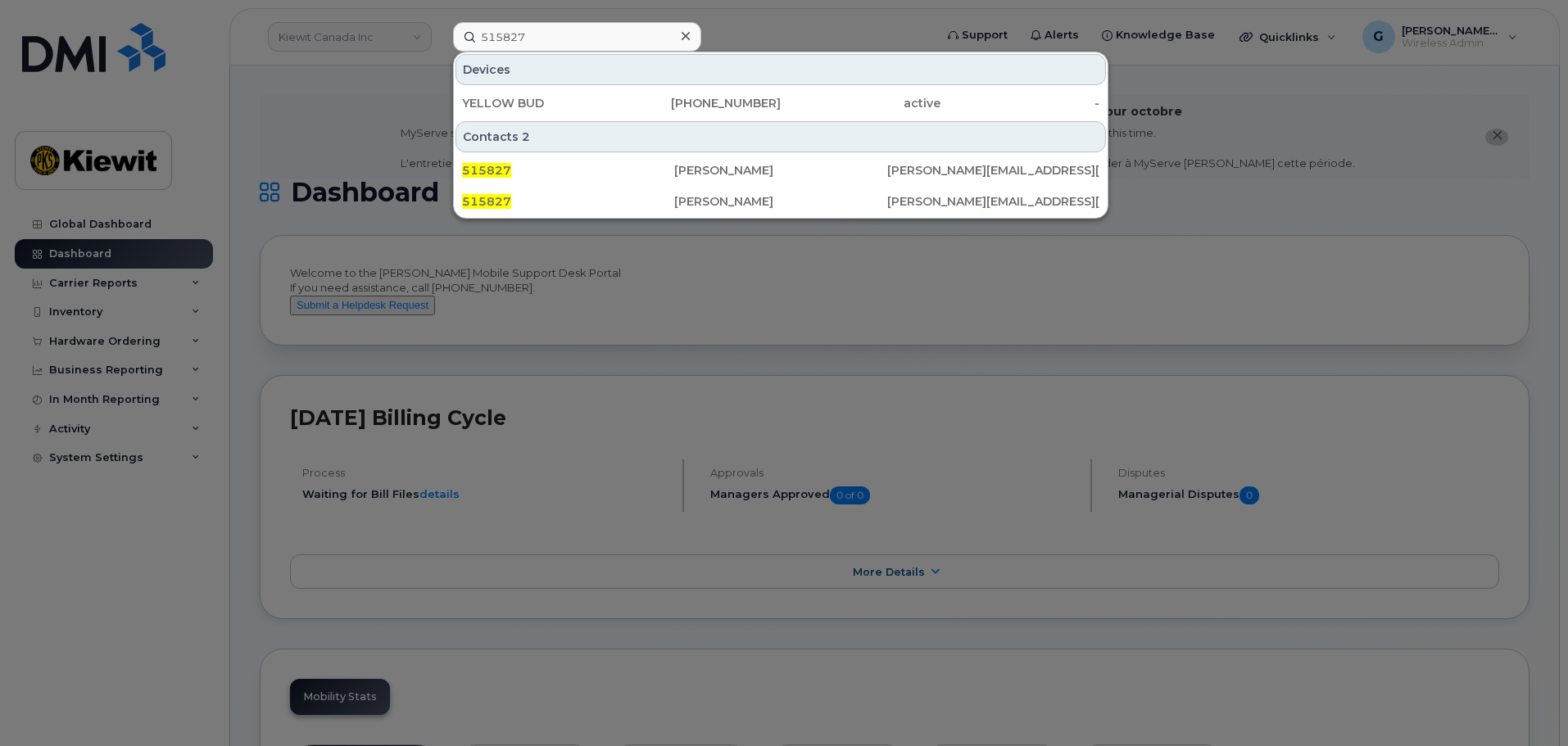
drag, startPoint x: 614, startPoint y: 104, endPoint x: 680, endPoint y: 136, distance: 73.3
click at [614, 104] on div "YELLOW BUD" at bounding box center [541, 103] width 159 height 16
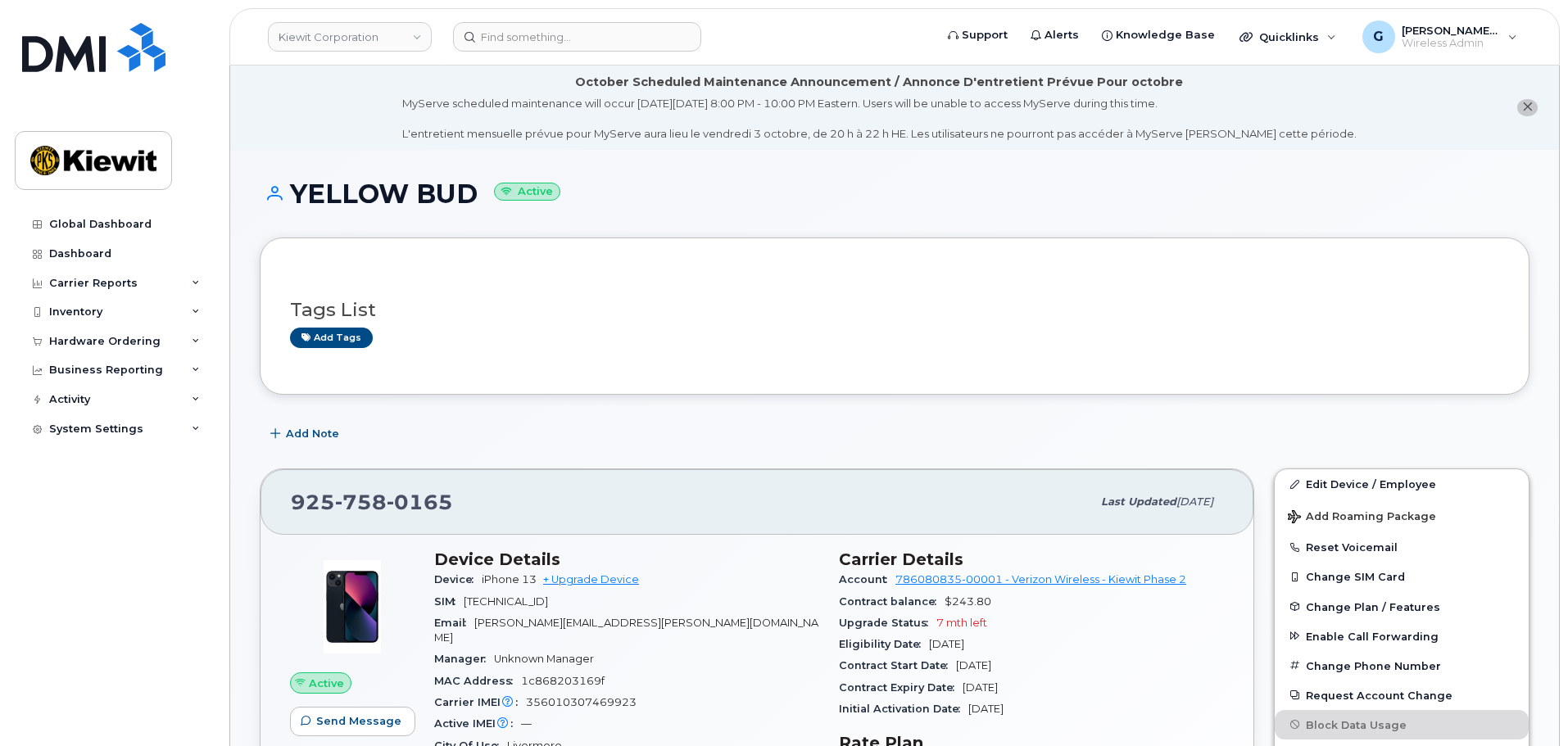
click at [773, 259] on div "Tags List Add tags" at bounding box center [895, 316] width 1270 height 158
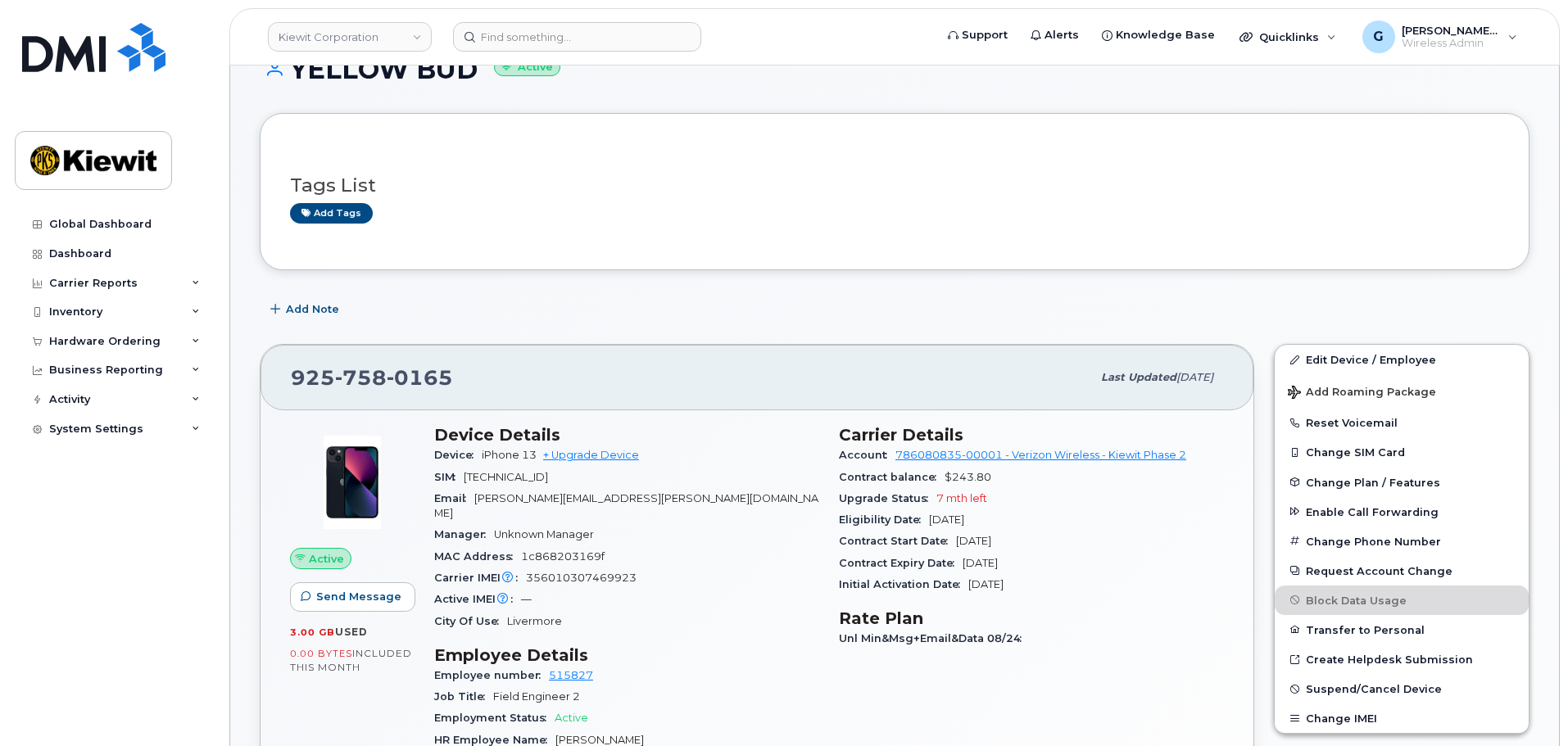
scroll to position [328, 0]
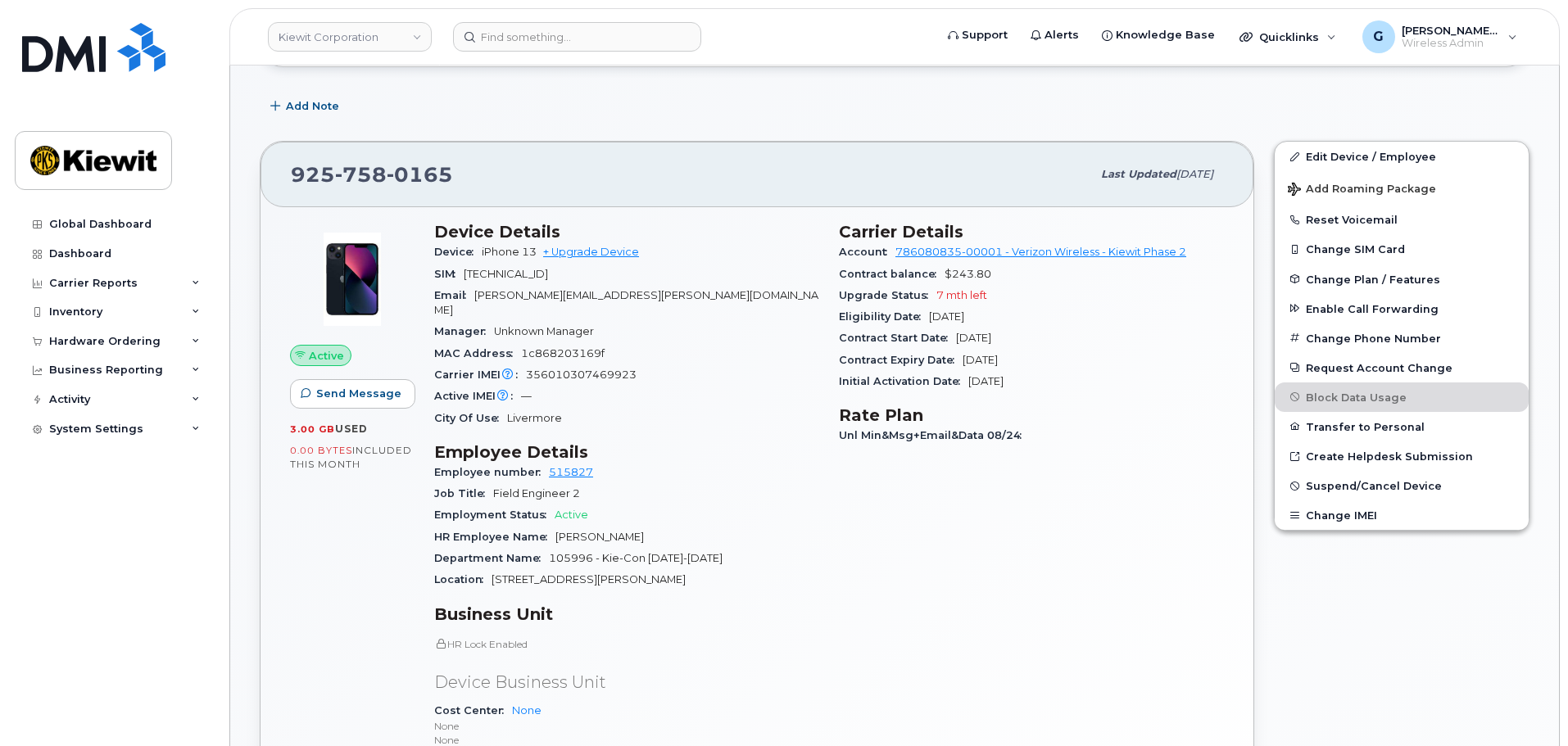
click at [772, 344] on div "MAC Address 1c868203169f" at bounding box center [627, 354] width 385 height 21
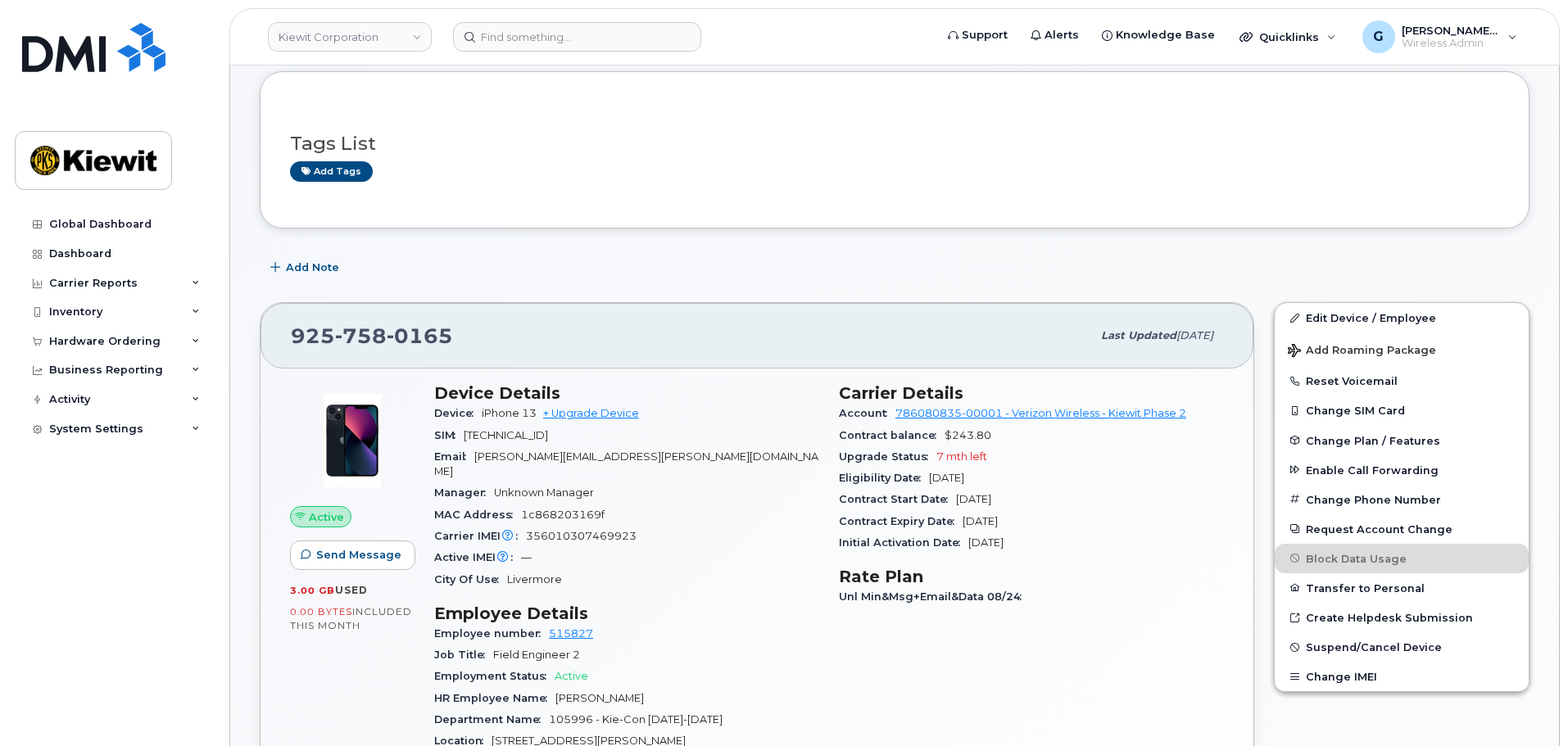
scroll to position [246, 0]
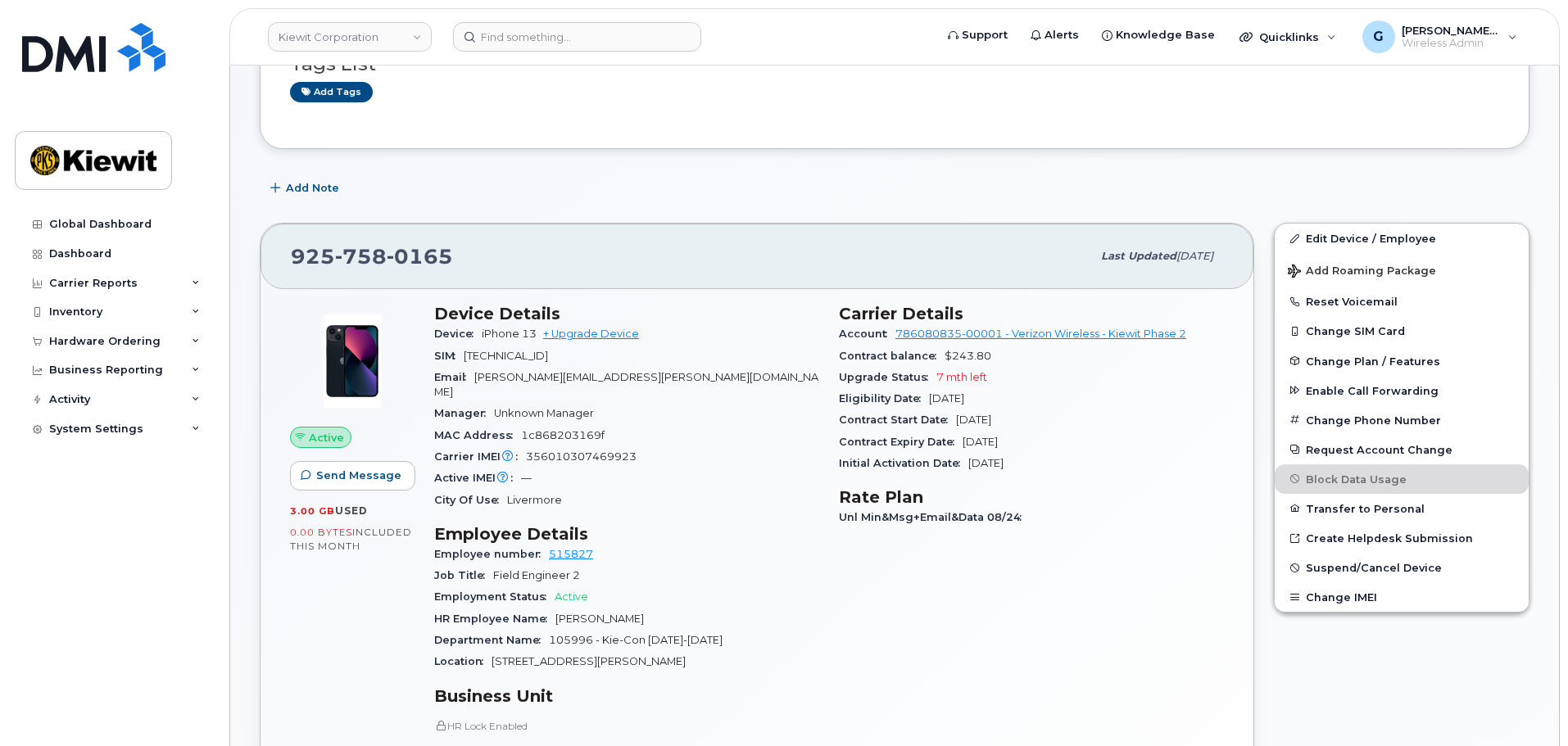
click at [657, 187] on div "Add Note" at bounding box center [895, 188] width 1270 height 29
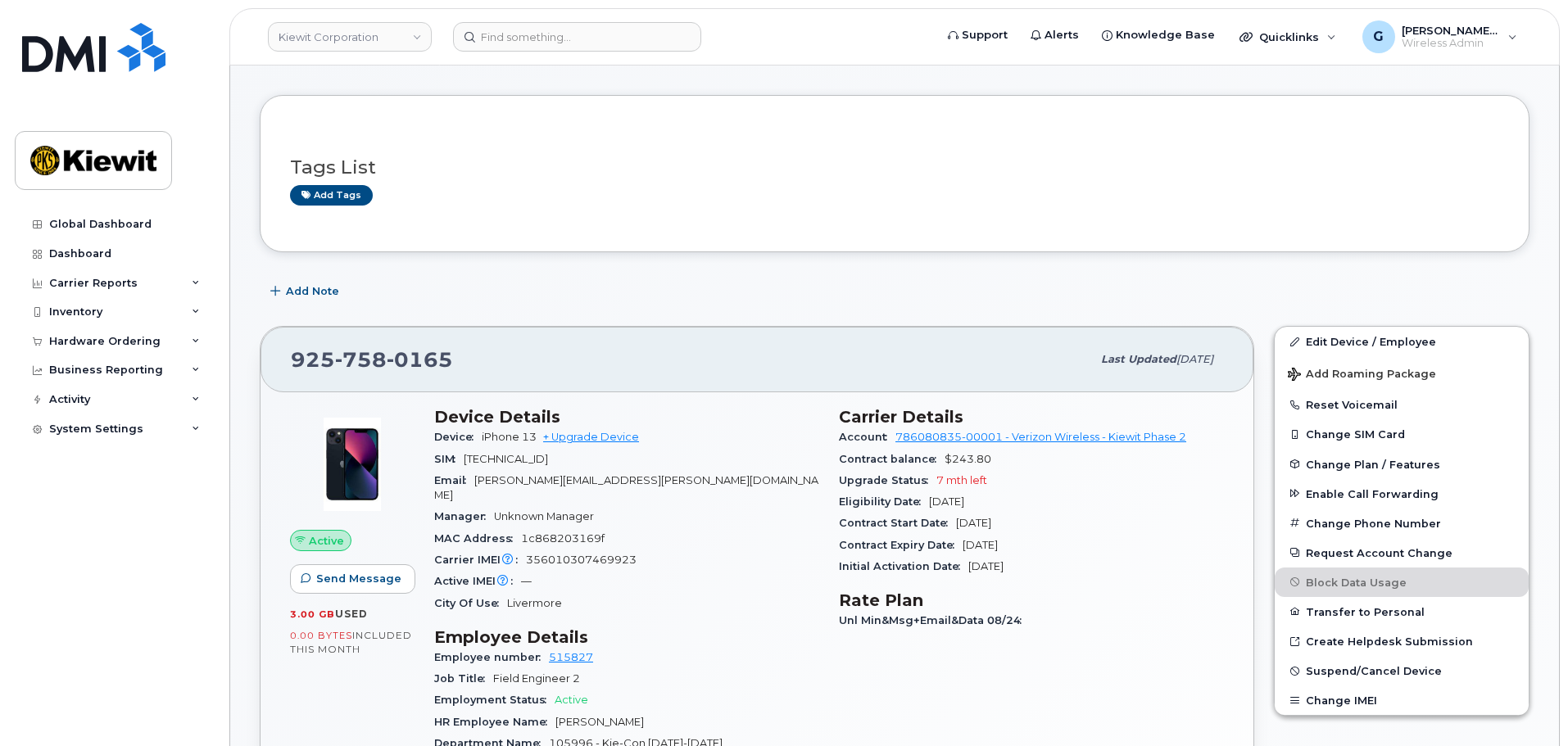
scroll to position [164, 0]
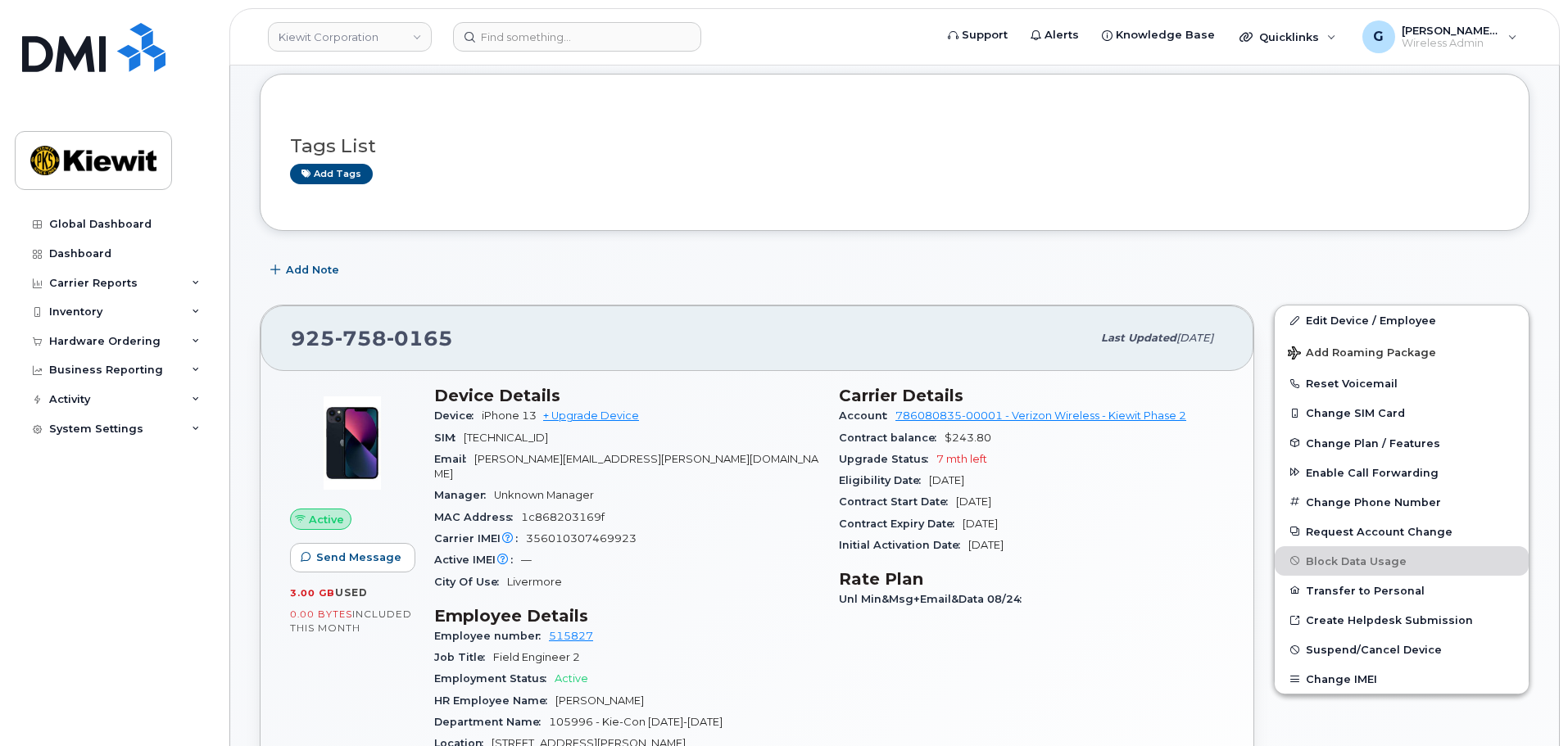
click at [646, 268] on div "Add Note" at bounding box center [895, 270] width 1270 height 29
